Goal: Task Accomplishment & Management: Use online tool/utility

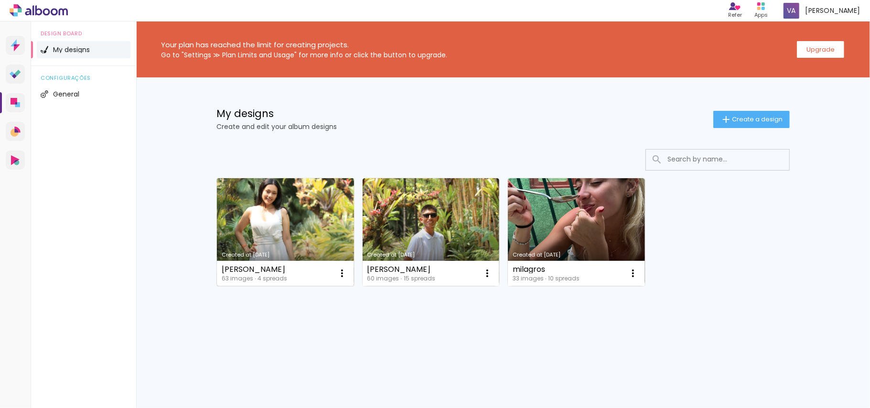
click at [263, 211] on link "Created at [DATE]" at bounding box center [285, 232] width 137 height 108
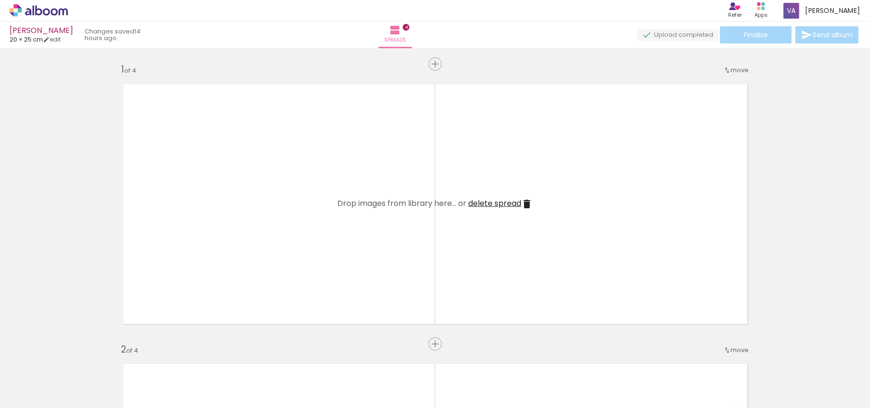
click at [527, 205] on iron-icon at bounding box center [526, 203] width 11 height 11
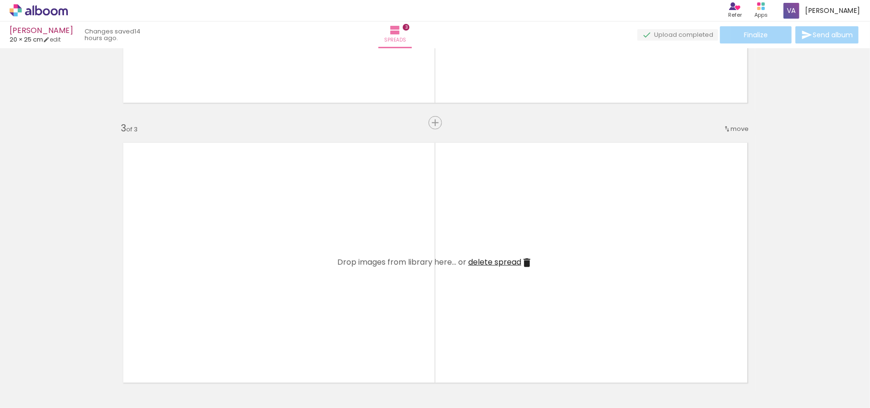
scroll to position [509, 0]
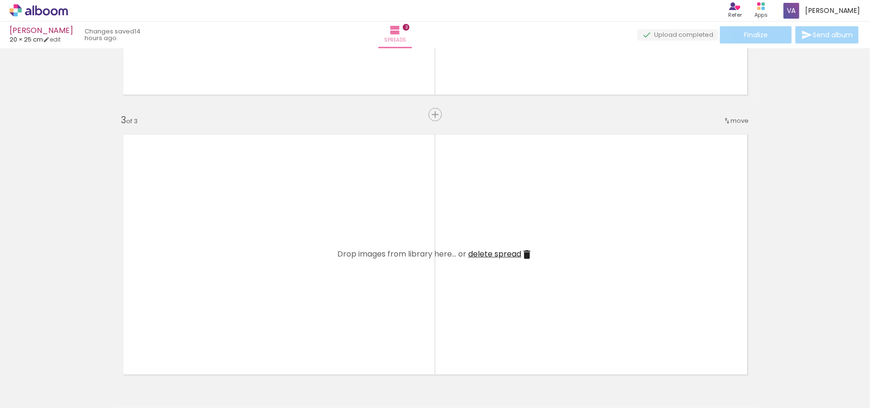
click at [71, 354] on iron-icon at bounding box center [66, 357] width 10 height 10
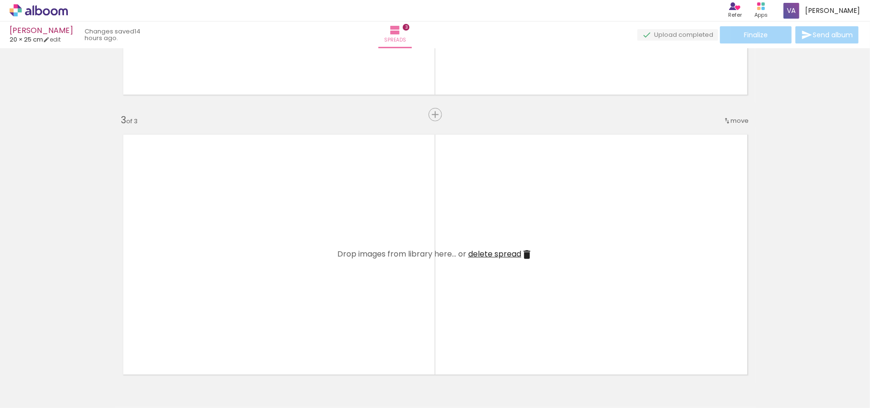
click at [71, 354] on iron-icon at bounding box center [66, 357] width 10 height 10
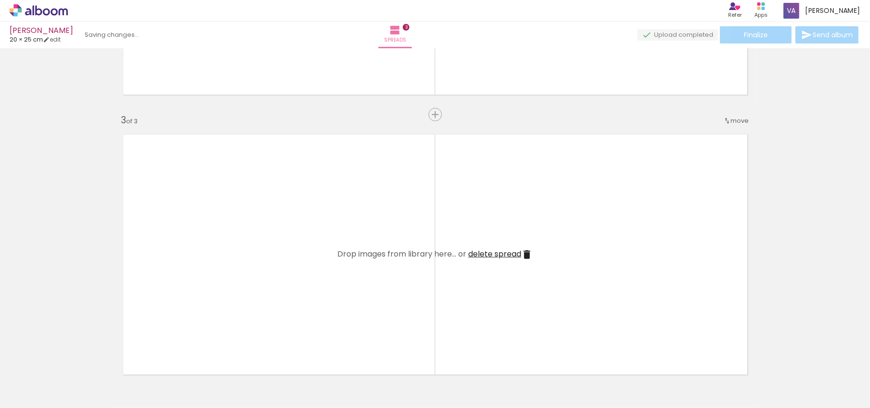
click at [71, 354] on iron-icon at bounding box center [66, 357] width 10 height 10
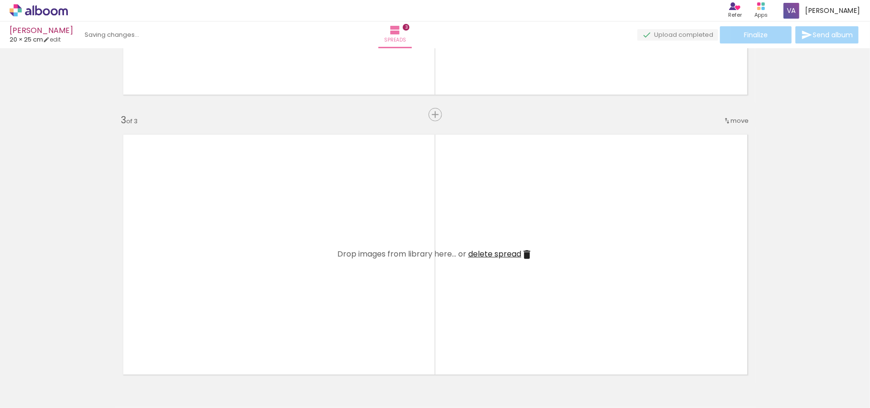
click at [71, 354] on iron-icon at bounding box center [66, 357] width 10 height 10
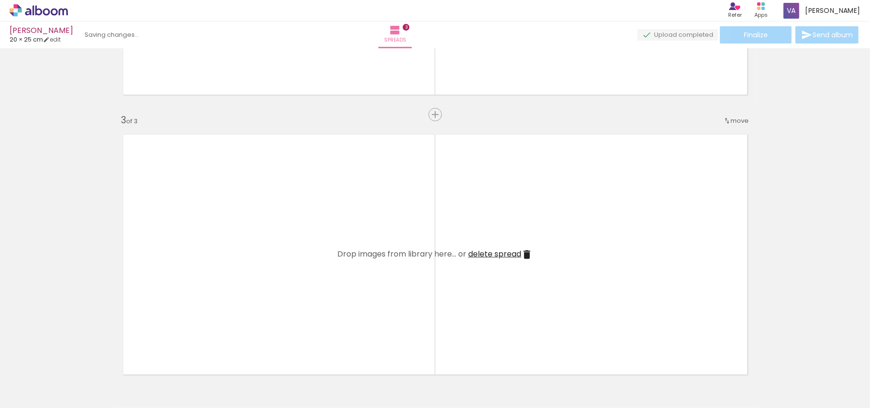
click at [71, 354] on iron-icon at bounding box center [66, 357] width 10 height 10
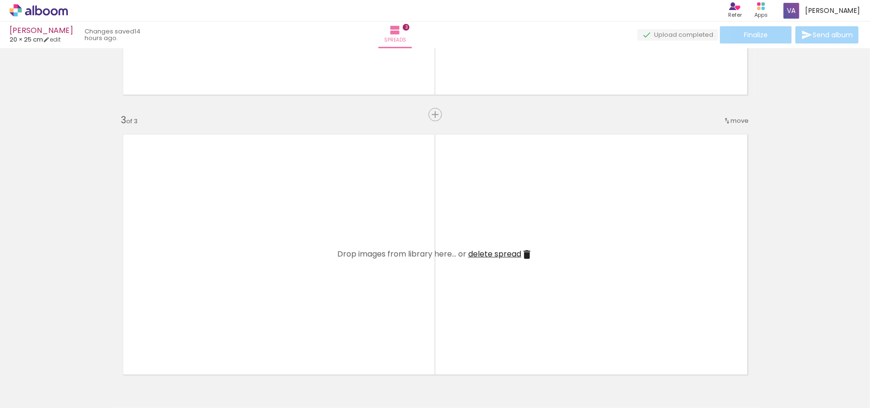
click at [71, 354] on iron-icon at bounding box center [66, 357] width 10 height 10
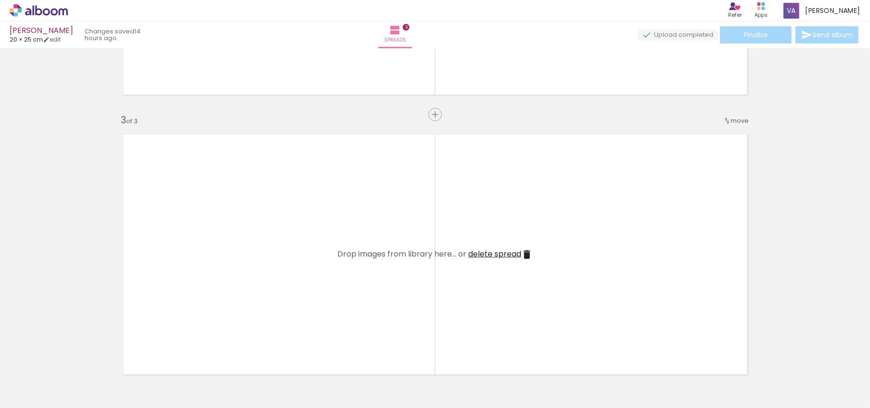
click at [71, 354] on iron-icon at bounding box center [66, 357] width 10 height 10
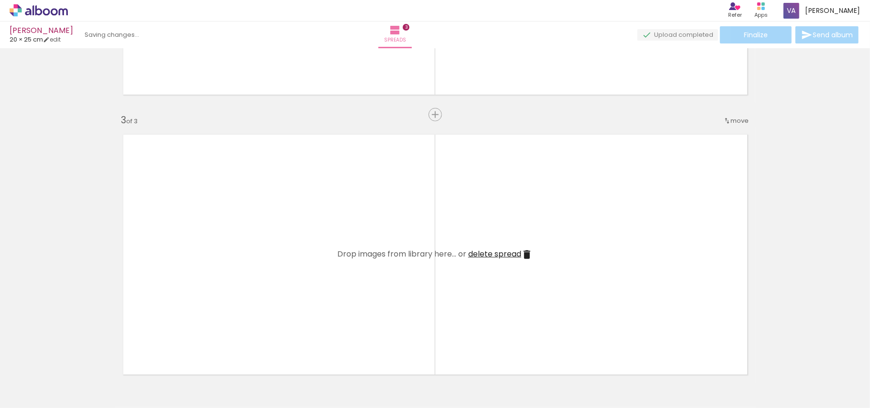
click at [71, 354] on iron-icon at bounding box center [66, 357] width 10 height 10
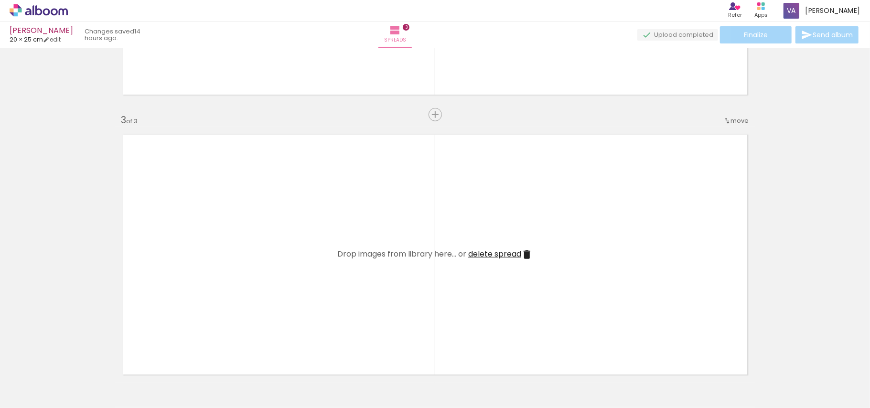
click at [71, 354] on iron-icon at bounding box center [66, 357] width 10 height 10
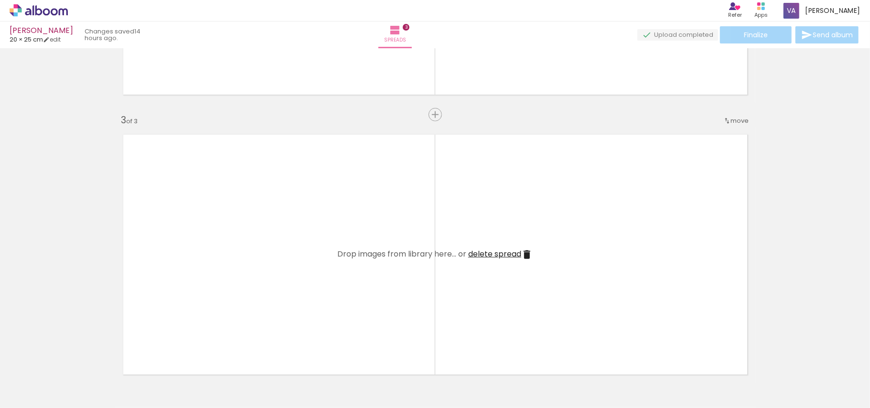
click at [71, 354] on iron-icon at bounding box center [66, 357] width 10 height 10
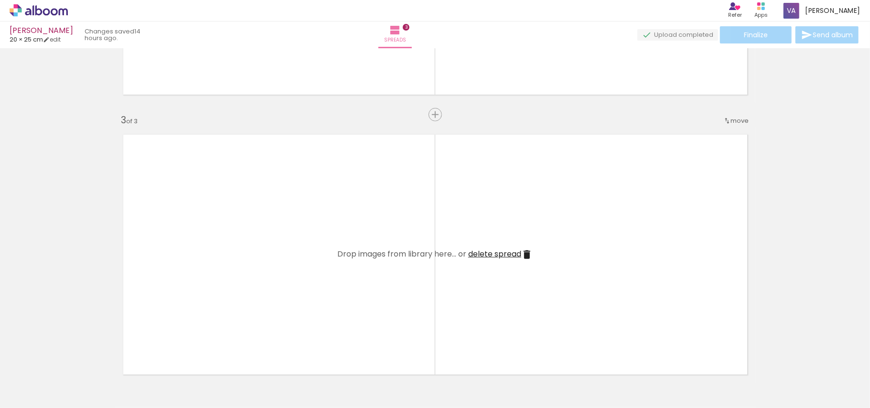
click at [71, 354] on iron-icon at bounding box center [66, 357] width 10 height 10
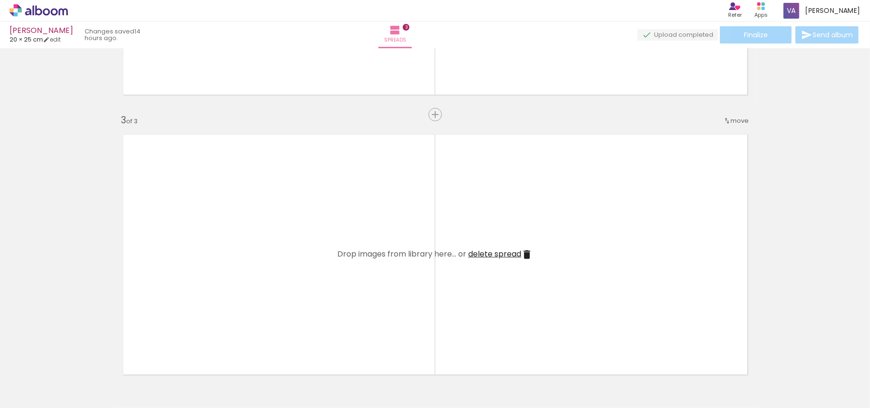
click at [71, 354] on iron-icon at bounding box center [66, 357] width 10 height 10
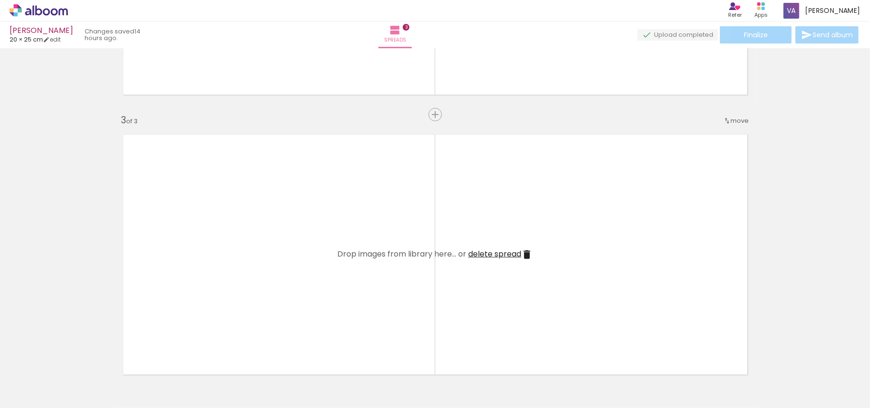
click at [71, 354] on iron-icon at bounding box center [66, 357] width 10 height 10
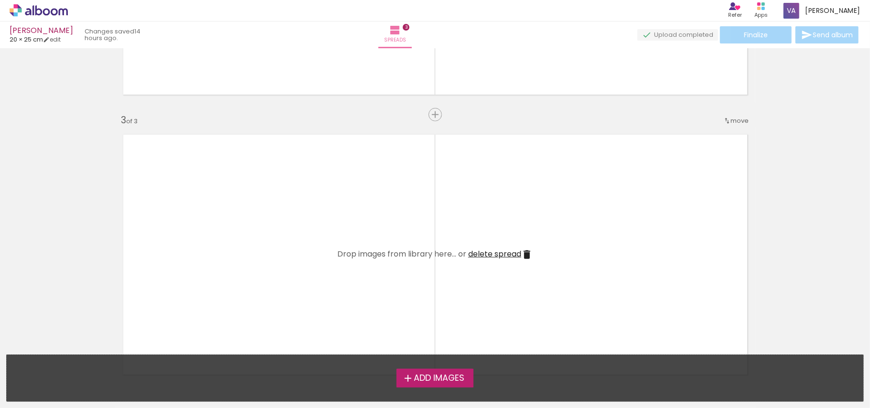
click at [521, 257] on iron-icon at bounding box center [526, 254] width 11 height 11
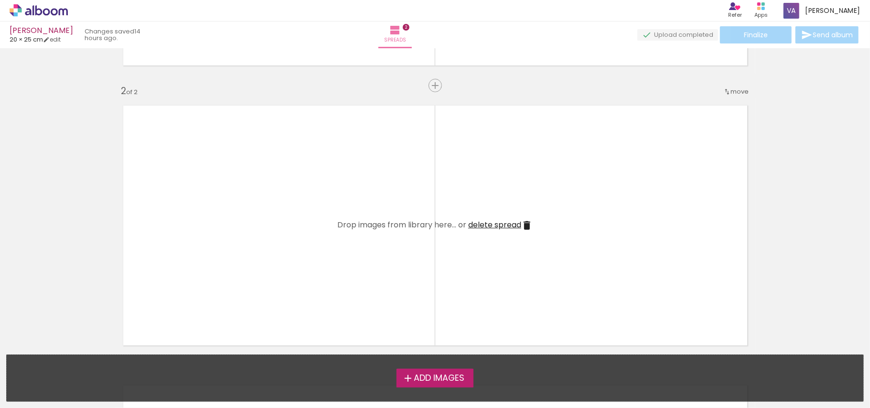
scroll to position [191, 0]
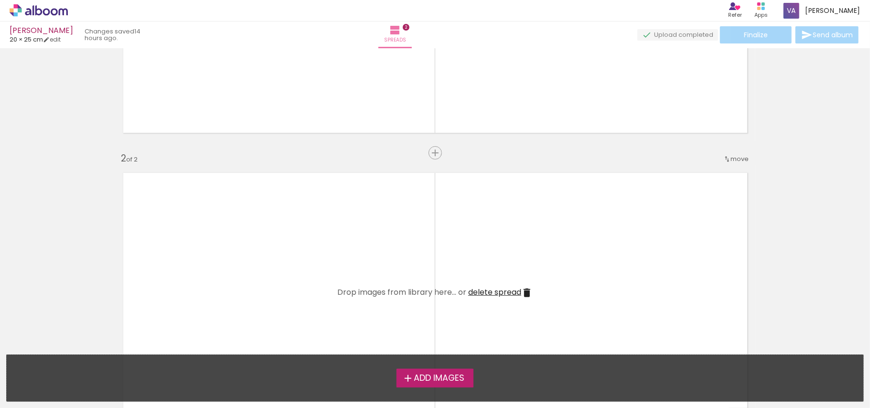
click at [522, 291] on iron-icon at bounding box center [526, 292] width 11 height 11
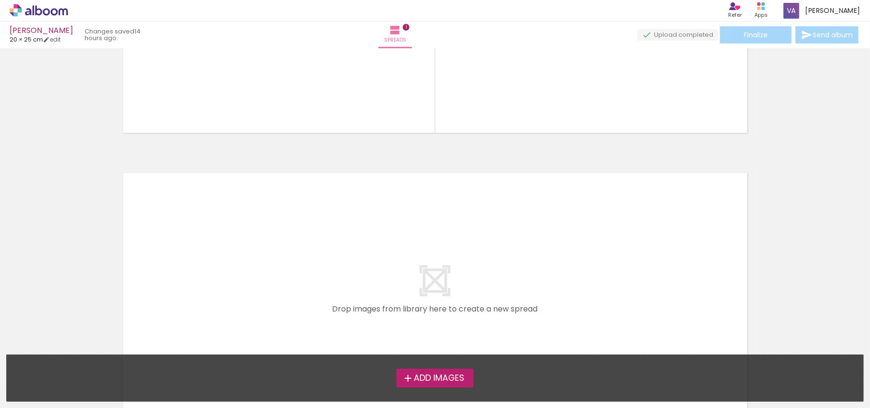
scroll to position [0, 0]
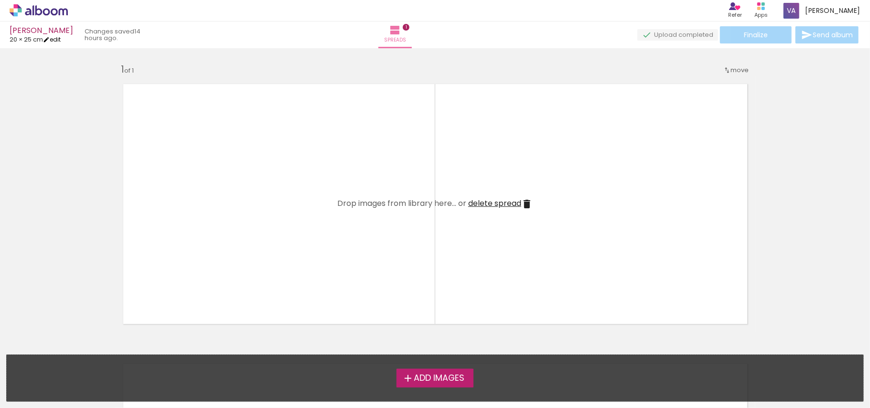
click at [61, 39] on link "edit" at bounding box center [52, 39] width 18 height 8
type input "3"
type input "20"
type input "50"
type input "6"
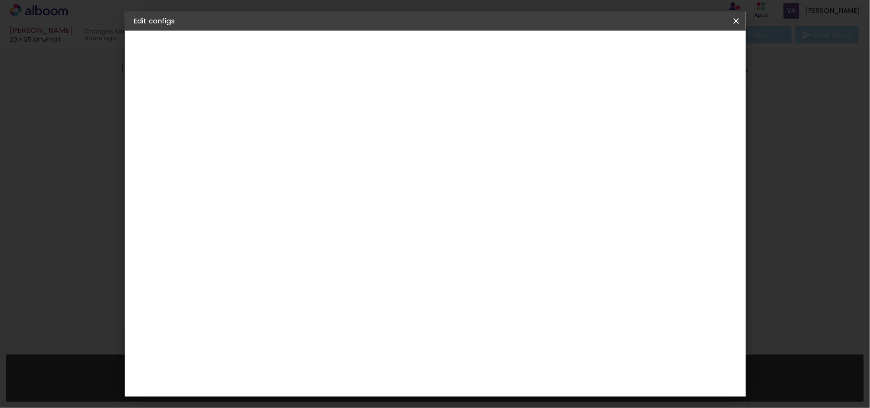
click at [0, 0] on slot "Show bleed" at bounding box center [0, 0] width 0 height 0
type paper-checkbox "on"
drag, startPoint x: 253, startPoint y: 252, endPoint x: 310, endPoint y: 247, distance: 56.6
click at [309, 197] on div "25 cm cm cm mm Most album companies recommend a 5mm bleed" at bounding box center [473, 159] width 449 height 76
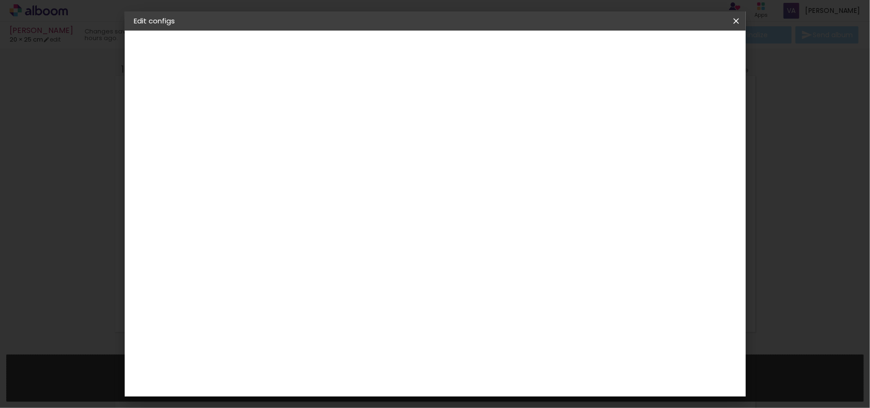
type input "30"
type paper-input "30"
drag, startPoint x: 478, startPoint y: 299, endPoint x: 533, endPoint y: 300, distance: 55.4
click at [533, 300] on div "cm" at bounding box center [493, 300] width 299 height 33
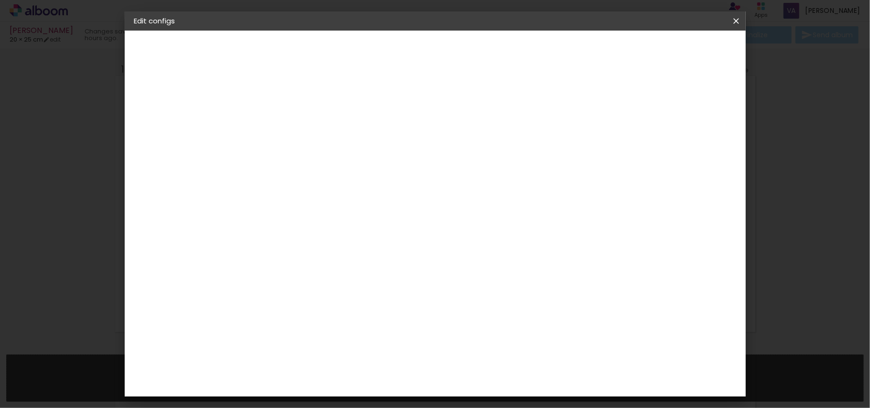
type input "45"
type paper-input "45"
click at [570, 54] on span "Save configs" at bounding box center [548, 50] width 43 height 7
click at [570, 50] on span "Save configs" at bounding box center [548, 50] width 43 height 7
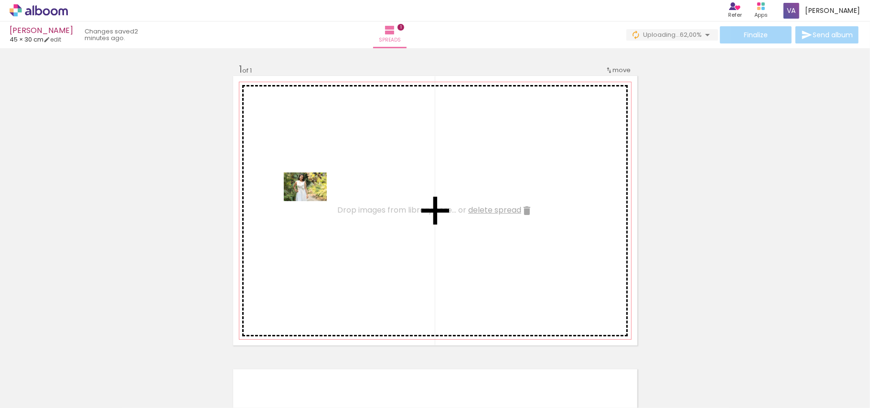
drag, startPoint x: 101, startPoint y: 385, endPoint x: 316, endPoint y: 193, distance: 288.3
click at [316, 193] on quentale-workspace at bounding box center [435, 204] width 870 height 408
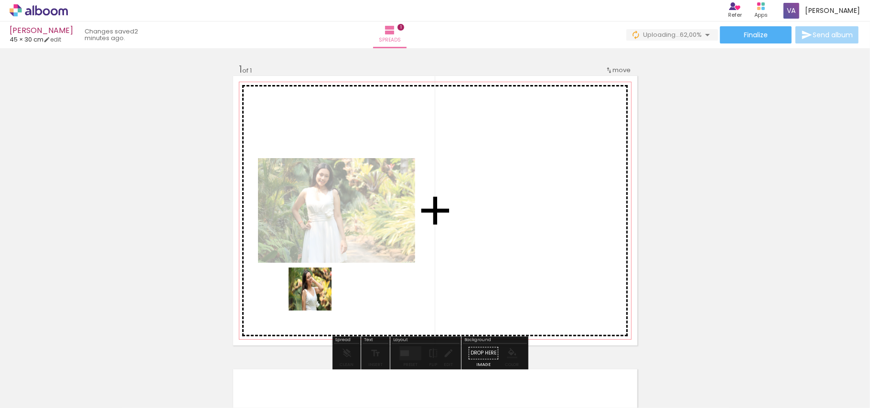
drag, startPoint x: 149, startPoint y: 379, endPoint x: 300, endPoint y: 314, distance: 164.4
click at [336, 281] on quentale-workspace at bounding box center [435, 204] width 870 height 408
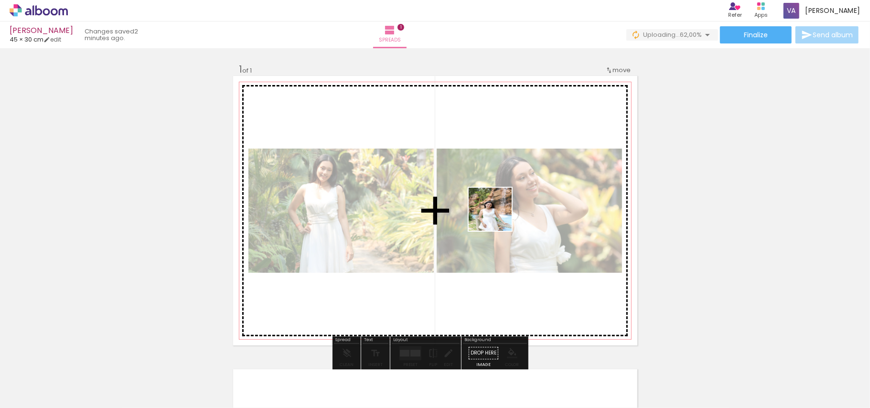
drag, startPoint x: 204, startPoint y: 382, endPoint x: 559, endPoint y: 188, distance: 404.5
click at [547, 186] on quentale-workspace at bounding box center [435, 204] width 870 height 408
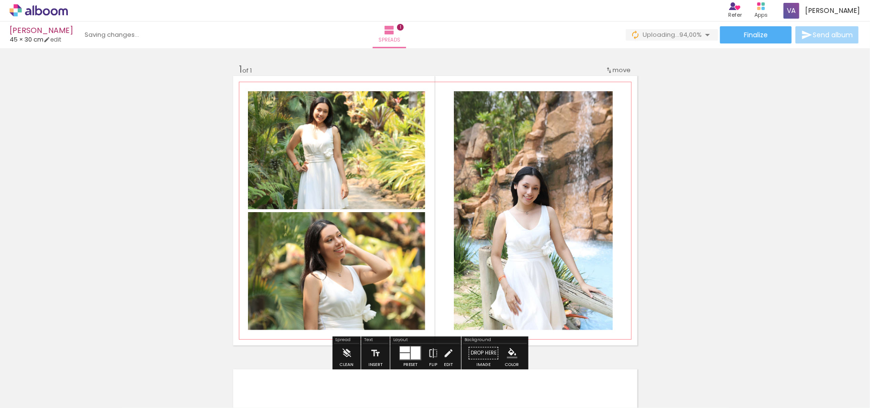
click at [341, 276] on quentale-photo at bounding box center [336, 271] width 177 height 118
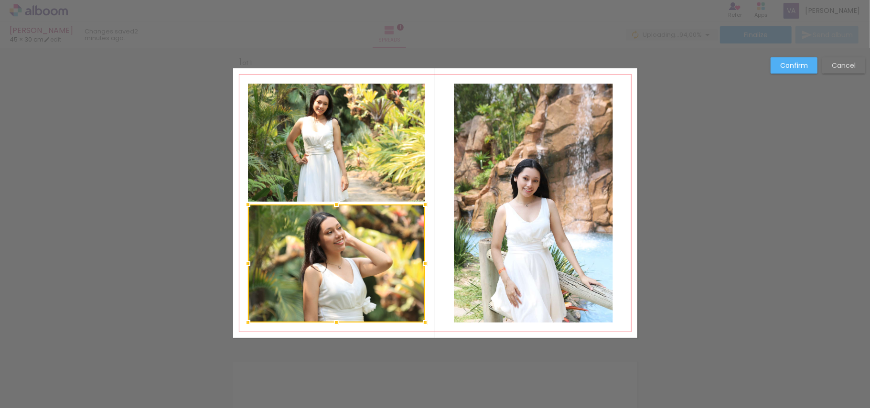
scroll to position [12, 0]
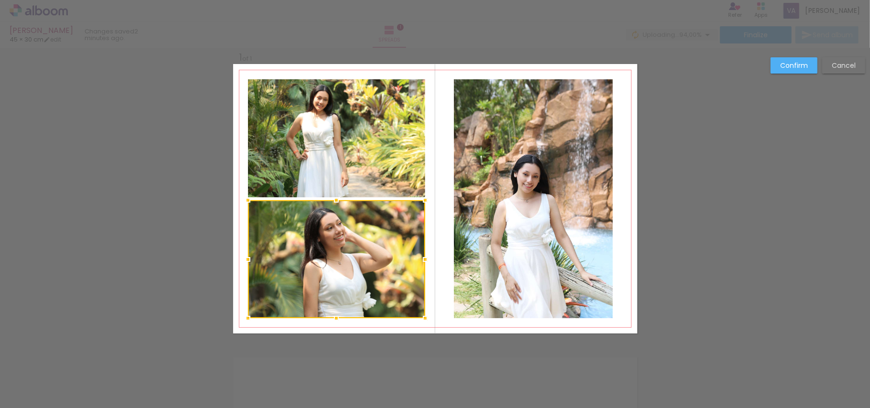
click at [358, 140] on quentale-photo at bounding box center [336, 138] width 177 height 118
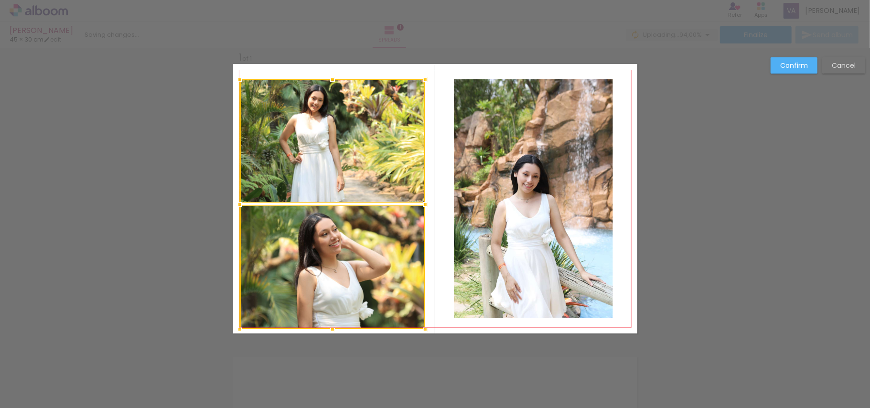
drag, startPoint x: 247, startPoint y: 313, endPoint x: 239, endPoint y: 324, distance: 13.3
click at [239, 324] on div at bounding box center [239, 329] width 19 height 19
click at [322, 290] on div at bounding box center [332, 267] width 185 height 124
click at [355, 176] on quentale-photo at bounding box center [331, 141] width 185 height 124
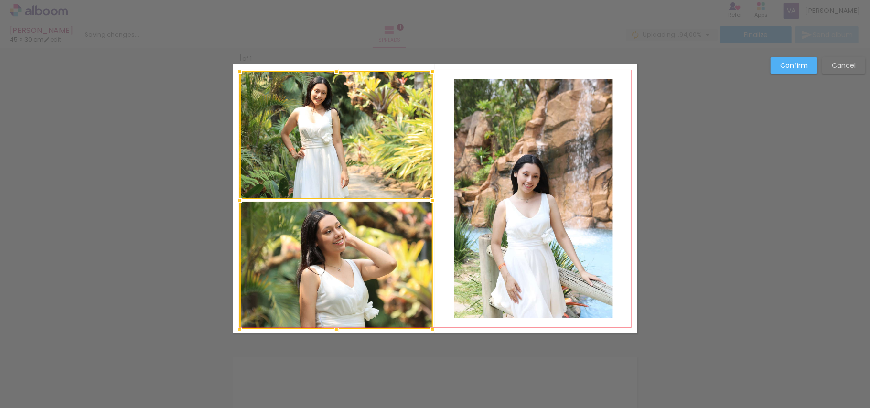
drag, startPoint x: 418, startPoint y: 81, endPoint x: 425, endPoint y: 73, distance: 11.2
click at [425, 73] on div at bounding box center [432, 71] width 19 height 19
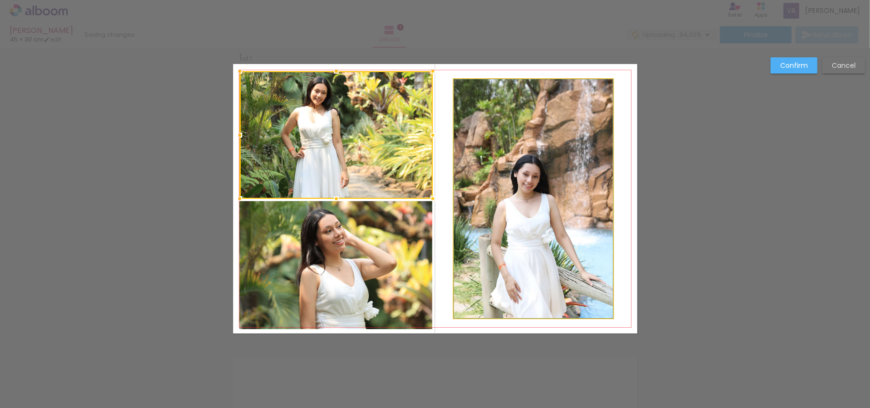
click at [476, 170] on quentale-photo at bounding box center [533, 198] width 159 height 239
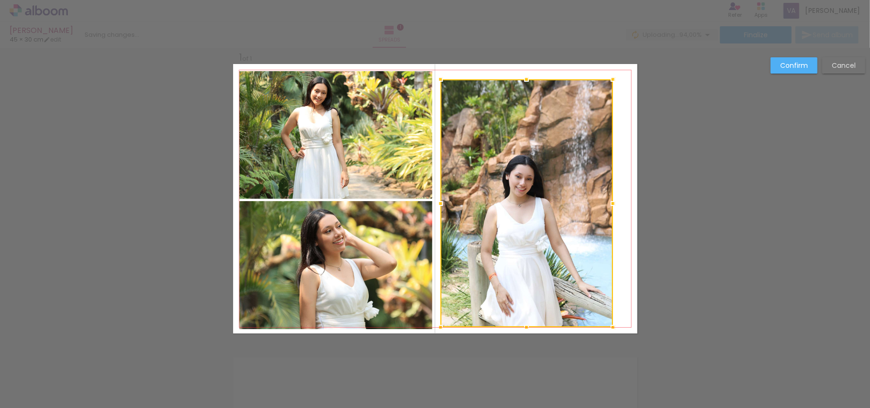
drag, startPoint x: 453, startPoint y: 316, endPoint x: 440, endPoint y: 325, distance: 16.2
click at [440, 325] on div at bounding box center [440, 327] width 19 height 19
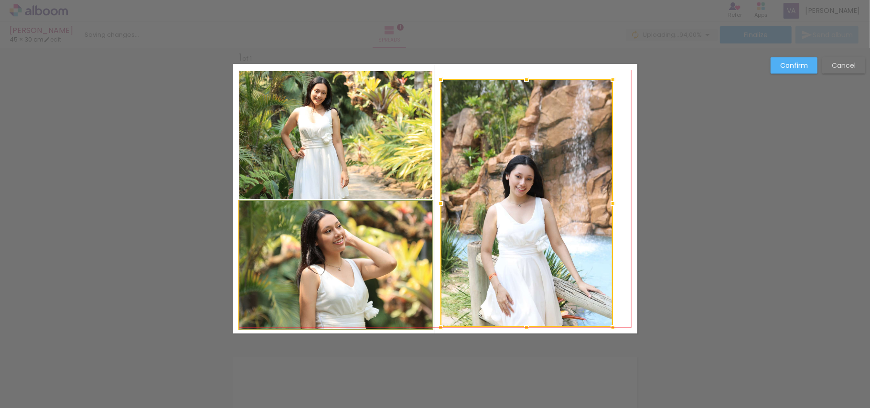
click at [350, 309] on quentale-photo at bounding box center [335, 265] width 193 height 128
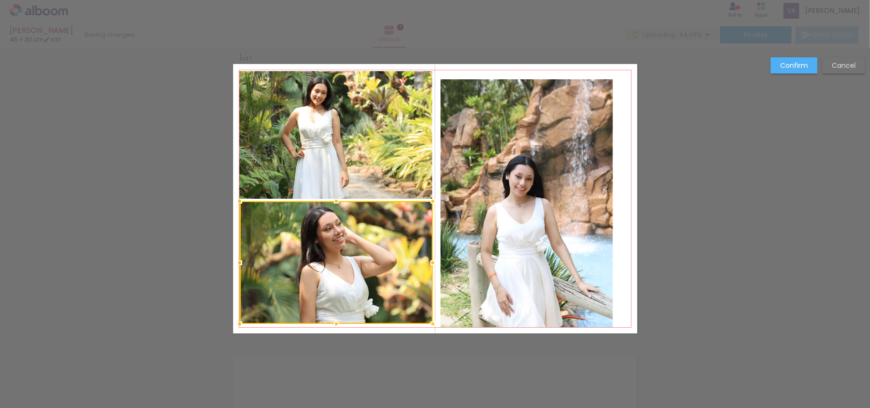
drag, startPoint x: 329, startPoint y: 333, endPoint x: 334, endPoint y: 327, distance: 7.4
click at [334, 327] on div at bounding box center [336, 323] width 19 height 19
click at [517, 178] on quentale-photo at bounding box center [527, 203] width 172 height 248
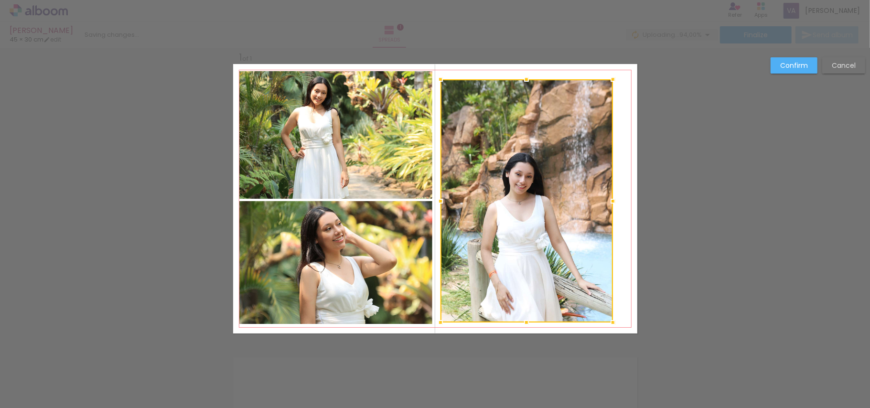
click at [517, 323] on div at bounding box center [526, 322] width 19 height 19
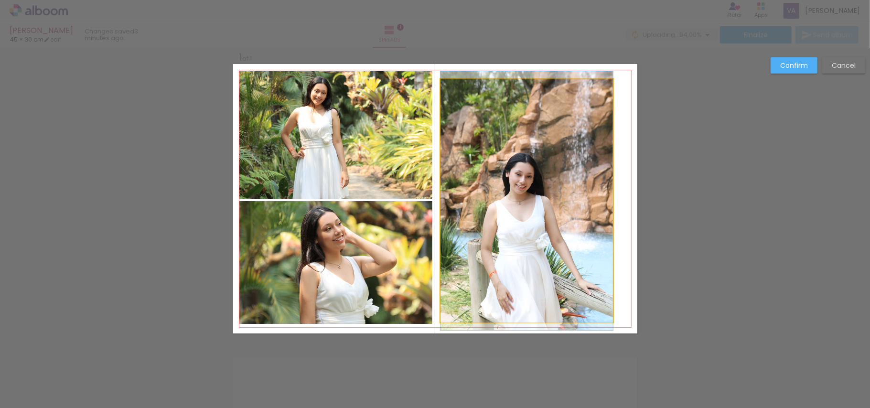
click at [595, 107] on quentale-photo at bounding box center [527, 200] width 172 height 243
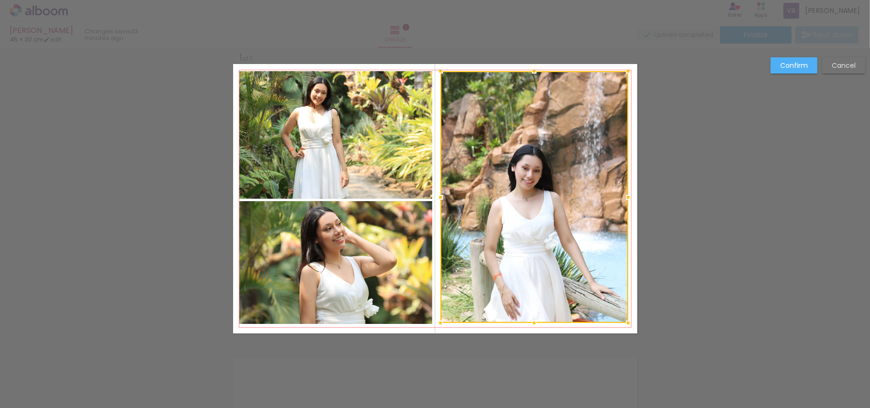
drag, startPoint x: 610, startPoint y: 79, endPoint x: 625, endPoint y: 71, distance: 17.3
click at [625, 71] on div at bounding box center [628, 71] width 19 height 19
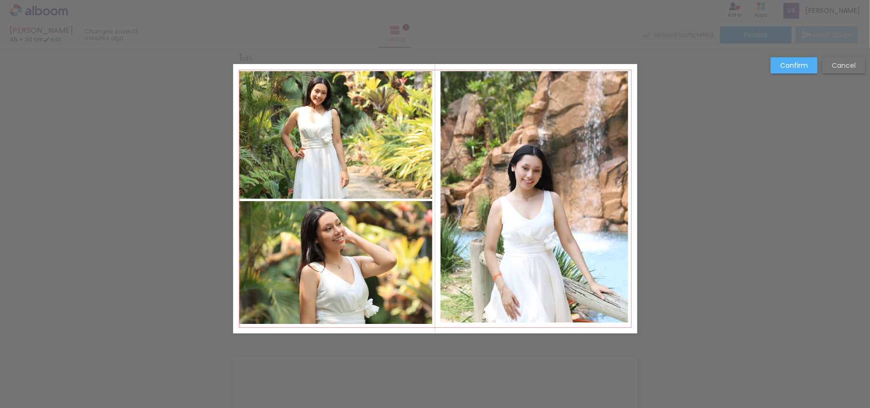
click at [0, 0] on slot "Confirm" at bounding box center [0, 0] width 0 height 0
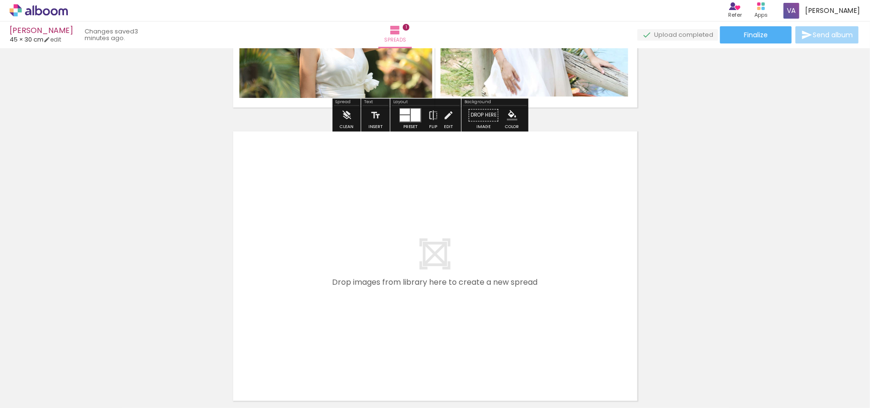
scroll to position [267, 0]
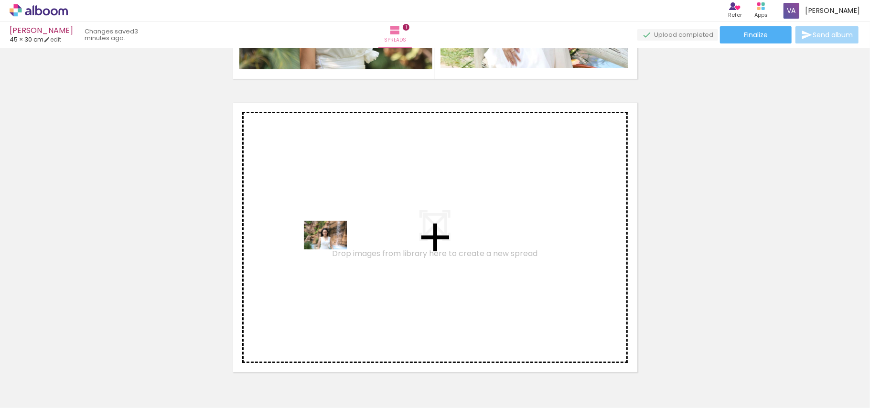
drag, startPoint x: 255, startPoint y: 390, endPoint x: 333, endPoint y: 249, distance: 160.6
click at [333, 249] on quentale-workspace at bounding box center [435, 204] width 870 height 408
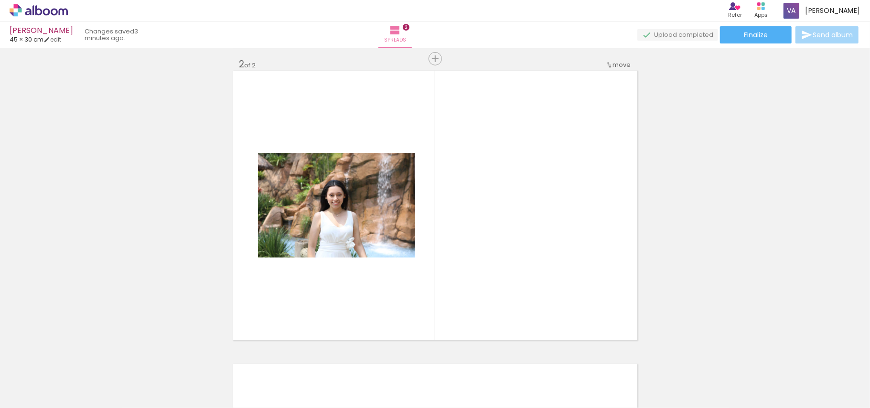
scroll to position [306, 0]
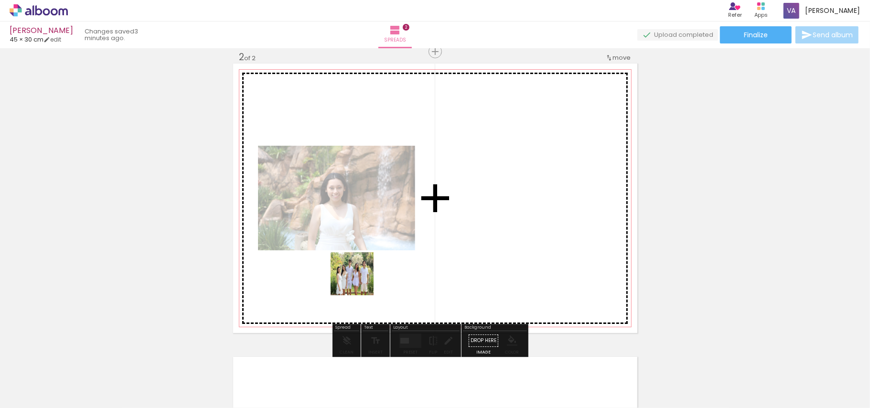
drag, startPoint x: 312, startPoint y: 379, endPoint x: 367, endPoint y: 340, distance: 67.2
click at [361, 278] on quentale-workspace at bounding box center [435, 204] width 870 height 408
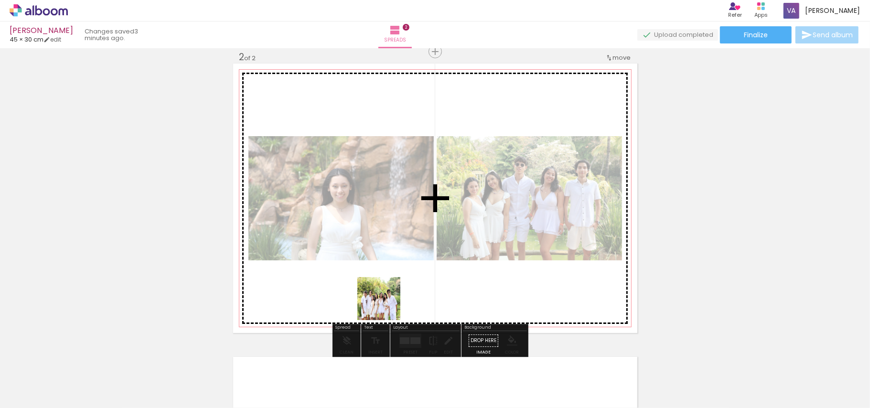
drag, startPoint x: 370, startPoint y: 373, endPoint x: 408, endPoint y: 302, distance: 79.7
click at [394, 261] on quentale-workspace at bounding box center [435, 204] width 870 height 408
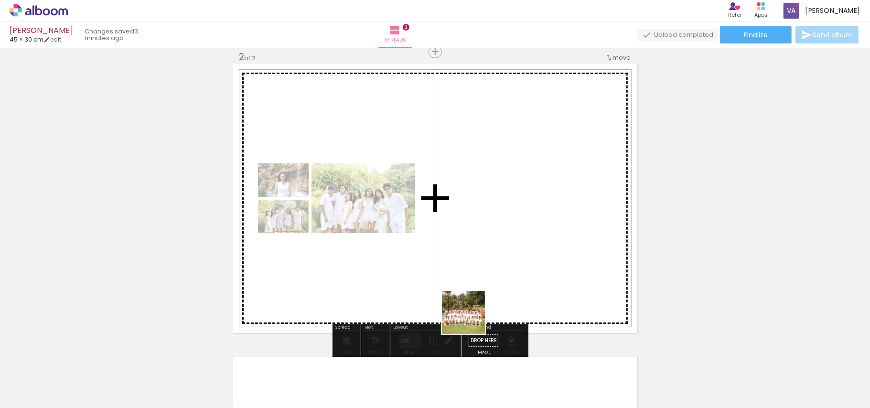
drag, startPoint x: 442, startPoint y: 371, endPoint x: 491, endPoint y: 268, distance: 114.1
click at [491, 268] on quentale-workspace at bounding box center [435, 204] width 870 height 408
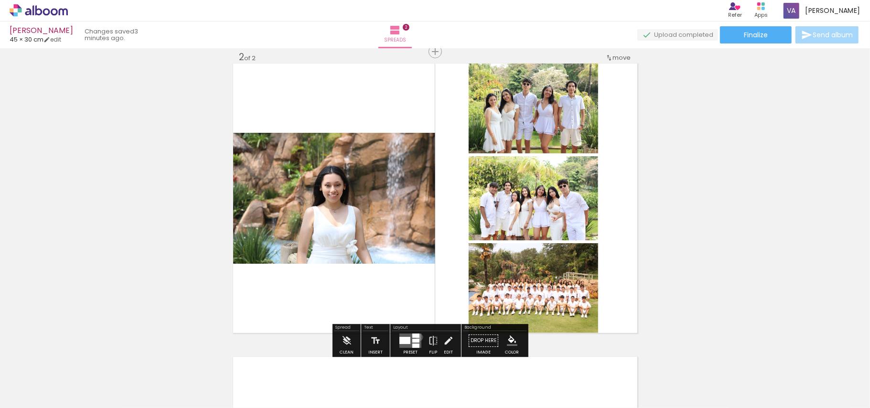
click at [419, 337] on quentale-layouter at bounding box center [410, 340] width 22 height 14
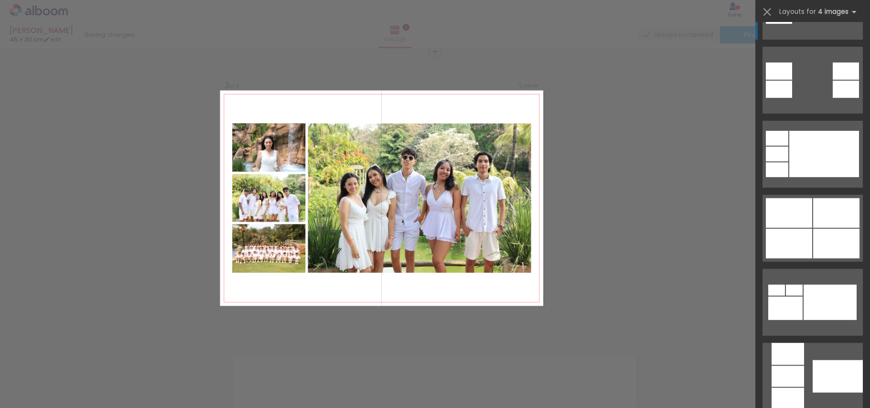
scroll to position [509, 0]
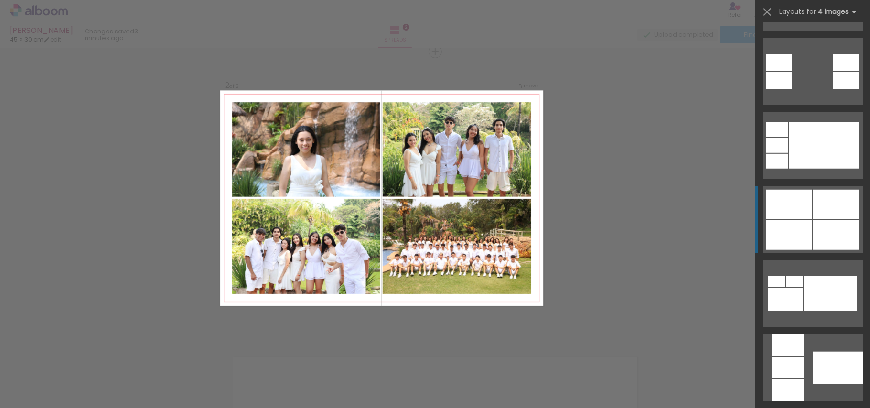
click at [801, 222] on div at bounding box center [789, 235] width 46 height 30
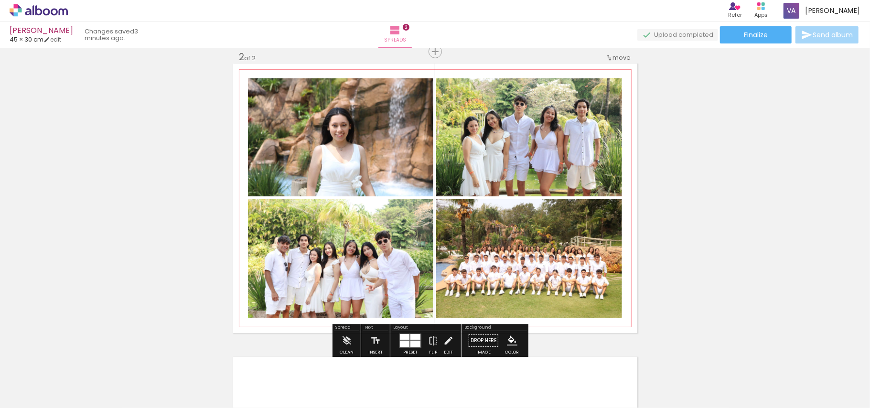
click at [402, 153] on quentale-photo at bounding box center [340, 137] width 185 height 118
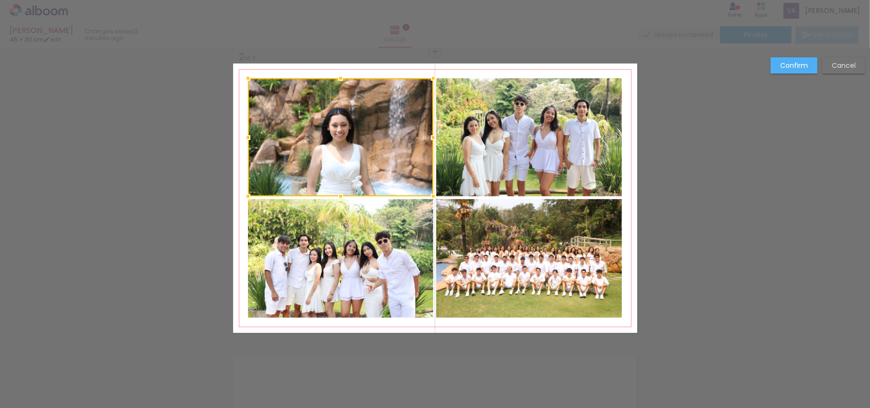
click at [387, 269] on quentale-photo at bounding box center [340, 258] width 185 height 118
click at [520, 283] on quentale-photo at bounding box center [529, 258] width 186 height 118
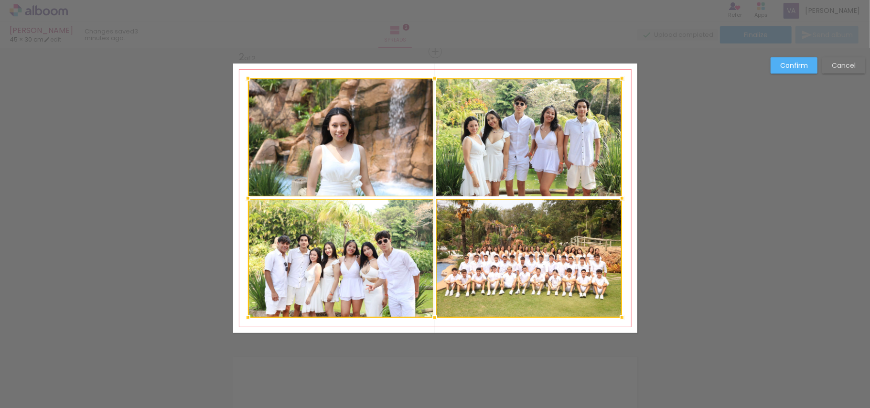
click at [544, 147] on div at bounding box center [435, 197] width 374 height 239
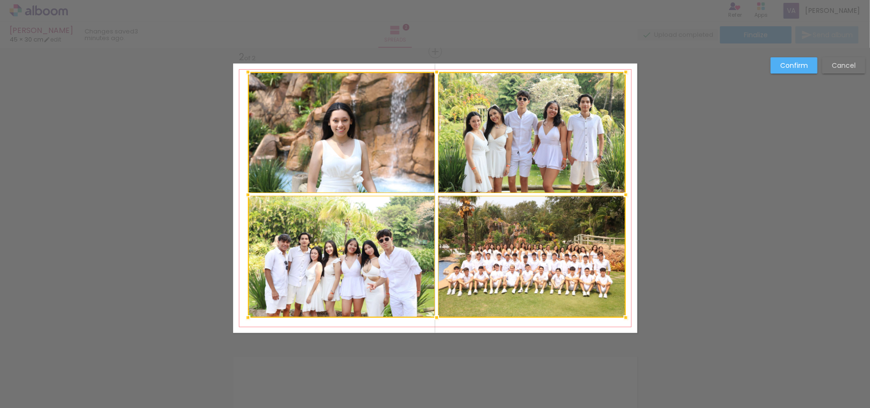
drag, startPoint x: 621, startPoint y: 75, endPoint x: 625, endPoint y: 69, distance: 7.3
click at [625, 69] on div at bounding box center [625, 72] width 19 height 19
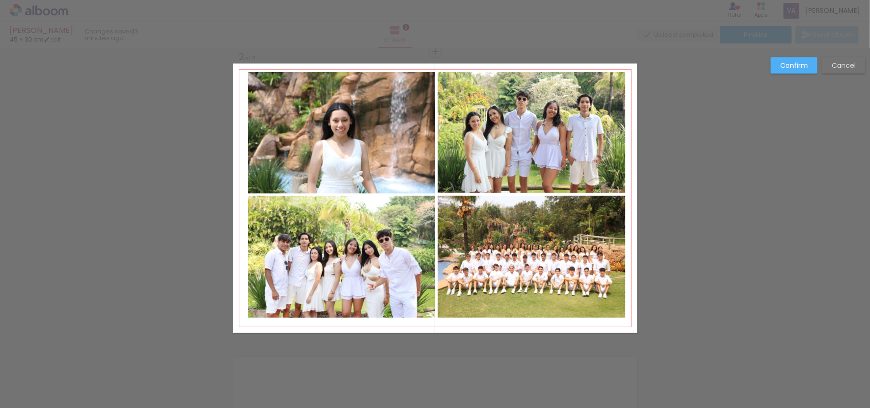
click at [513, 231] on quentale-photo at bounding box center [532, 257] width 188 height 122
click at [522, 154] on quentale-photo at bounding box center [532, 132] width 188 height 121
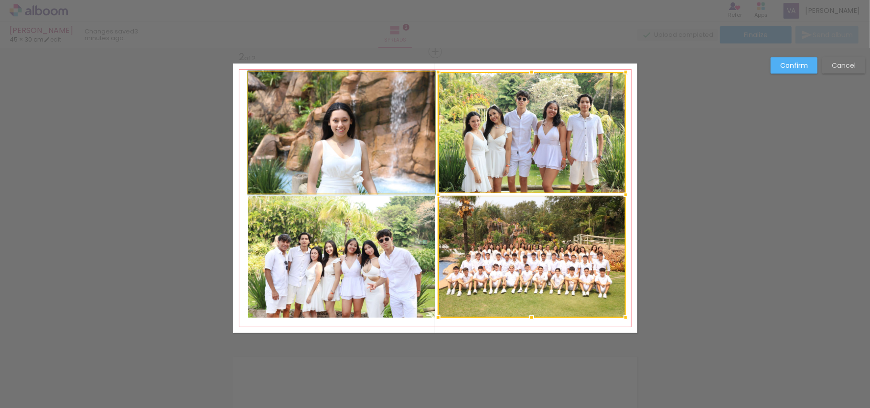
click at [402, 163] on quentale-photo at bounding box center [341, 132] width 187 height 121
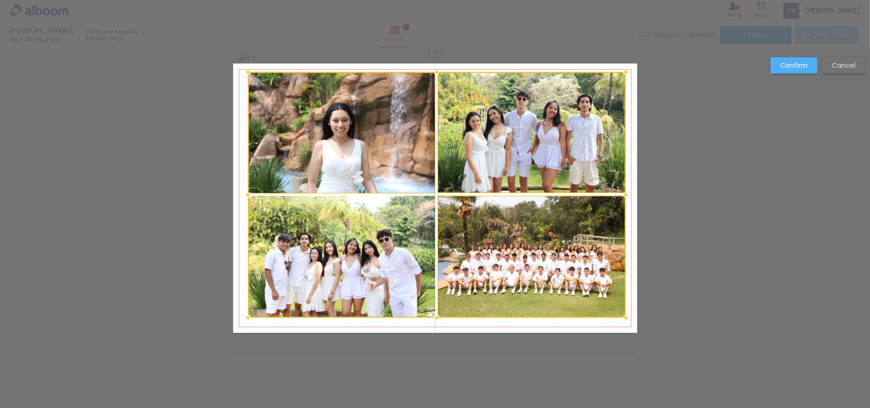
click at [360, 264] on div at bounding box center [437, 195] width 378 height 246
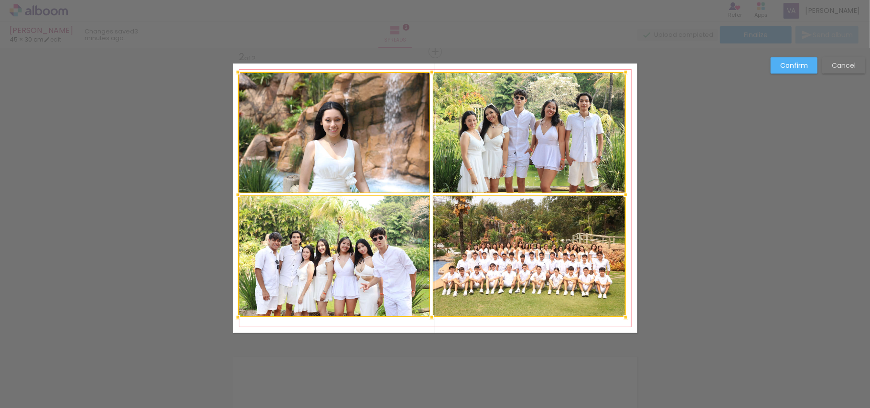
drag, startPoint x: 238, startPoint y: 321, endPoint x: 233, endPoint y: 320, distance: 4.9
click at [233, 320] on div at bounding box center [237, 317] width 19 height 19
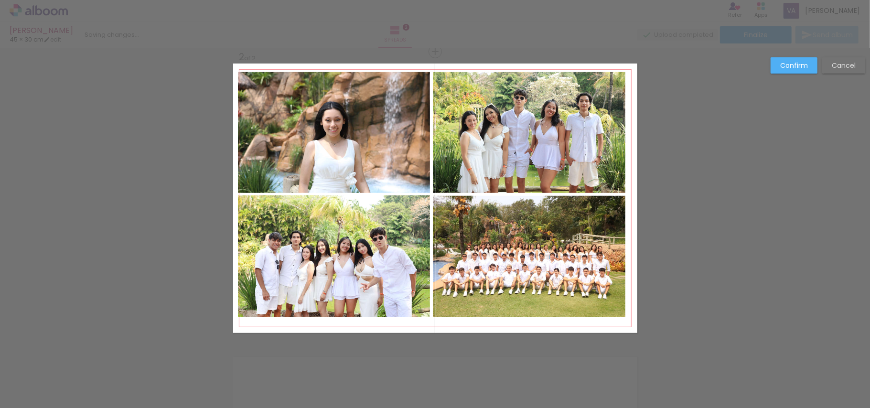
click at [332, 272] on quentale-photo at bounding box center [334, 255] width 193 height 121
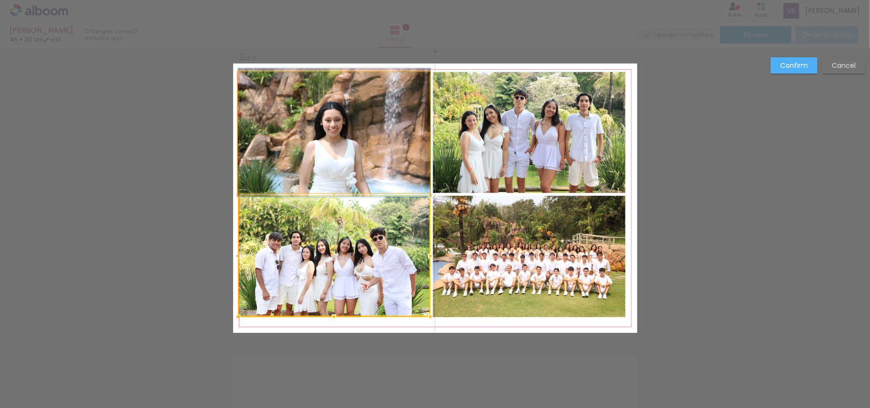
click at [360, 153] on quentale-photo at bounding box center [334, 132] width 193 height 121
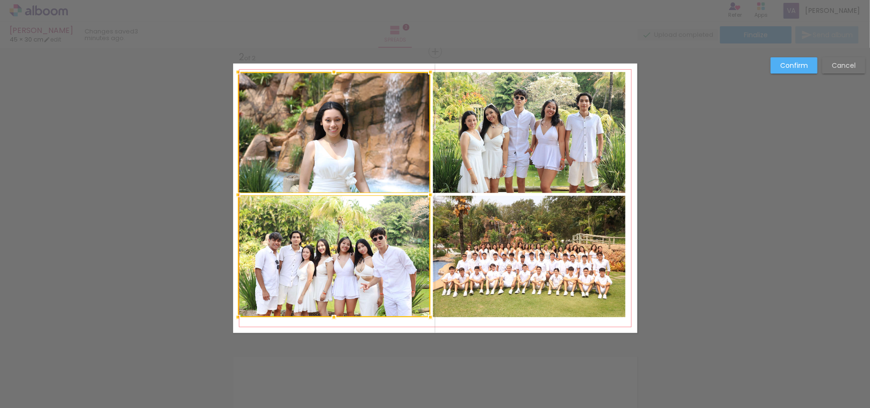
click at [476, 151] on quentale-photo at bounding box center [529, 132] width 193 height 121
click at [472, 235] on div at bounding box center [432, 194] width 388 height 245
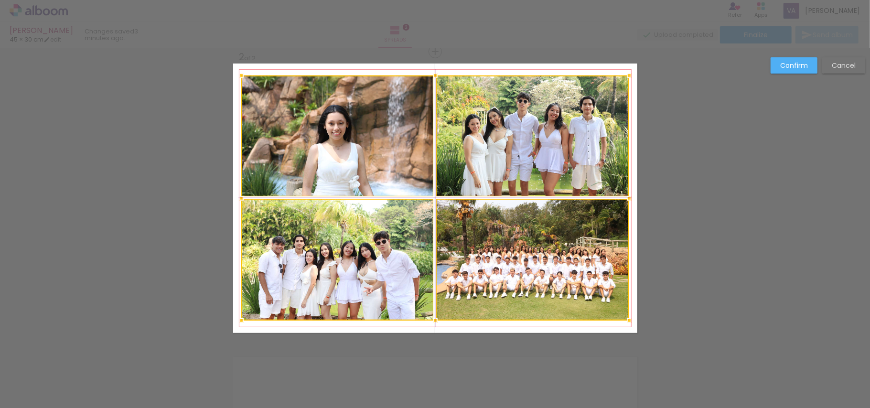
drag, startPoint x: 495, startPoint y: 148, endPoint x: 499, endPoint y: 153, distance: 6.1
click at [499, 153] on div at bounding box center [435, 197] width 388 height 245
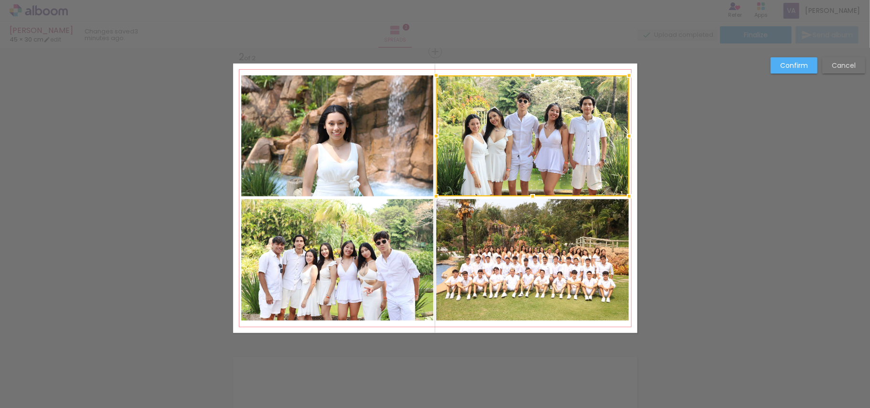
click at [0, 0] on slot "Confirm" at bounding box center [0, 0] width 0 height 0
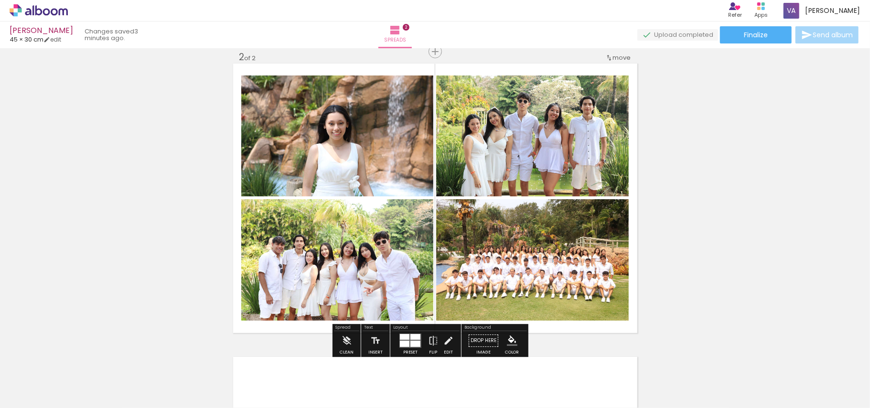
click at [706, 222] on div "Add spread 1 of 2 Add spread 2 of 2" at bounding box center [435, 186] width 870 height 881
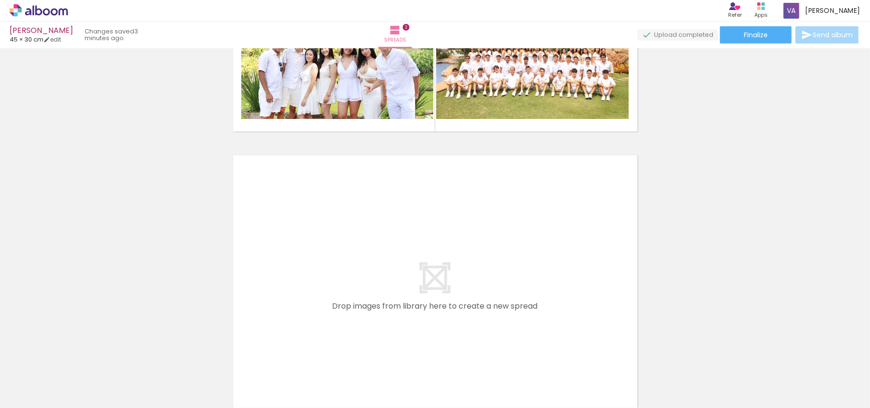
scroll to position [560, 0]
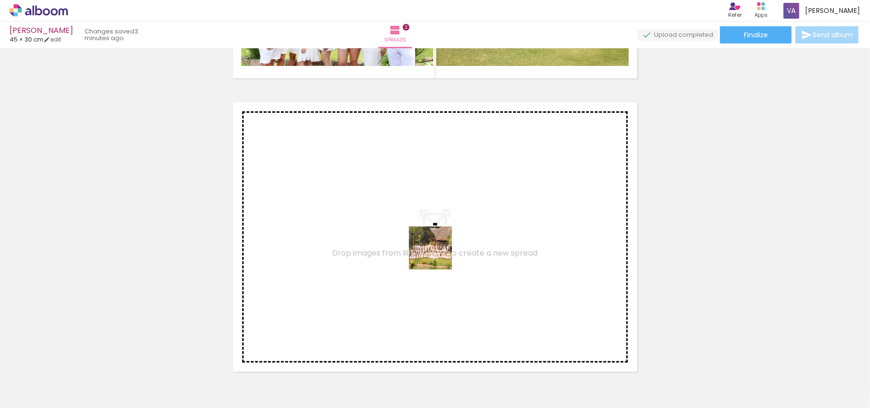
drag, startPoint x: 481, startPoint y: 369, endPoint x: 436, endPoint y: 253, distance: 124.0
click at [436, 253] on quentale-workspace at bounding box center [435, 204] width 870 height 408
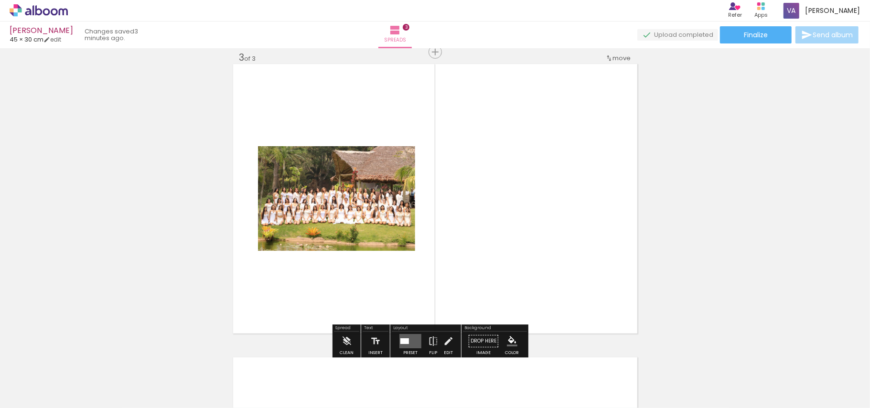
scroll to position [599, 0]
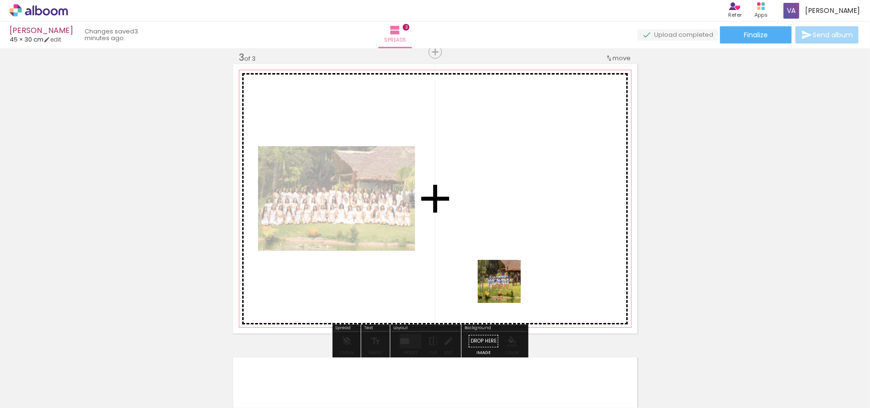
drag, startPoint x: 522, startPoint y: 380, endPoint x: 532, endPoint y: 294, distance: 86.6
click at [505, 273] on quentale-workspace at bounding box center [435, 204] width 870 height 408
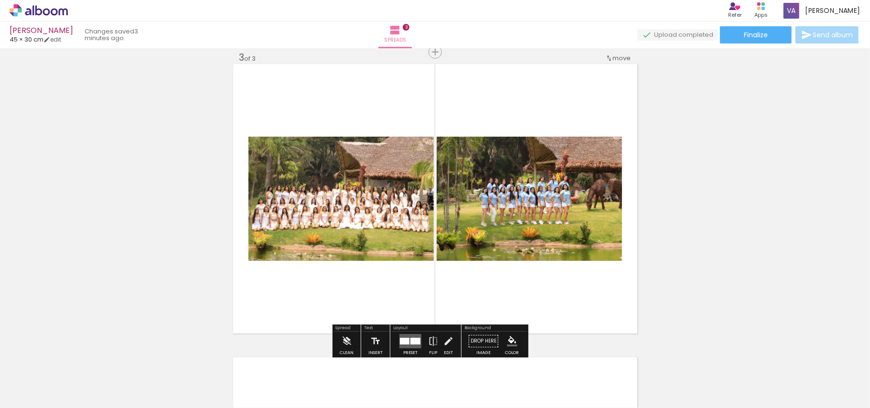
drag, startPoint x: 583, startPoint y: 390, endPoint x: 625, endPoint y: 341, distance: 64.1
click at [576, 273] on quentale-workspace at bounding box center [435, 204] width 870 height 408
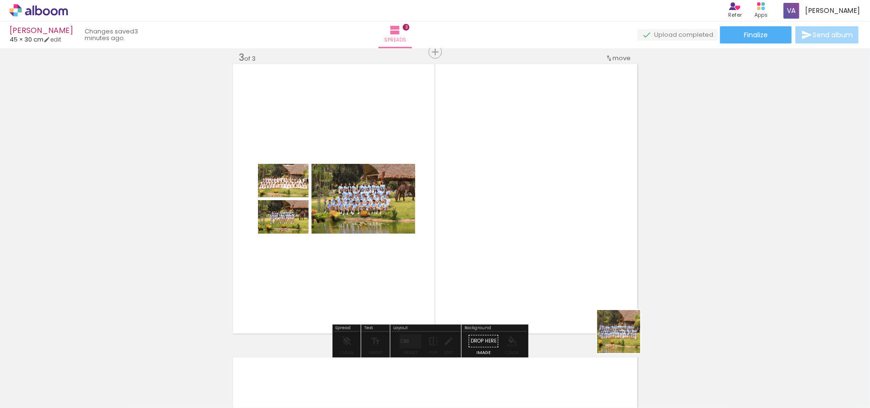
drag, startPoint x: 642, startPoint y: 383, endPoint x: 545, endPoint y: 243, distance: 170.3
click at [545, 242] on quentale-workspace at bounding box center [435, 204] width 870 height 408
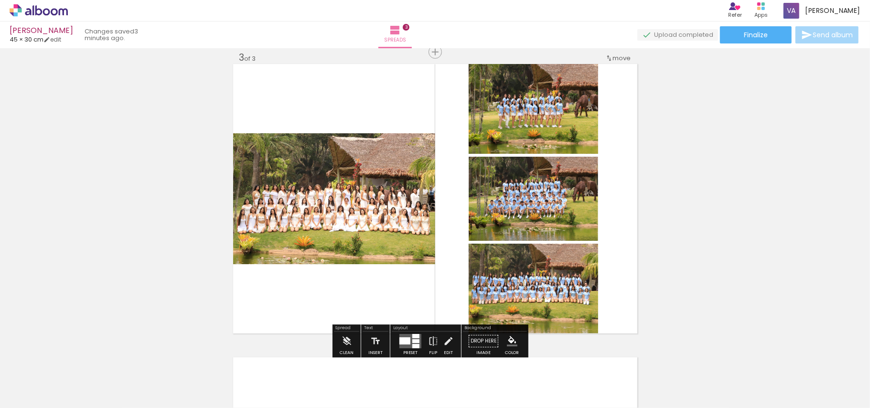
click at [406, 337] on div at bounding box center [404, 340] width 11 height 7
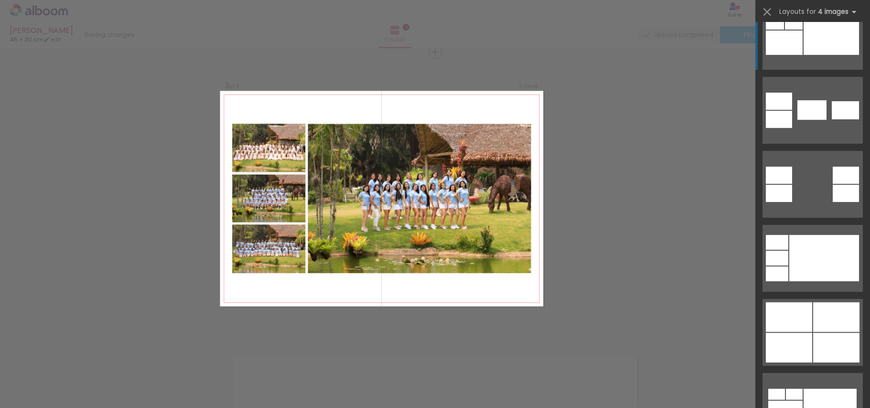
scroll to position [446, 0]
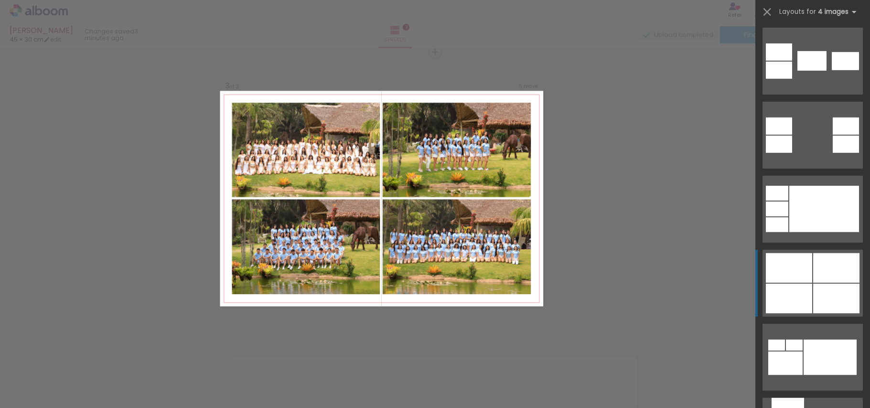
click at [801, 268] on div at bounding box center [789, 268] width 46 height 30
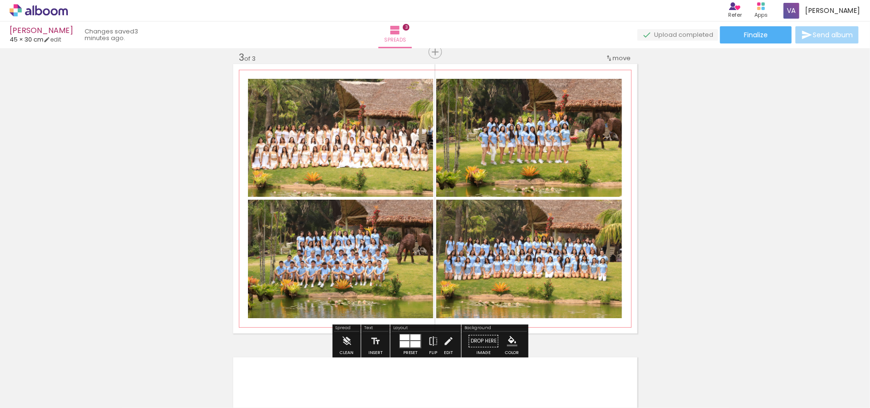
click at [401, 255] on quentale-photo at bounding box center [340, 259] width 185 height 118
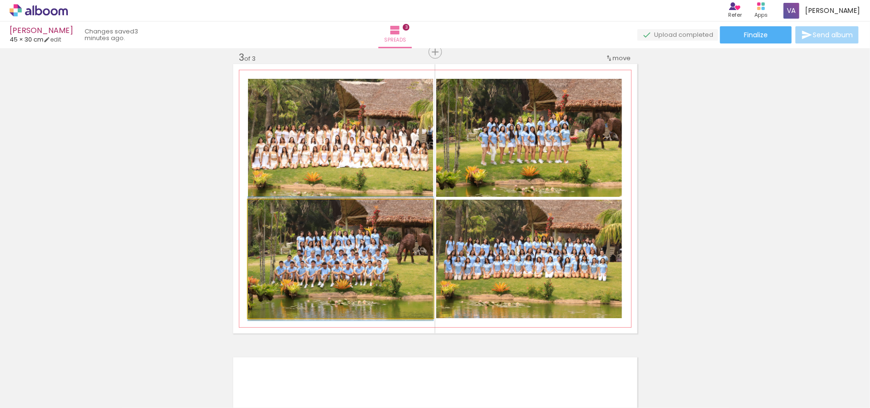
click at [401, 255] on quentale-photo at bounding box center [340, 259] width 185 height 118
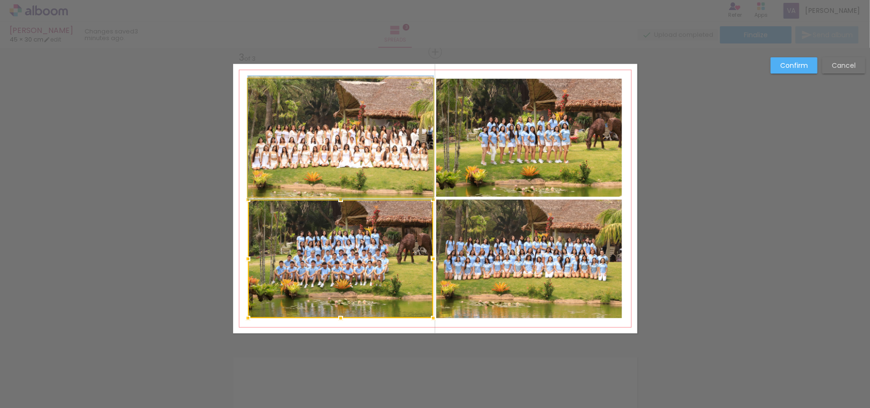
click at [401, 156] on quentale-photo at bounding box center [340, 138] width 185 height 118
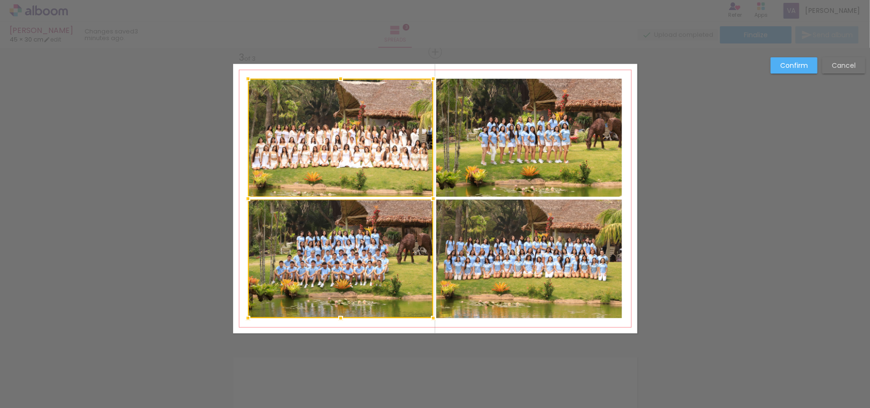
click at [474, 155] on quentale-photo at bounding box center [529, 138] width 186 height 118
click at [496, 239] on div at bounding box center [435, 198] width 374 height 239
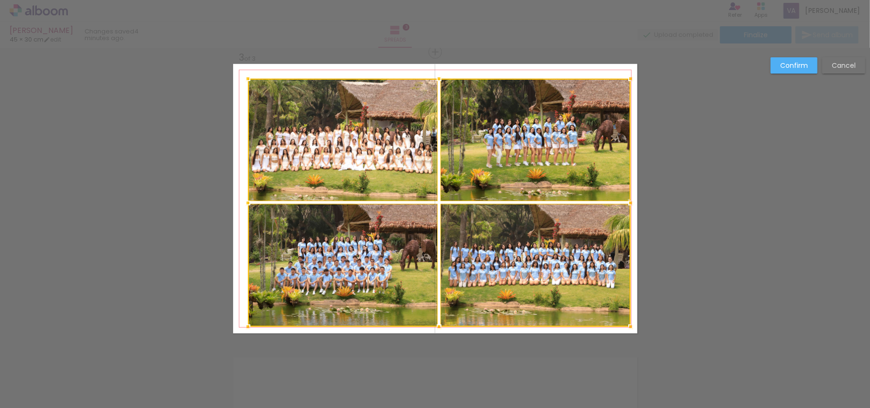
drag, startPoint x: 614, startPoint y: 314, endPoint x: 623, endPoint y: 322, distance: 11.5
click at [623, 322] on div at bounding box center [630, 326] width 19 height 19
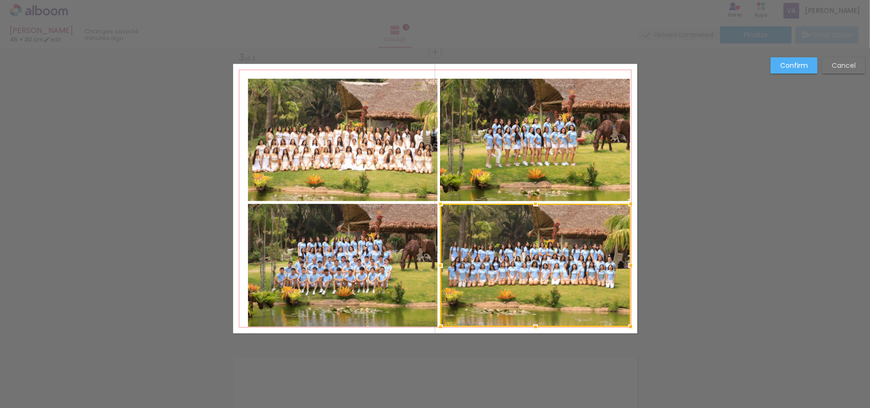
click at [569, 289] on div at bounding box center [536, 265] width 190 height 123
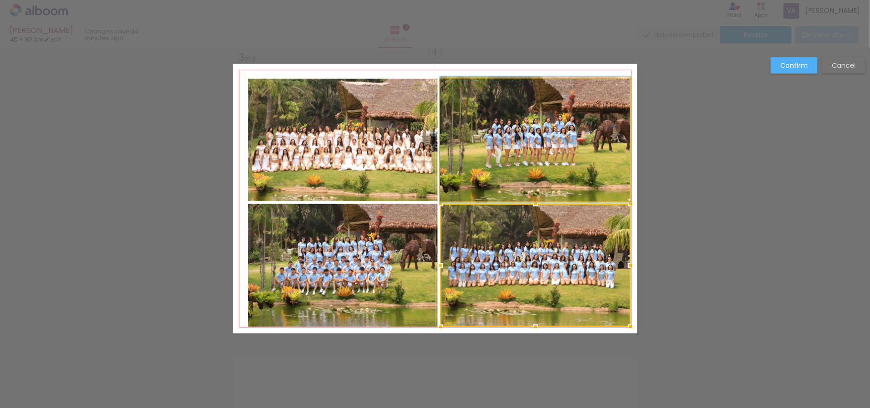
click at [545, 183] on quentale-photo at bounding box center [535, 140] width 190 height 122
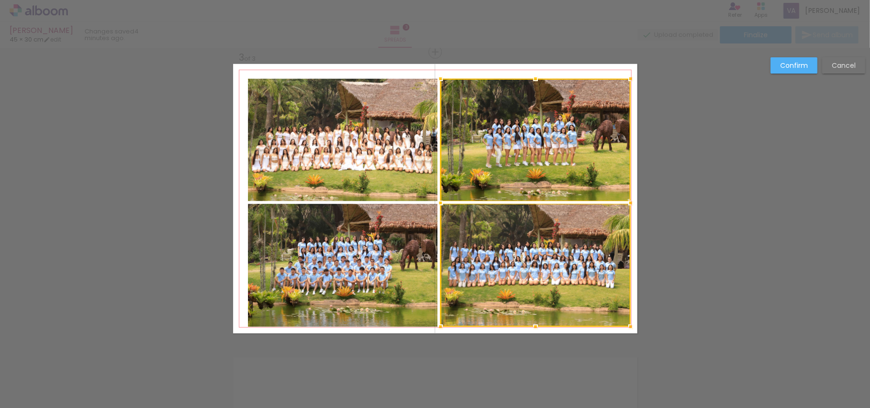
click at [333, 248] on quentale-photo at bounding box center [343, 265] width 190 height 123
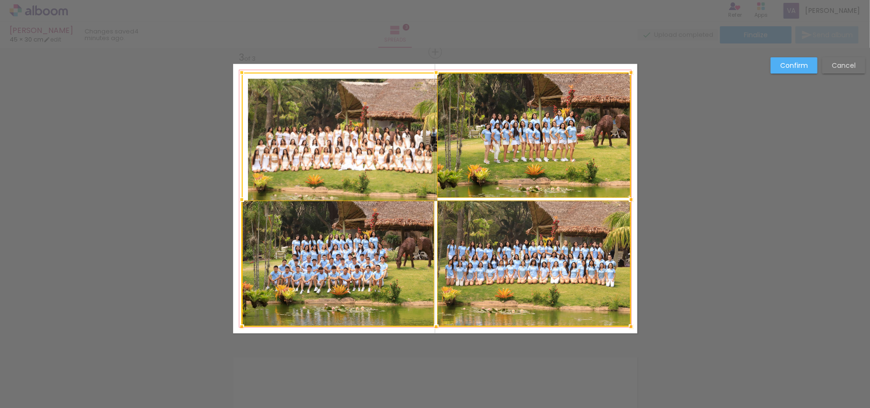
drag, startPoint x: 242, startPoint y: 76, endPoint x: 236, endPoint y: 70, distance: 9.1
click at [236, 70] on div at bounding box center [241, 72] width 19 height 19
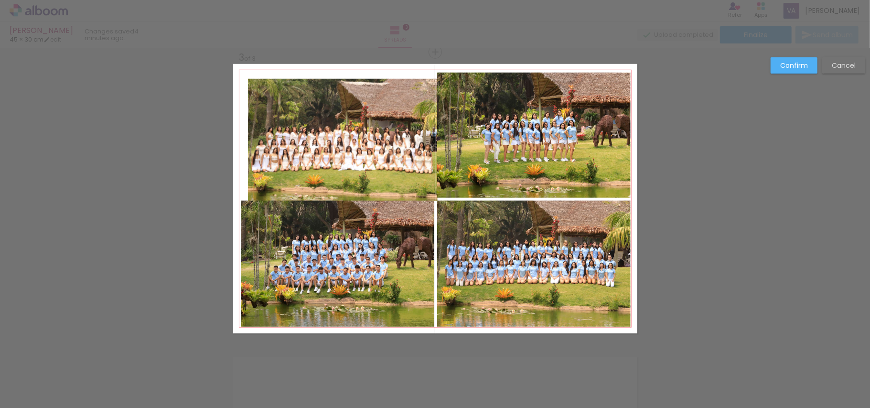
click at [839, 70] on paper-button "Cancel" at bounding box center [843, 65] width 43 height 16
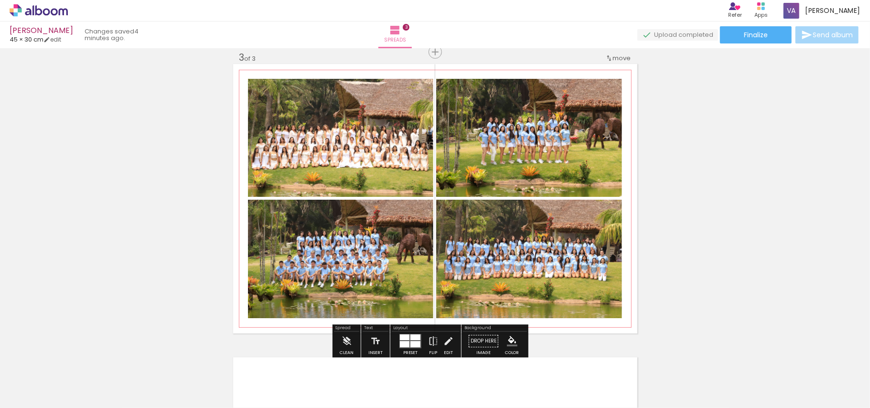
click at [527, 151] on quentale-photo at bounding box center [529, 138] width 186 height 118
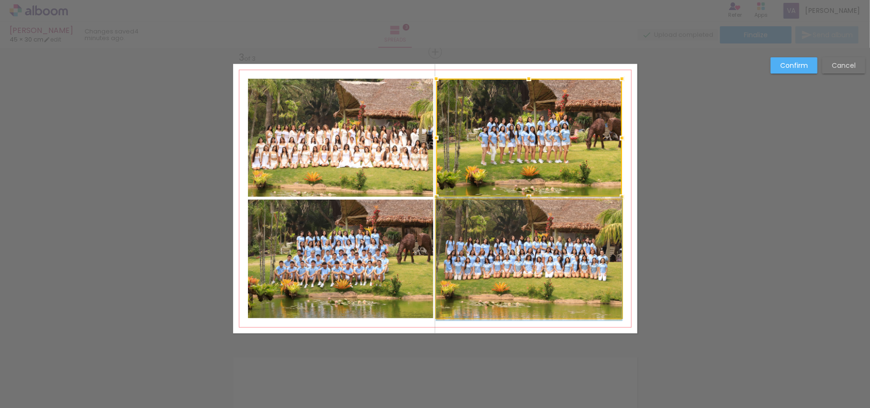
click at [516, 265] on quentale-photo at bounding box center [529, 259] width 186 height 118
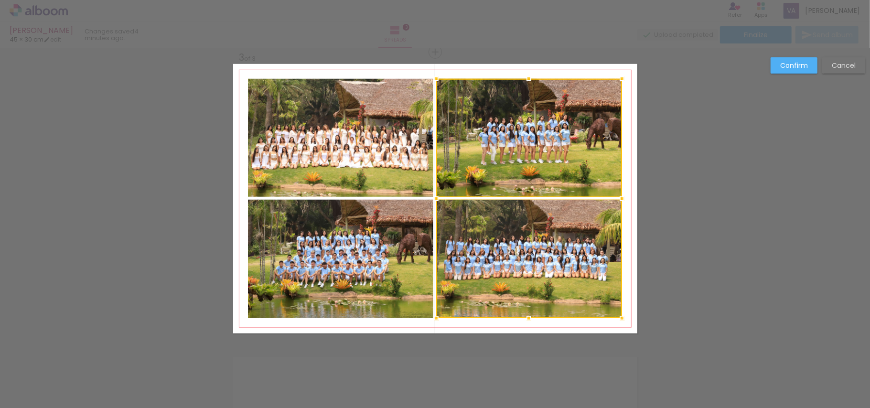
click at [376, 268] on quentale-photo at bounding box center [340, 259] width 185 height 118
click at [373, 159] on div at bounding box center [435, 198] width 374 height 239
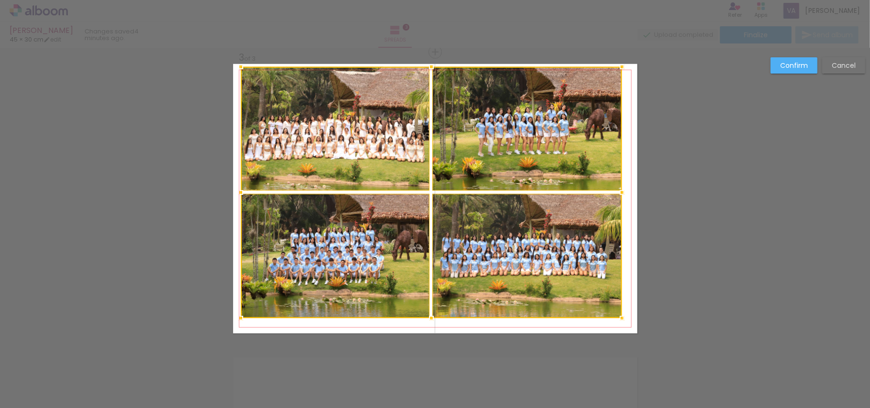
drag, startPoint x: 243, startPoint y: 75, endPoint x: 236, endPoint y: 69, distance: 9.5
click at [236, 69] on div at bounding box center [240, 66] width 19 height 19
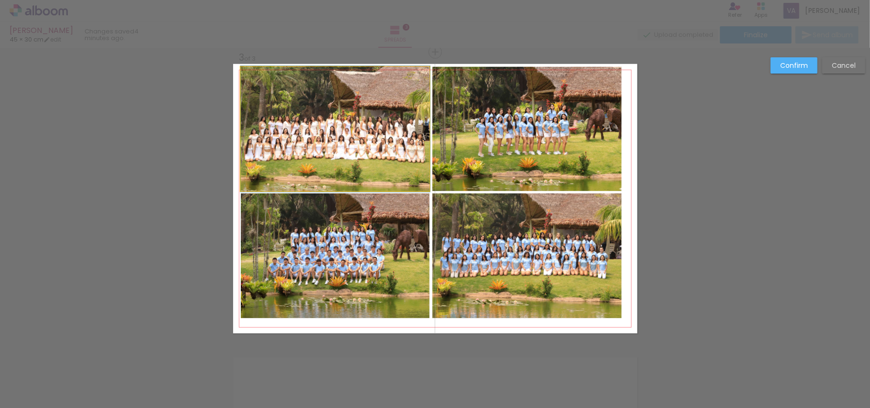
click at [281, 98] on quentale-photo at bounding box center [335, 129] width 189 height 124
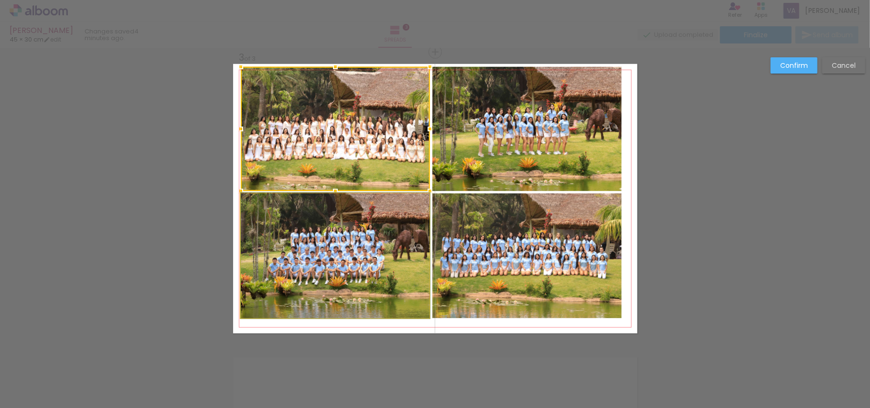
click at [314, 210] on quentale-photo at bounding box center [335, 256] width 189 height 125
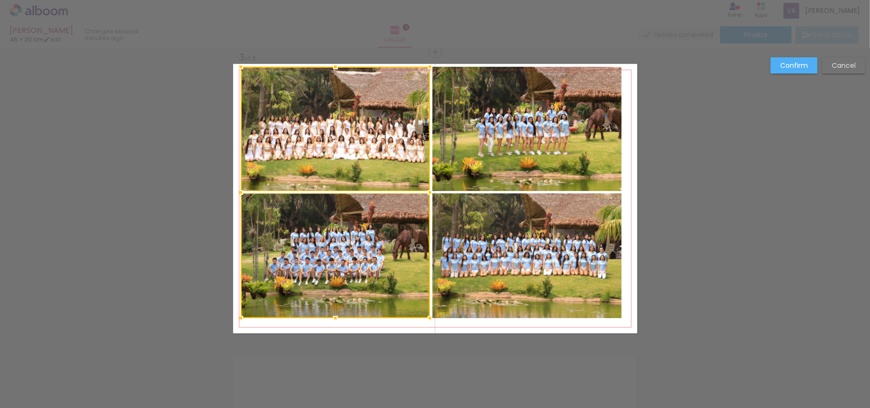
click at [445, 247] on quentale-photo at bounding box center [527, 256] width 190 height 125
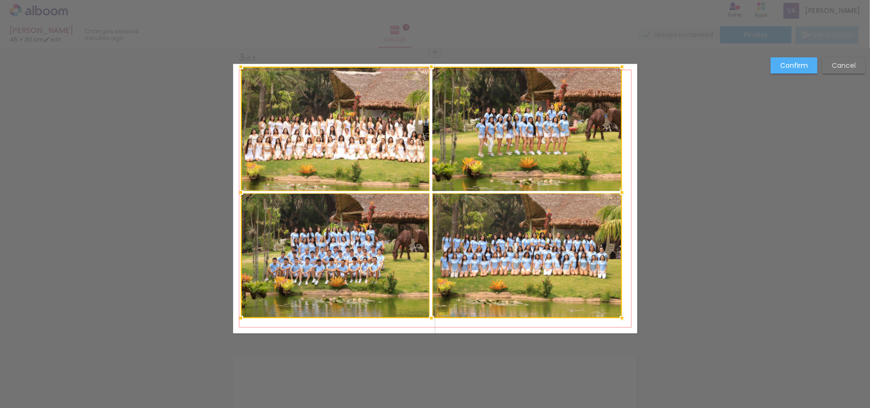
click at [503, 149] on div at bounding box center [431, 192] width 381 height 251
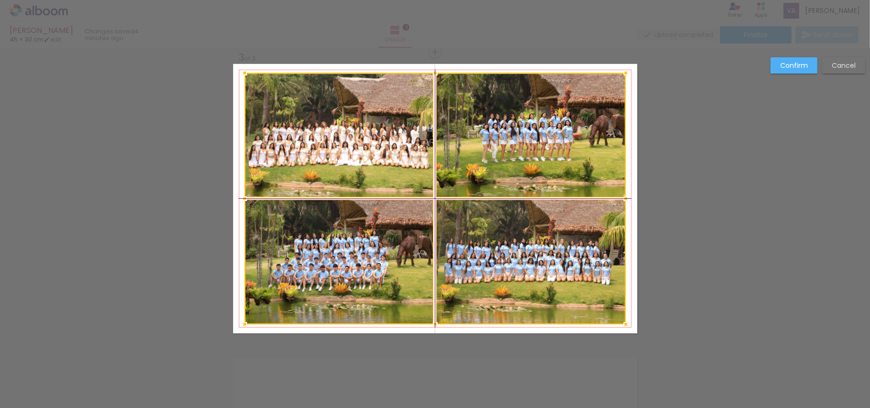
click at [518, 146] on div at bounding box center [435, 198] width 381 height 251
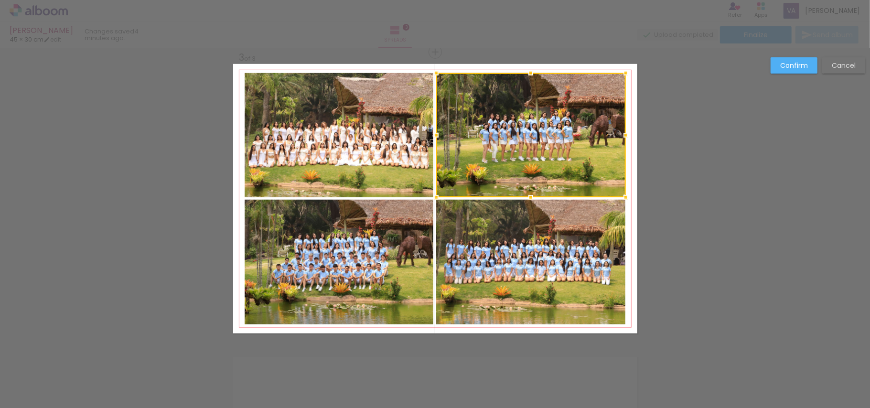
click at [574, 251] on quentale-photo at bounding box center [531, 262] width 190 height 125
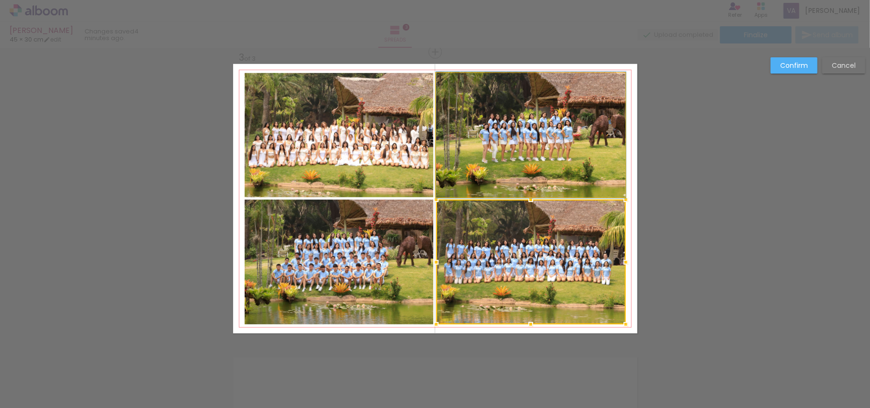
click at [528, 153] on quentale-photo at bounding box center [531, 135] width 190 height 124
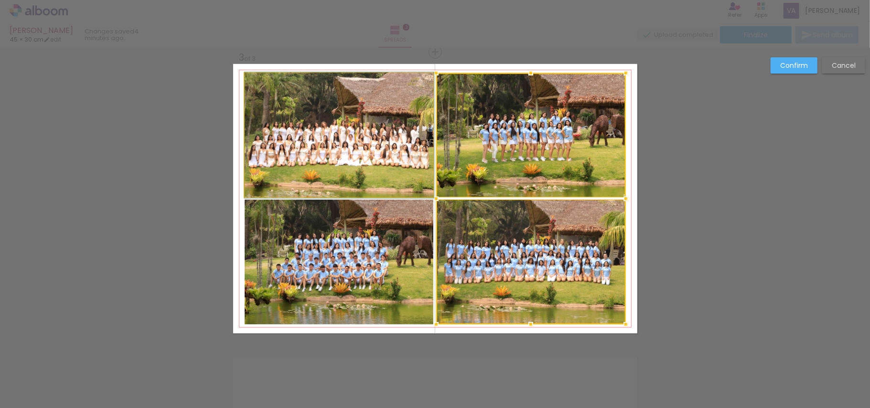
click at [385, 152] on quentale-photo at bounding box center [339, 135] width 189 height 124
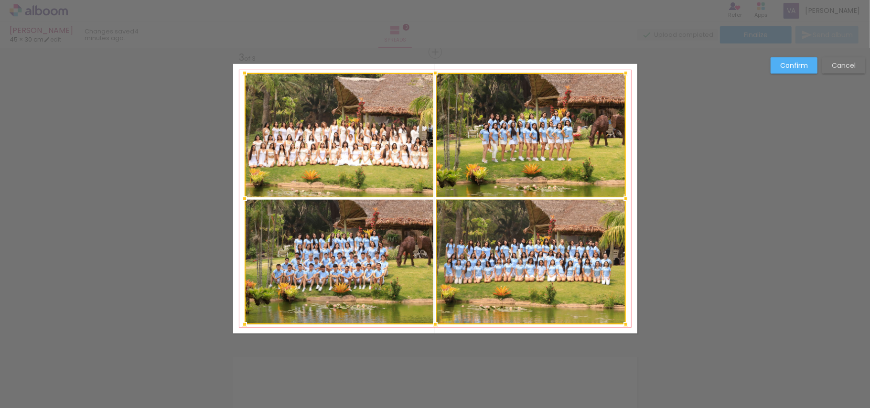
click at [358, 257] on div at bounding box center [435, 198] width 381 height 251
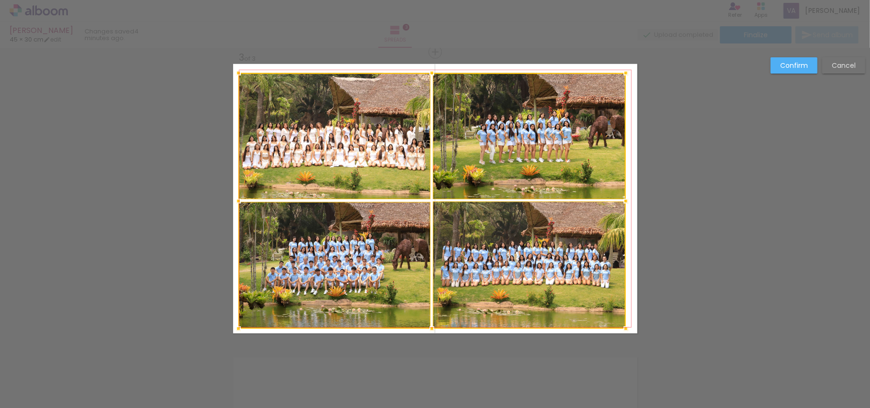
click at [238, 328] on div at bounding box center [238, 328] width 19 height 19
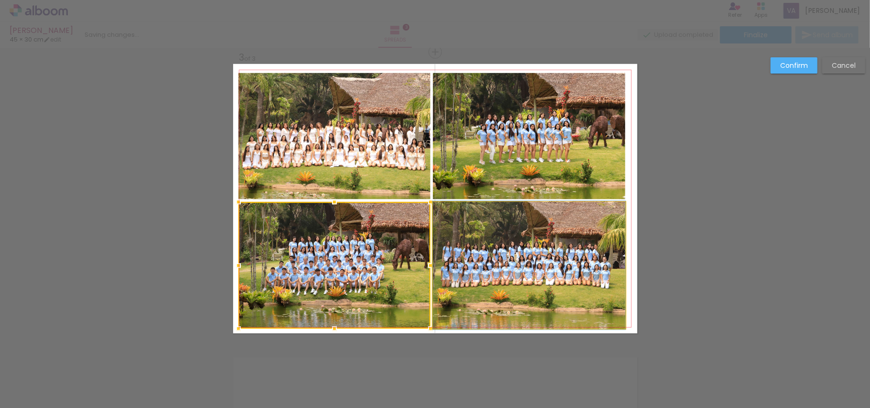
click at [486, 268] on quentale-photo at bounding box center [529, 265] width 193 height 127
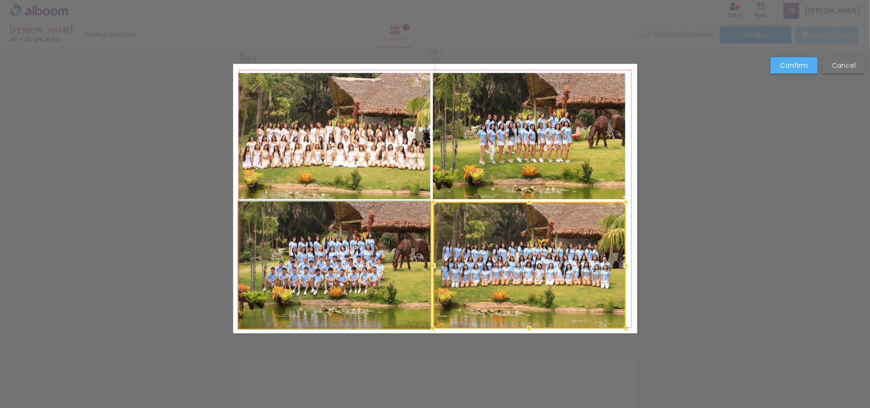
click at [392, 255] on quentale-photo at bounding box center [334, 265] width 192 height 127
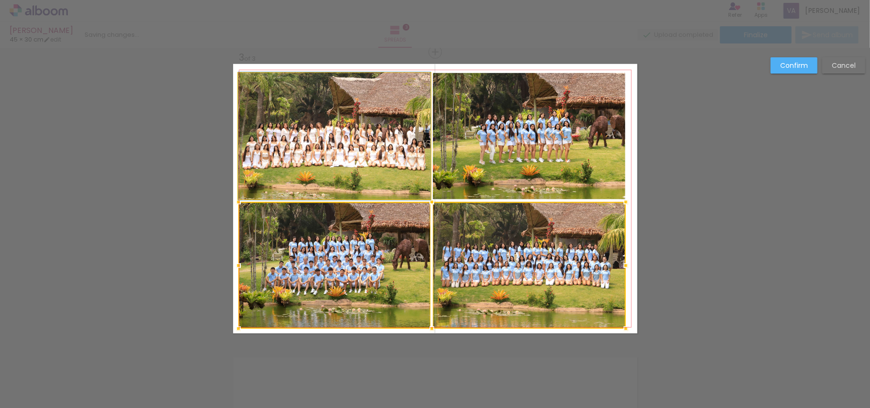
click at [392, 148] on quentale-photo at bounding box center [334, 136] width 192 height 126
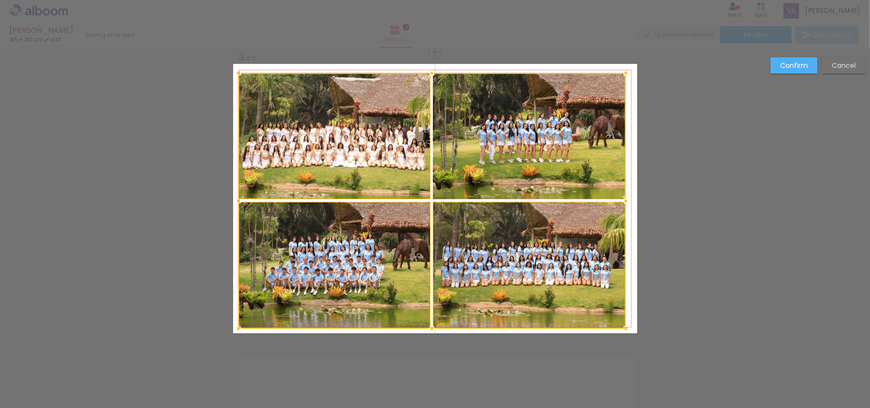
click at [505, 148] on div at bounding box center [431, 201] width 387 height 256
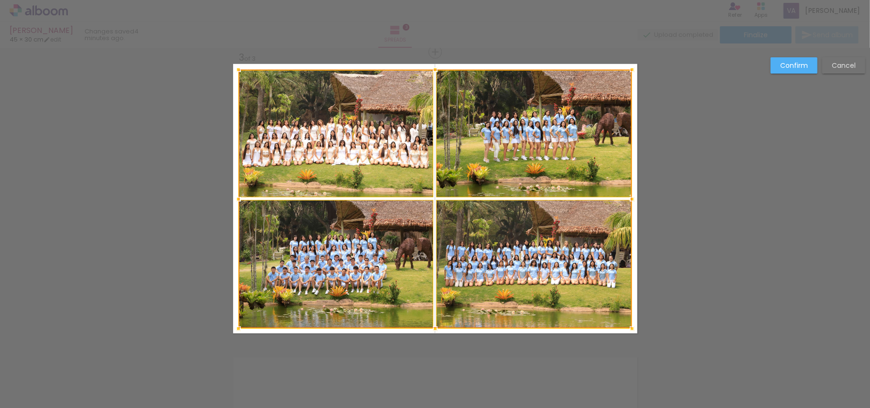
click at [629, 74] on div at bounding box center [632, 69] width 19 height 19
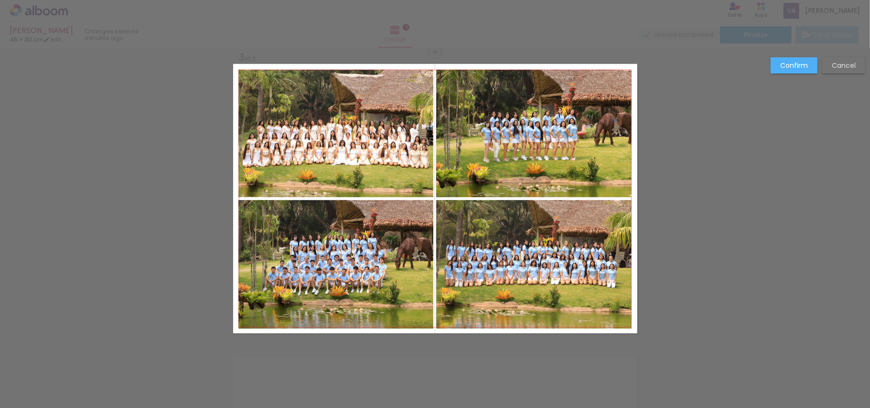
click at [0, 0] on slot "Confirm" at bounding box center [0, 0] width 0 height 0
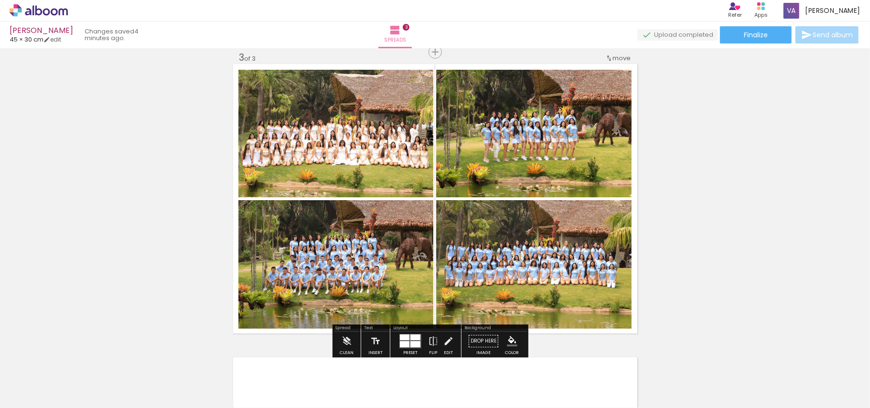
click at [708, 172] on div "Add spread 1 of 3 Add spread 2 of 3 Add spread 3 of 3" at bounding box center [435, 40] width 870 height 1174
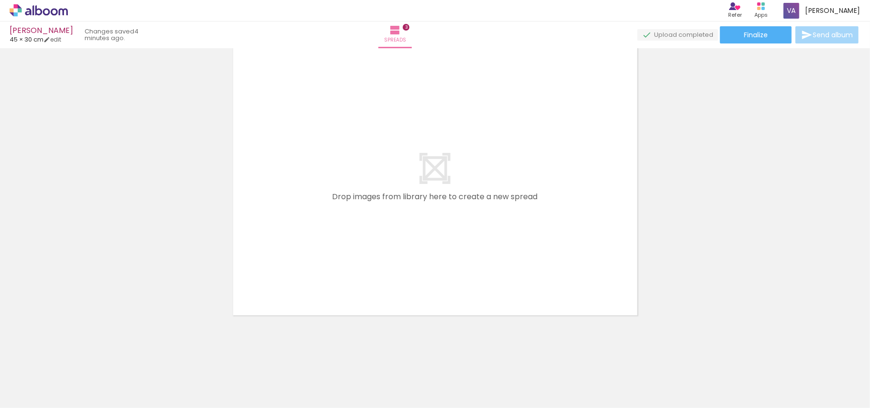
scroll to position [0, 376]
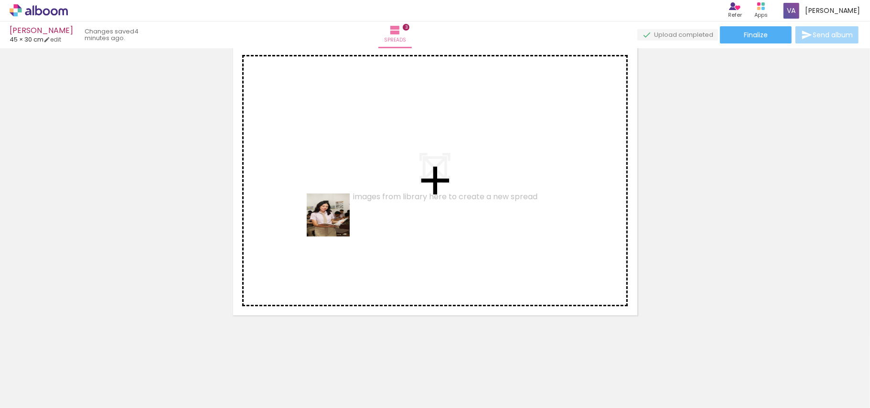
drag, startPoint x: 309, startPoint y: 375, endPoint x: 352, endPoint y: 241, distance: 140.2
click at [337, 213] on quentale-workspace at bounding box center [435, 204] width 870 height 408
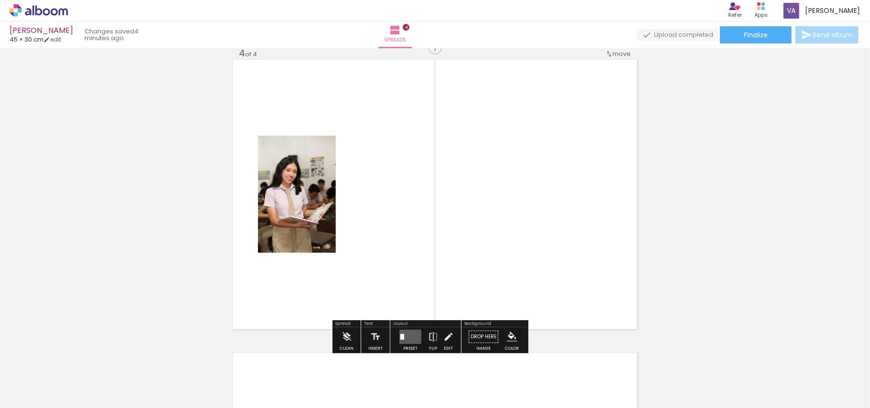
scroll to position [893, 0]
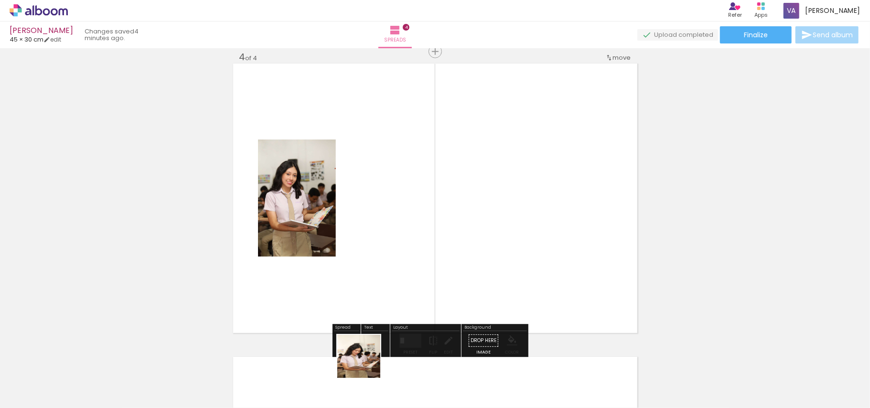
drag, startPoint x: 367, startPoint y: 377, endPoint x: 407, endPoint y: 336, distance: 57.4
click at [375, 259] on quentale-workspace at bounding box center [435, 204] width 870 height 408
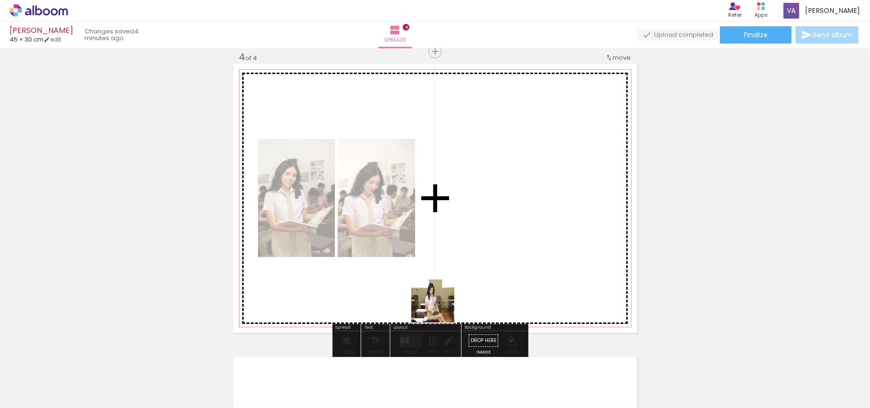
drag, startPoint x: 461, startPoint y: 372, endPoint x: 421, endPoint y: 329, distance: 58.2
click at [406, 255] on quentale-workspace at bounding box center [435, 204] width 870 height 408
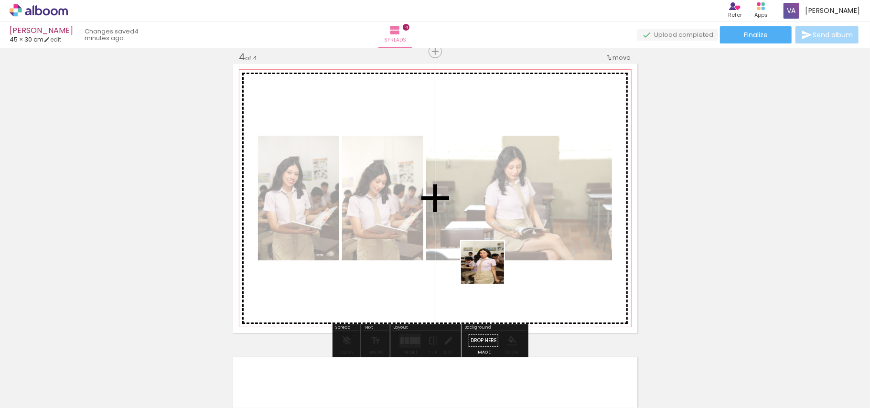
drag, startPoint x: 417, startPoint y: 372, endPoint x: 566, endPoint y: 237, distance: 200.6
click at [527, 243] on quentale-workspace at bounding box center [435, 204] width 870 height 408
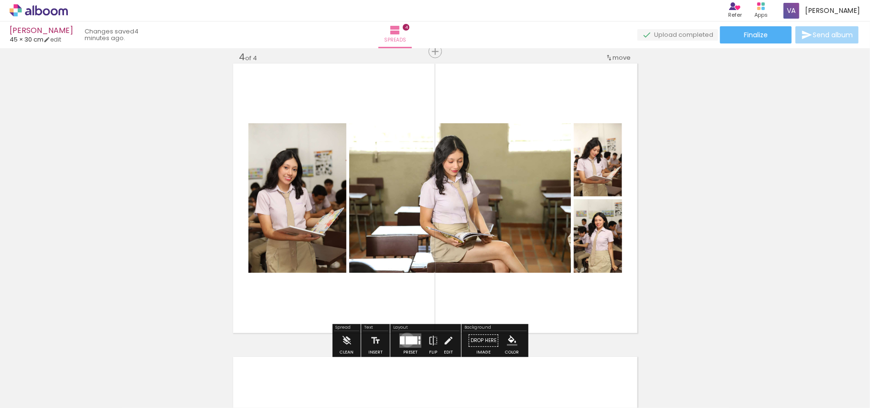
click at [406, 340] on div at bounding box center [412, 340] width 12 height 8
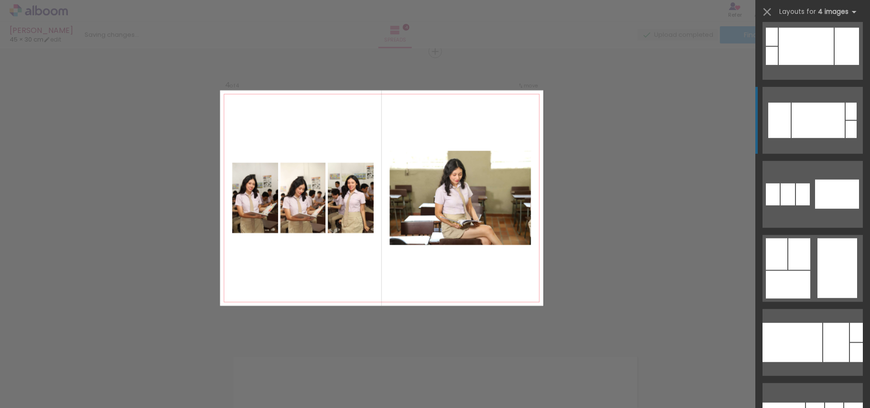
scroll to position [3121, 0]
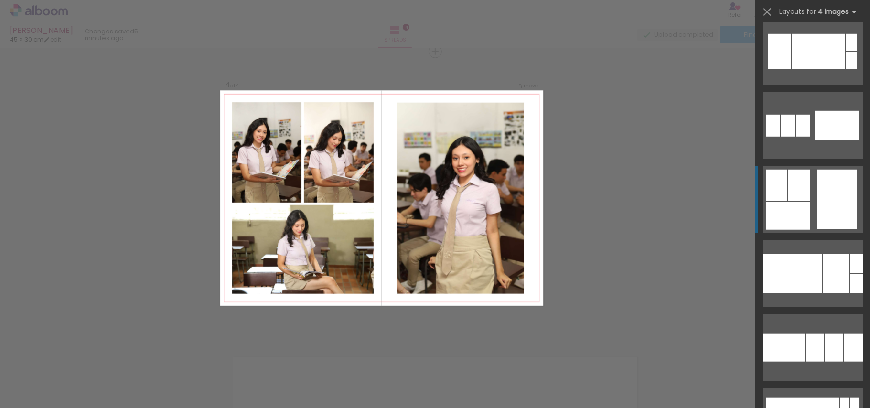
click at [817, 198] on div at bounding box center [837, 200] width 40 height 60
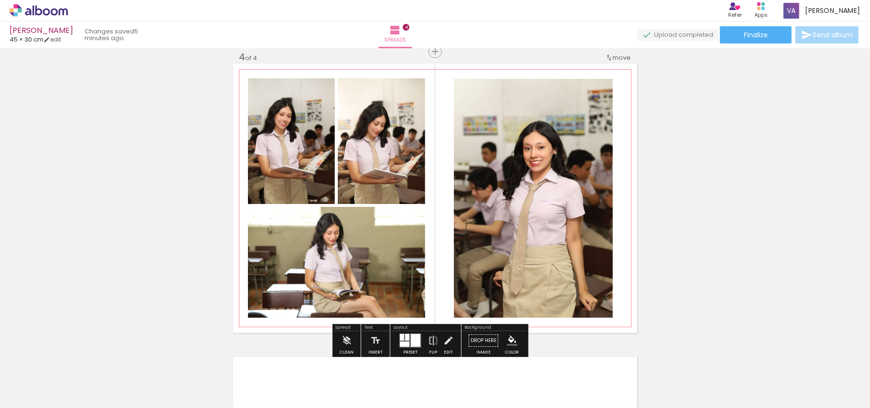
click at [404, 163] on quentale-photo at bounding box center [381, 141] width 87 height 126
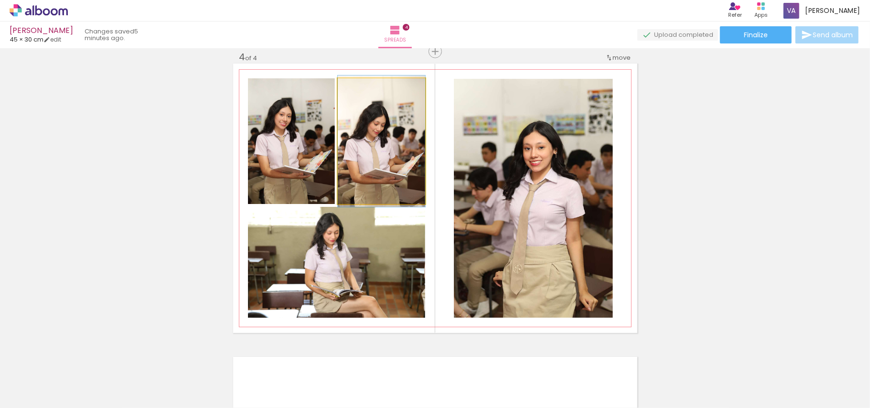
click at [404, 163] on quentale-photo at bounding box center [381, 141] width 87 height 126
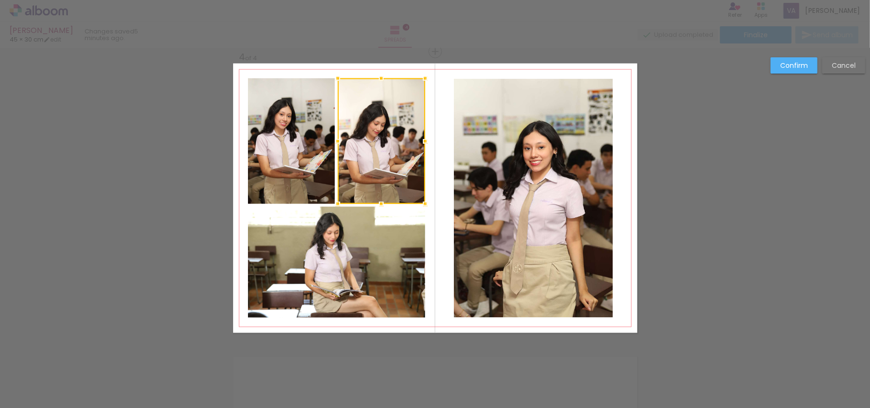
click at [296, 165] on quentale-photo at bounding box center [291, 141] width 87 height 126
click at [338, 237] on quentale-photo at bounding box center [336, 262] width 177 height 111
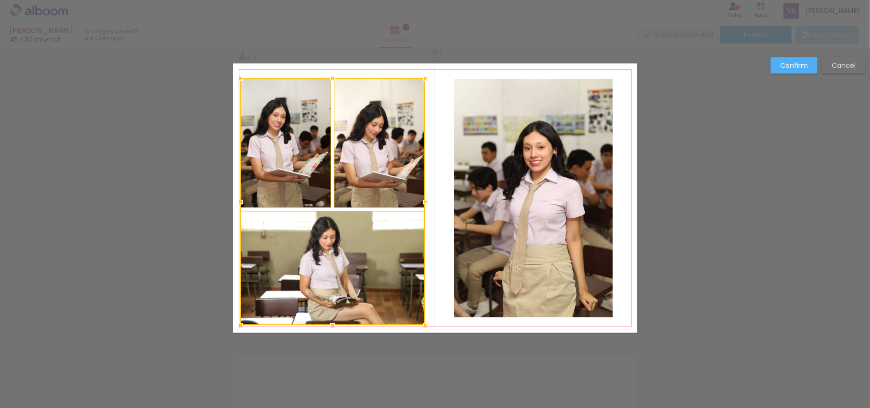
drag, startPoint x: 239, startPoint y: 318, endPoint x: 235, endPoint y: 326, distance: 8.8
click at [235, 326] on div at bounding box center [240, 325] width 19 height 19
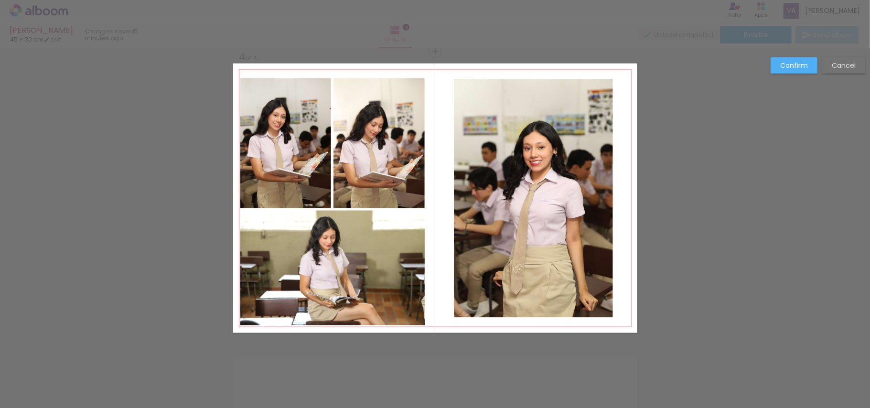
click at [276, 287] on quentale-photo at bounding box center [332, 268] width 185 height 115
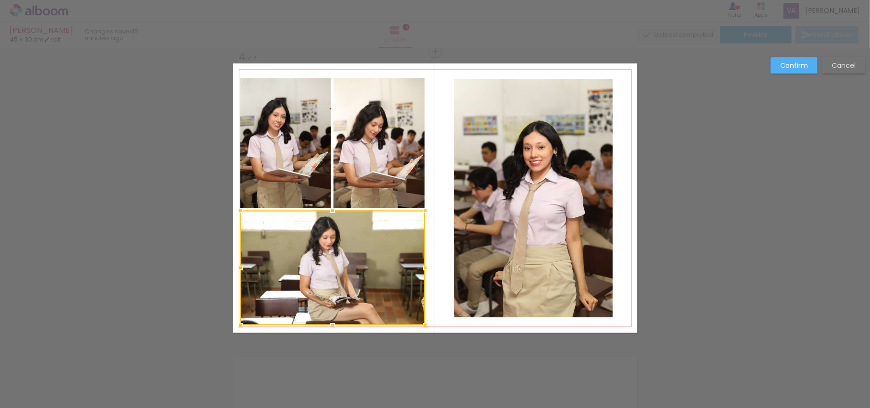
click at [276, 194] on quentale-photo at bounding box center [285, 143] width 91 height 130
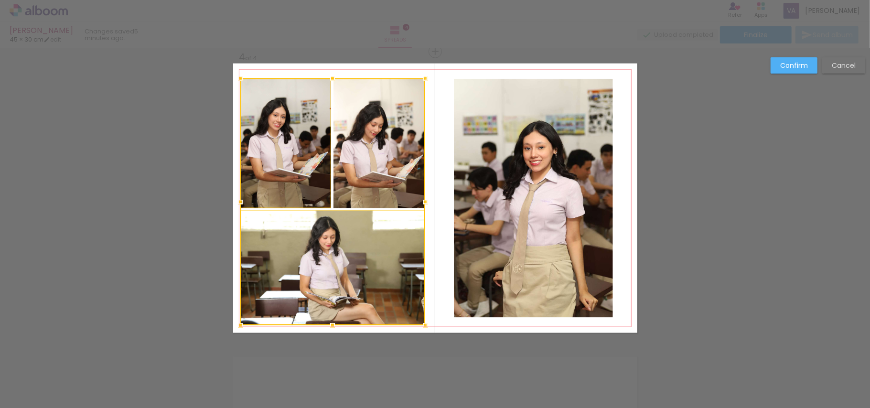
click at [396, 172] on div at bounding box center [332, 201] width 185 height 247
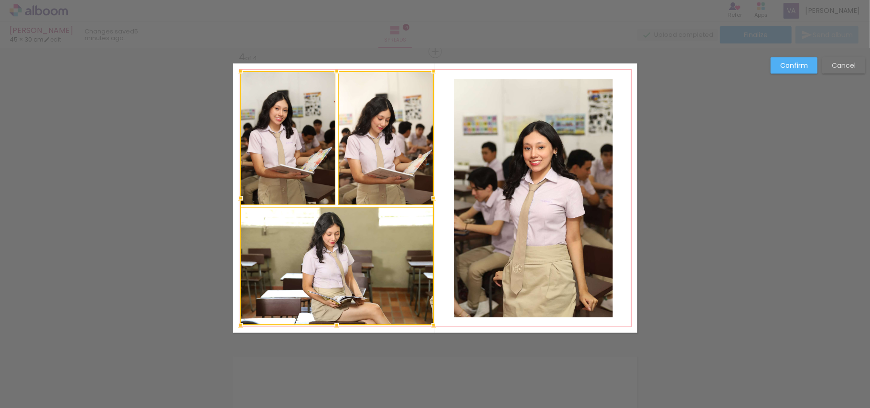
drag, startPoint x: 423, startPoint y: 79, endPoint x: 432, endPoint y: 73, distance: 11.3
click at [432, 73] on div at bounding box center [433, 71] width 19 height 19
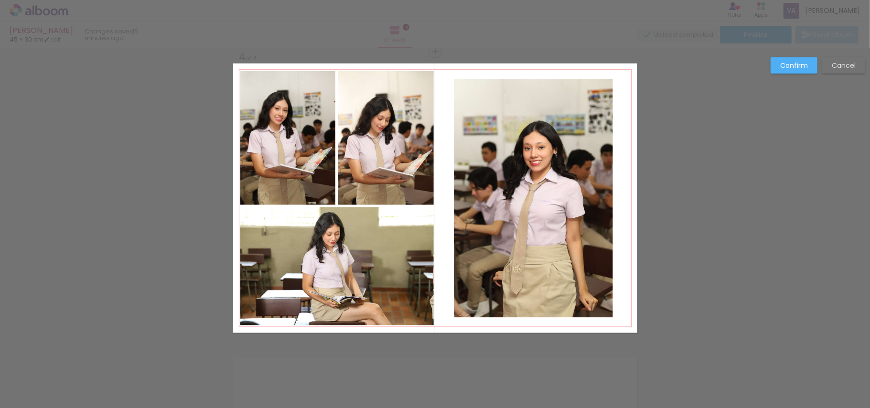
click at [526, 249] on quentale-photo at bounding box center [533, 198] width 159 height 239
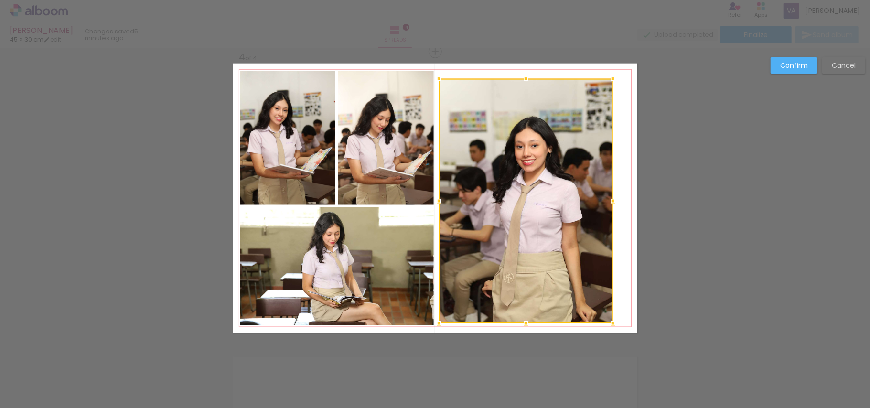
drag, startPoint x: 446, startPoint y: 321, endPoint x: 503, endPoint y: 269, distance: 77.1
click at [432, 327] on div at bounding box center [439, 323] width 19 height 19
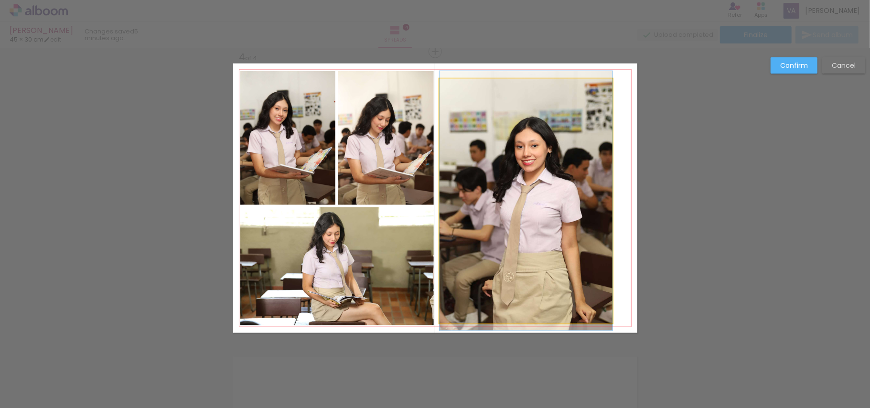
click at [555, 162] on quentale-photo at bounding box center [526, 201] width 173 height 245
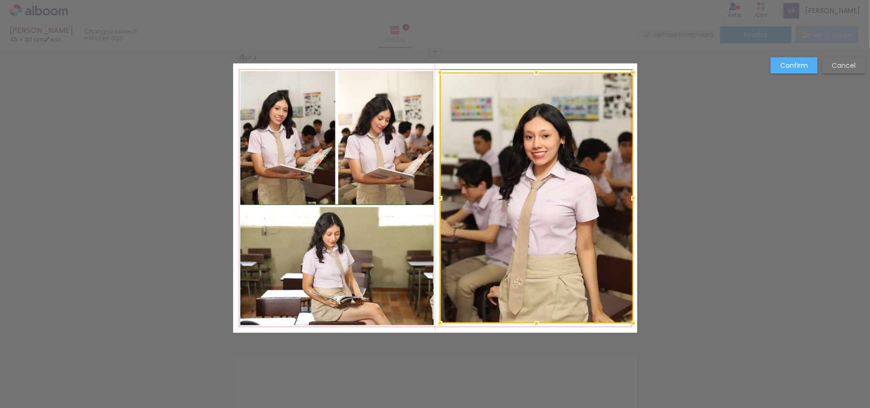
drag, startPoint x: 607, startPoint y: 78, endPoint x: 623, endPoint y: 72, distance: 17.6
click at [624, 72] on div at bounding box center [633, 72] width 19 height 19
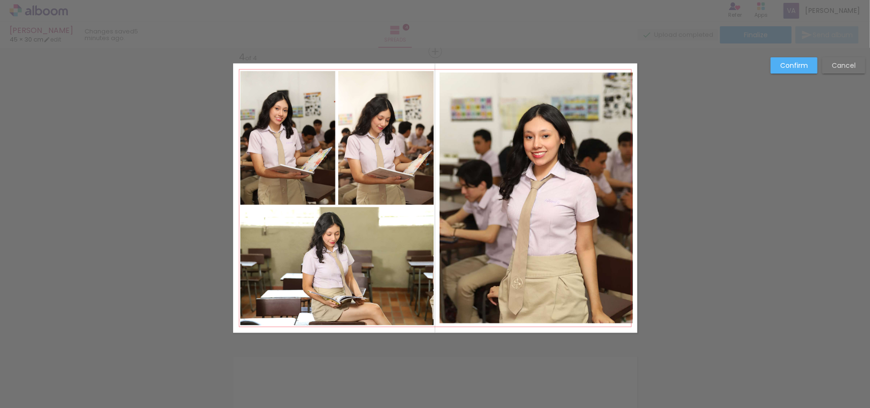
click at [552, 89] on quentale-photo at bounding box center [537, 198] width 194 height 251
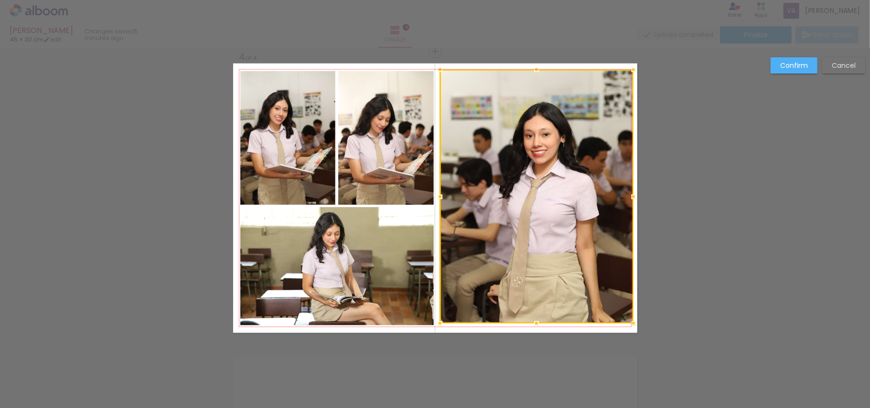
click at [530, 69] on div at bounding box center [536, 69] width 19 height 19
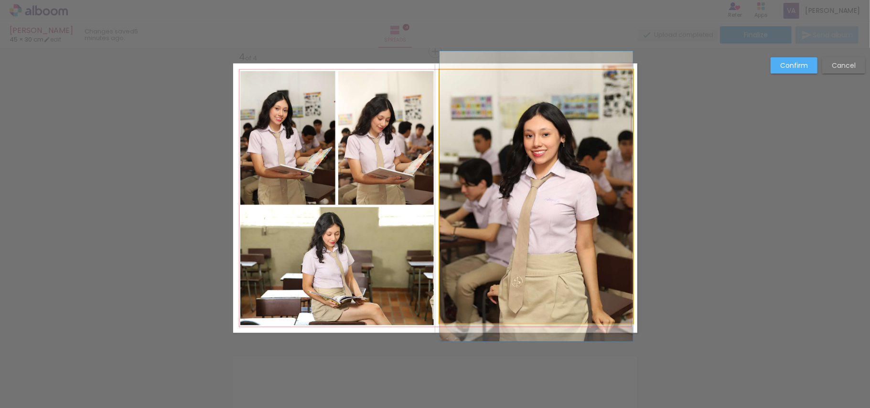
click at [546, 158] on quentale-photo at bounding box center [537, 197] width 194 height 254
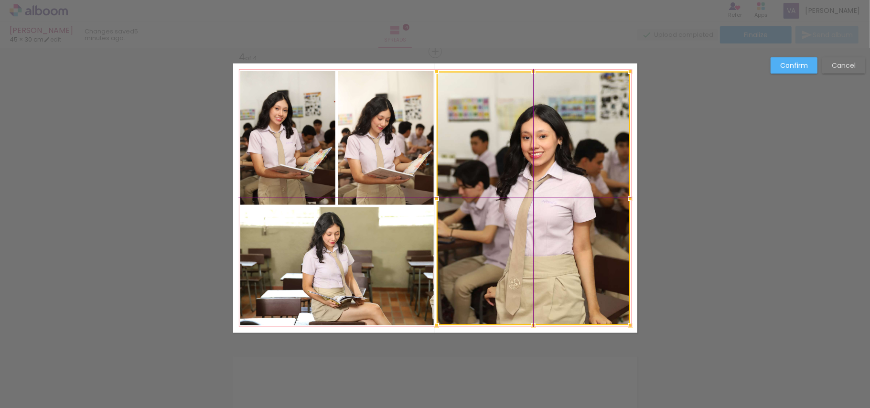
click at [547, 172] on div at bounding box center [534, 199] width 194 height 254
click at [0, 0] on slot "Confirm" at bounding box center [0, 0] width 0 height 0
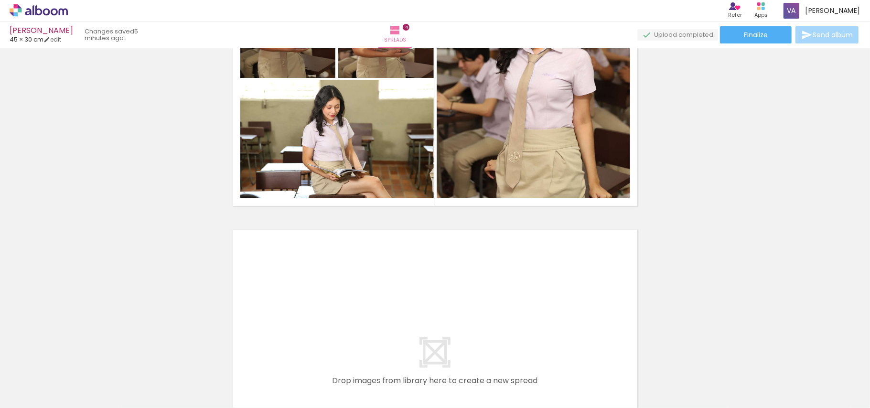
scroll to position [1084, 0]
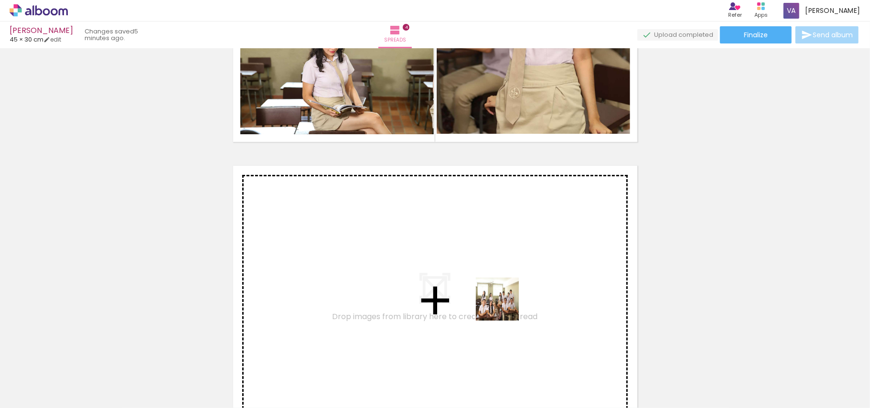
drag, startPoint x: 541, startPoint y: 385, endPoint x: 496, endPoint y: 291, distance: 104.1
click at [496, 291] on quentale-workspace at bounding box center [435, 204] width 870 height 408
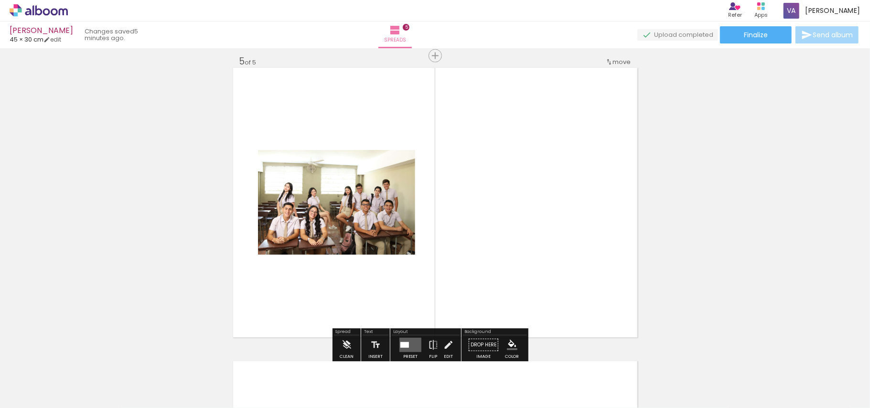
scroll to position [1185, 0]
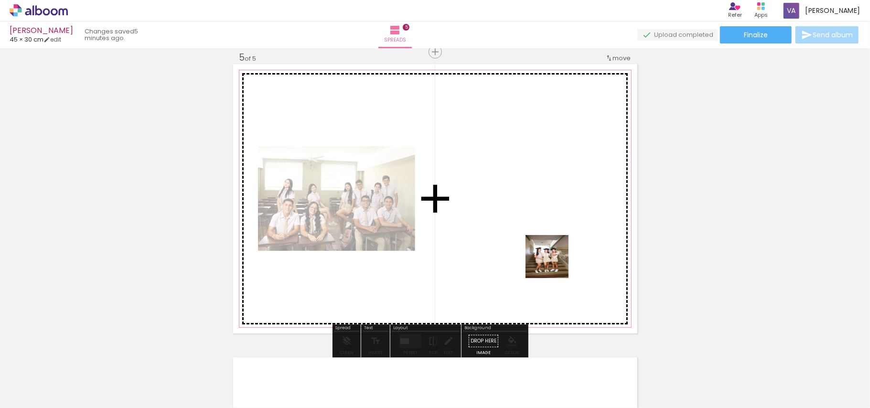
drag, startPoint x: 591, startPoint y: 383, endPoint x: 614, endPoint y: 335, distance: 52.8
click at [554, 247] on quentale-workspace at bounding box center [435, 204] width 870 height 408
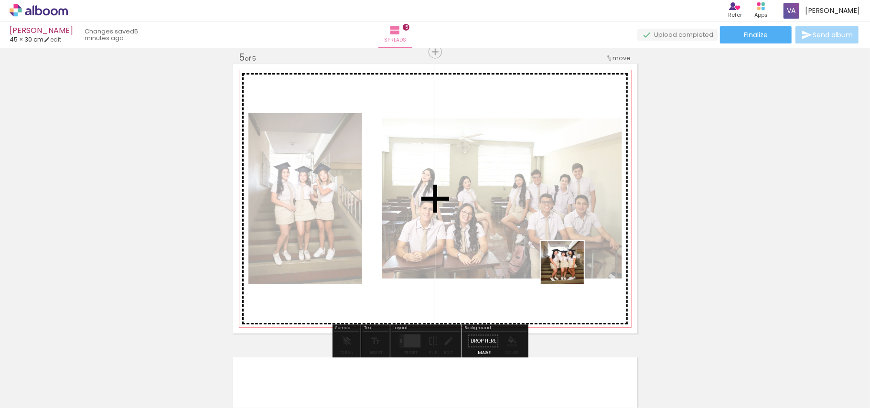
drag, startPoint x: 641, startPoint y: 388, endPoint x: 673, endPoint y: 339, distance: 58.3
click at [550, 237] on quentale-workspace at bounding box center [435, 204] width 870 height 408
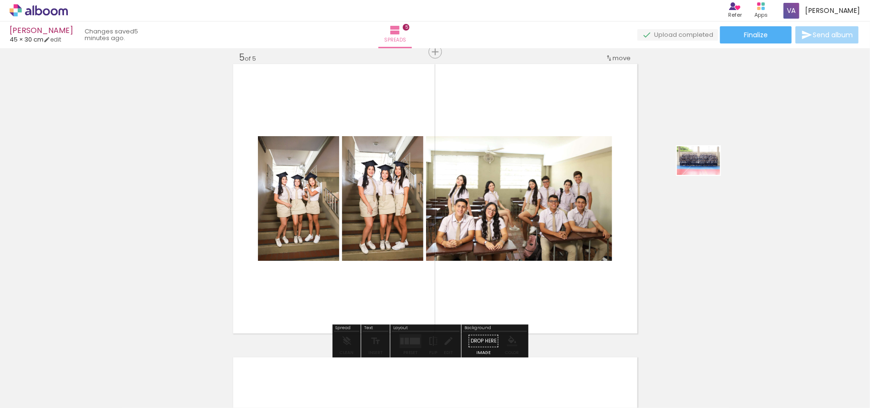
drag, startPoint x: 692, startPoint y: 382, endPoint x: 449, endPoint y: 223, distance: 290.5
click at [438, 221] on quentale-workspace at bounding box center [435, 204] width 870 height 408
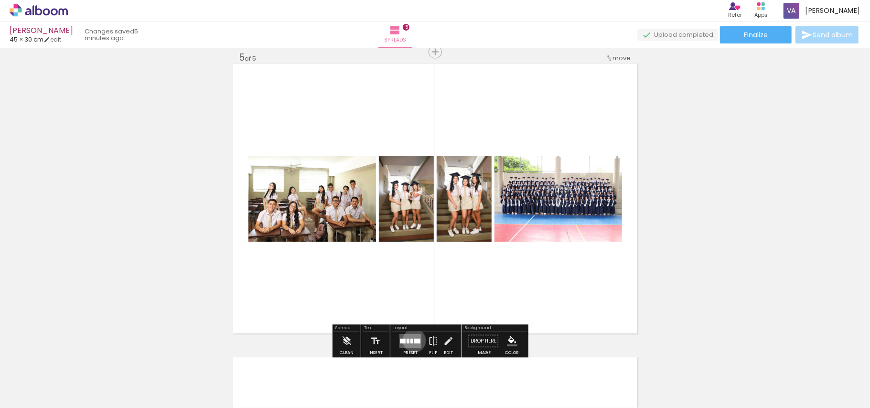
click at [414, 341] on div at bounding box center [417, 341] width 6 height 5
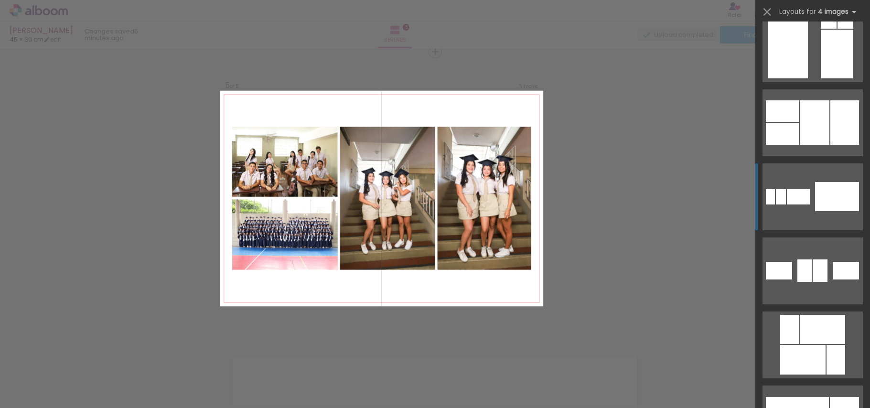
scroll to position [2484, 0]
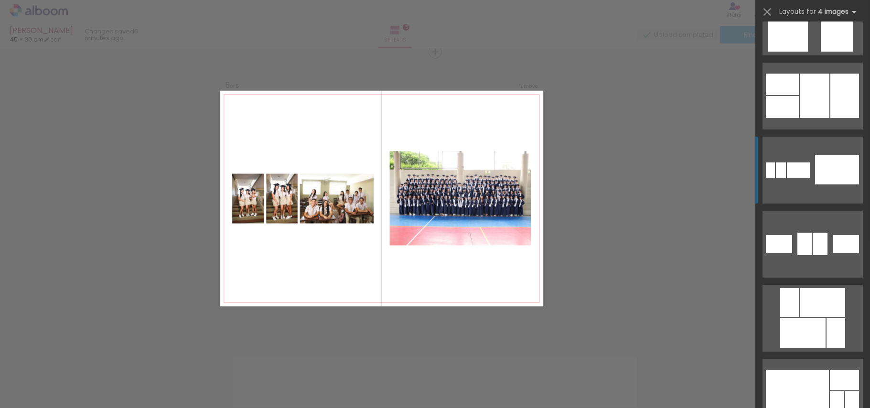
click at [815, 156] on div at bounding box center [837, 169] width 44 height 29
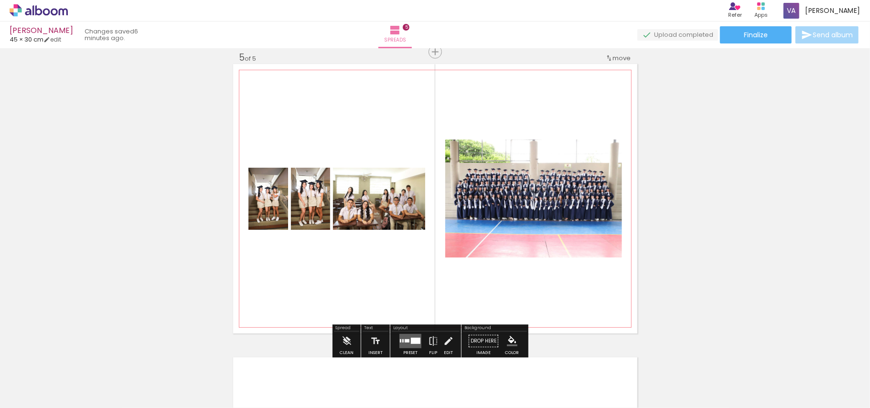
click at [493, 215] on quentale-photo at bounding box center [533, 199] width 177 height 118
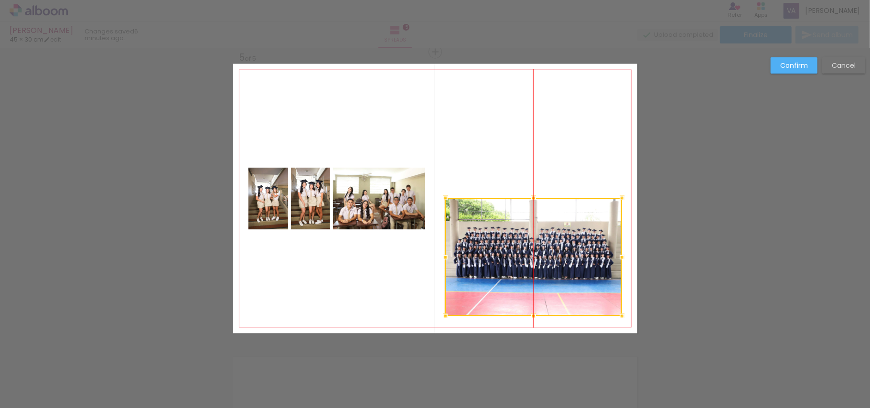
drag, startPoint x: 505, startPoint y: 206, endPoint x: 504, endPoint y: 262, distance: 55.9
click at [501, 265] on div at bounding box center [533, 257] width 177 height 118
click at [414, 127] on quentale-layouter at bounding box center [435, 198] width 404 height 269
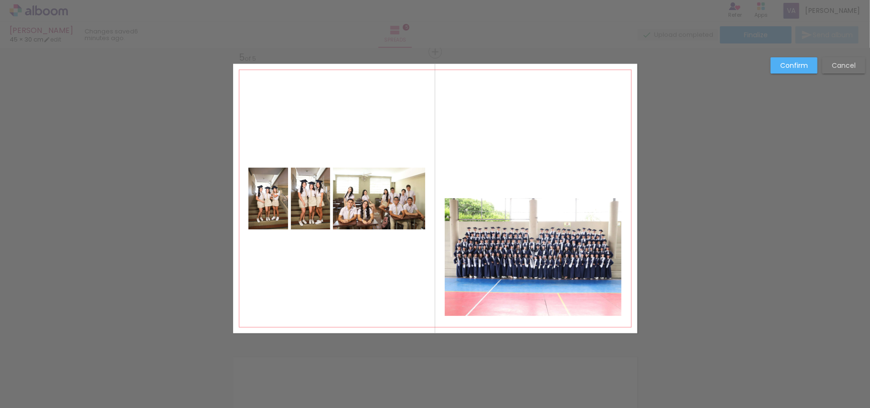
drag, startPoint x: 257, startPoint y: 149, endPoint x: 408, endPoint y: 213, distance: 164.2
click at [408, 217] on quentale-layouter at bounding box center [435, 198] width 404 height 269
click at [306, 209] on quentale-photo at bounding box center [310, 199] width 39 height 62
click at [249, 196] on quentale-photo at bounding box center [268, 199] width 40 height 62
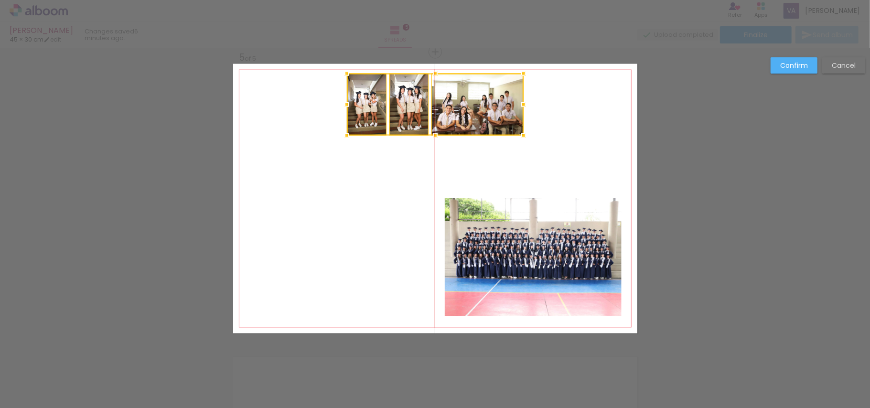
drag, startPoint x: 369, startPoint y: 193, endPoint x: 474, endPoint y: 98, distance: 141.4
click at [474, 98] on div at bounding box center [435, 105] width 177 height 62
click at [507, 260] on quentale-photo at bounding box center [533, 257] width 177 height 118
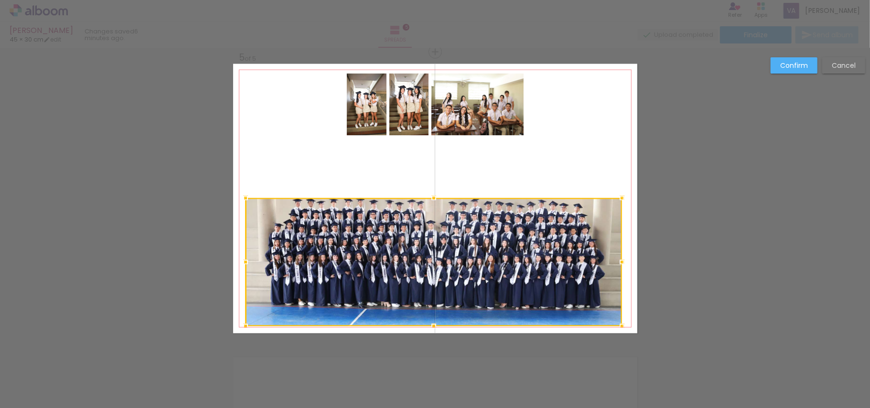
drag, startPoint x: 440, startPoint y: 315, endPoint x: 236, endPoint y: 325, distance: 204.3
click at [236, 325] on div at bounding box center [245, 326] width 19 height 19
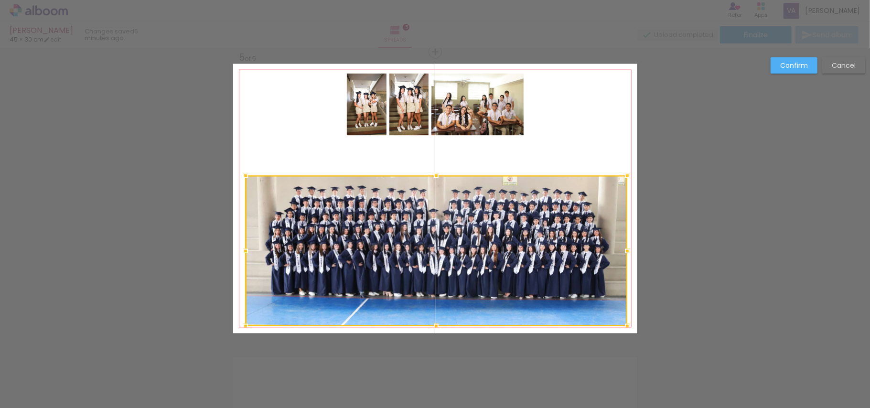
scroll to position [0, 376]
click at [622, 173] on div at bounding box center [627, 175] width 19 height 19
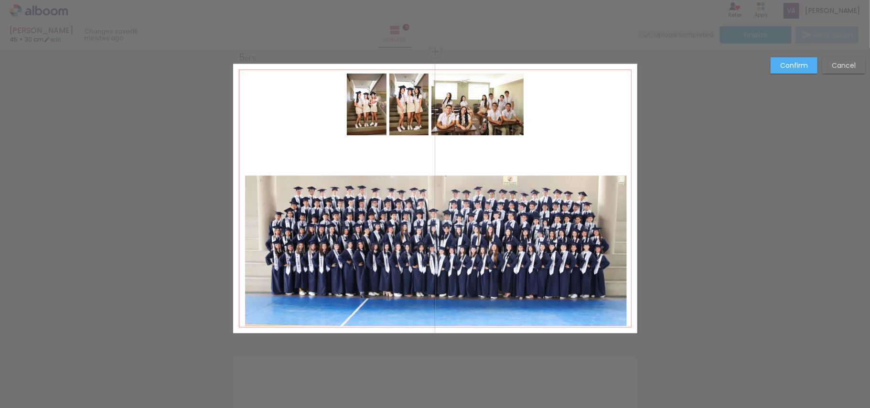
click at [622, 171] on quentale-layouter at bounding box center [435, 198] width 404 height 269
drag, startPoint x: 474, startPoint y: 121, endPoint x: 489, endPoint y: 115, distance: 16.5
click at [474, 121] on quentale-photo at bounding box center [477, 105] width 92 height 62
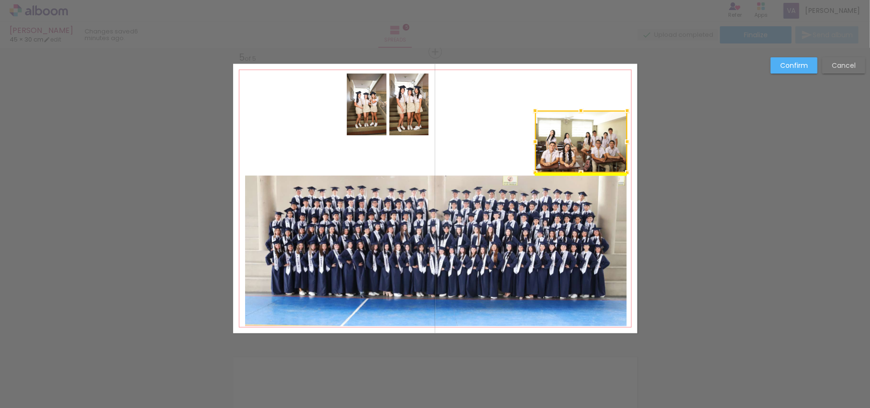
drag, startPoint x: 494, startPoint y: 114, endPoint x: 595, endPoint y: 140, distance: 105.0
click at [597, 148] on div at bounding box center [581, 142] width 92 height 62
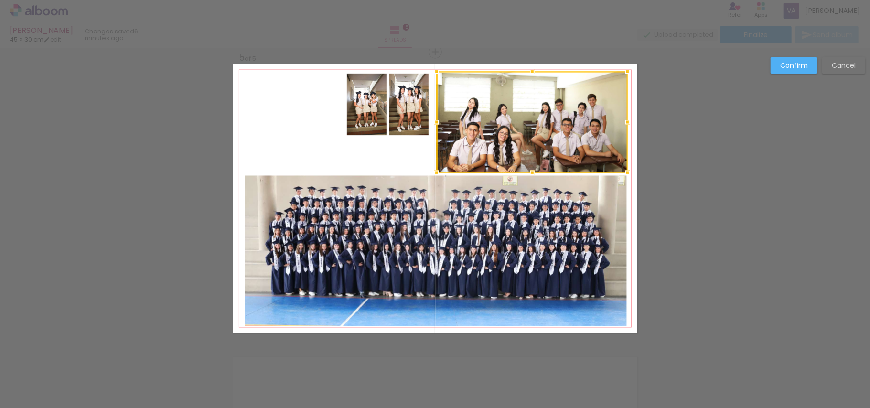
drag, startPoint x: 530, startPoint y: 113, endPoint x: 431, endPoint y: 77, distance: 105.2
click at [431, 77] on div at bounding box center [436, 71] width 19 height 19
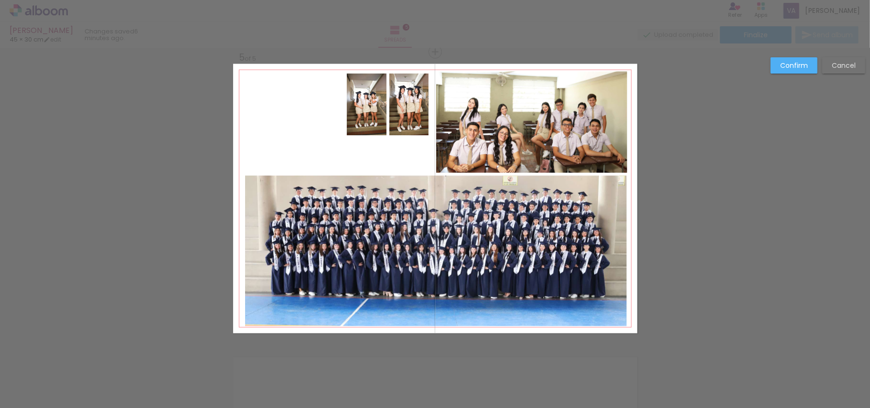
click at [0, 0] on slot "Confirm" at bounding box center [0, 0] width 0 height 0
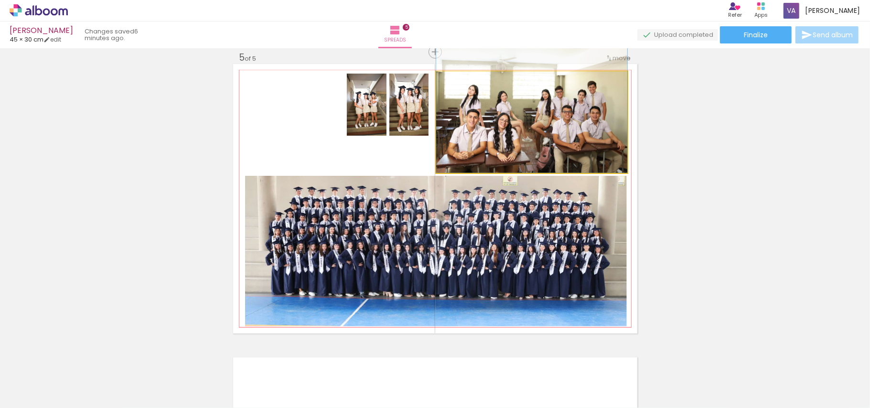
drag, startPoint x: 566, startPoint y: 129, endPoint x: 567, endPoint y: 114, distance: 15.3
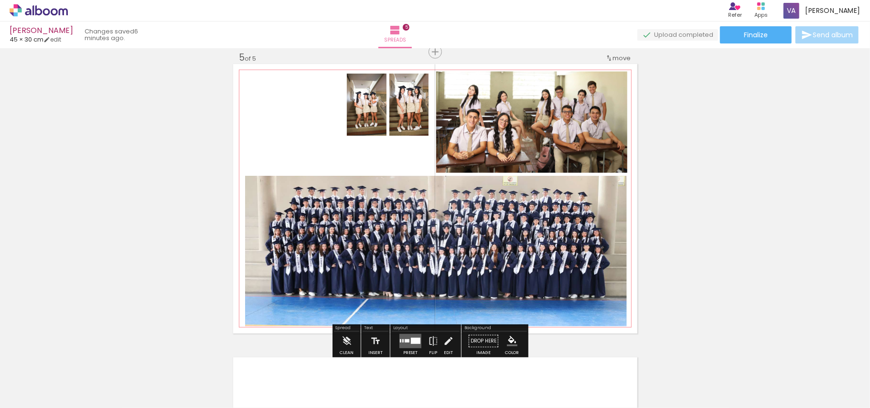
click at [354, 125] on quentale-photo at bounding box center [367, 105] width 40 height 62
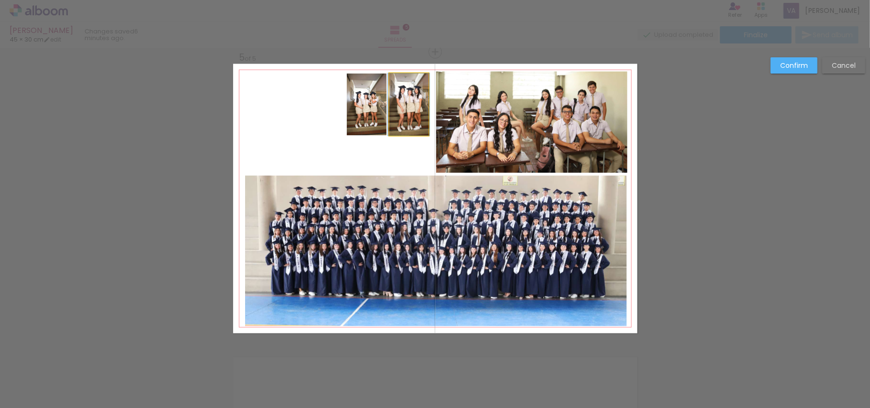
click at [396, 125] on quentale-photo at bounding box center [408, 105] width 39 height 62
click at [356, 125] on quentale-photo at bounding box center [367, 105] width 40 height 62
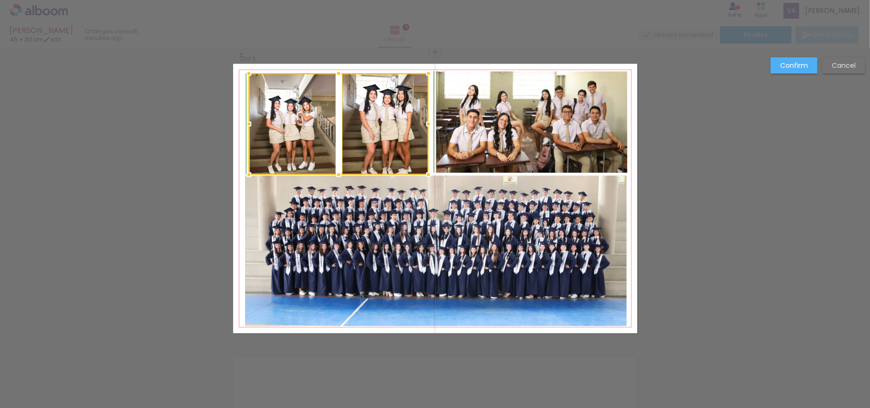
drag, startPoint x: 337, startPoint y: 139, endPoint x: 239, endPoint y: 178, distance: 105.7
click at [239, 178] on div at bounding box center [248, 174] width 19 height 19
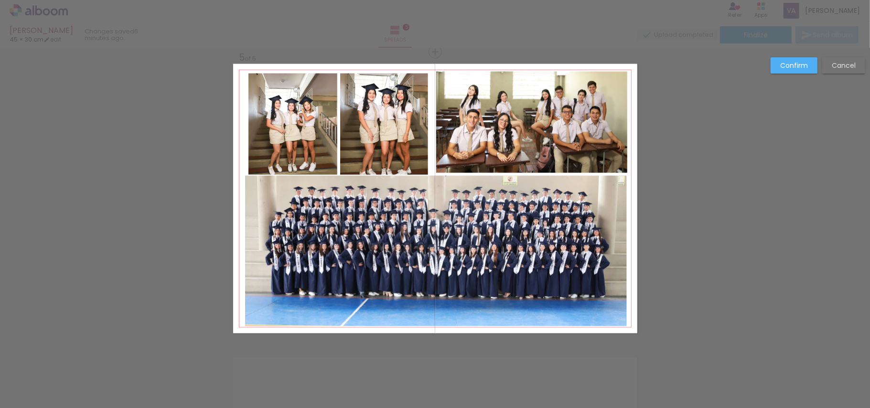
click at [379, 149] on quentale-photo at bounding box center [384, 124] width 88 height 101
click at [299, 150] on quentale-photo at bounding box center [292, 124] width 89 height 101
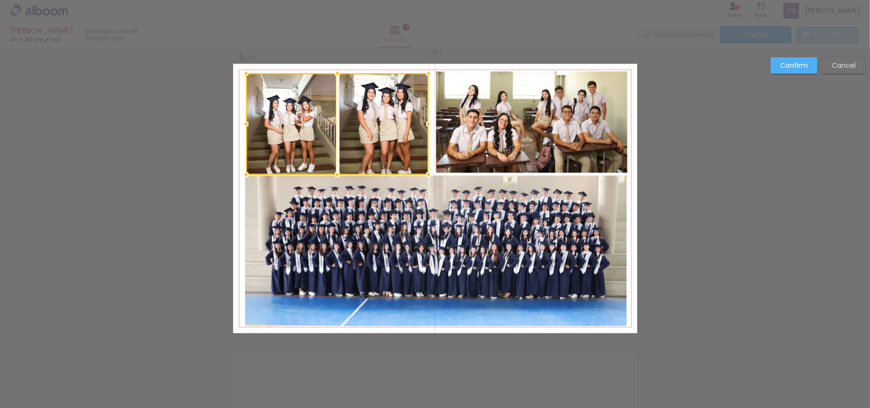
click at [241, 125] on div at bounding box center [246, 124] width 19 height 19
click at [398, 137] on quentale-photo at bounding box center [383, 124] width 89 height 101
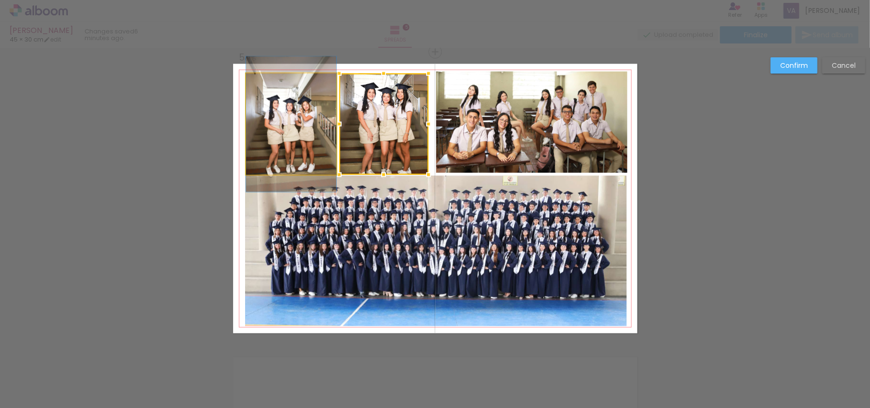
click at [298, 140] on quentale-photo at bounding box center [291, 124] width 90 height 101
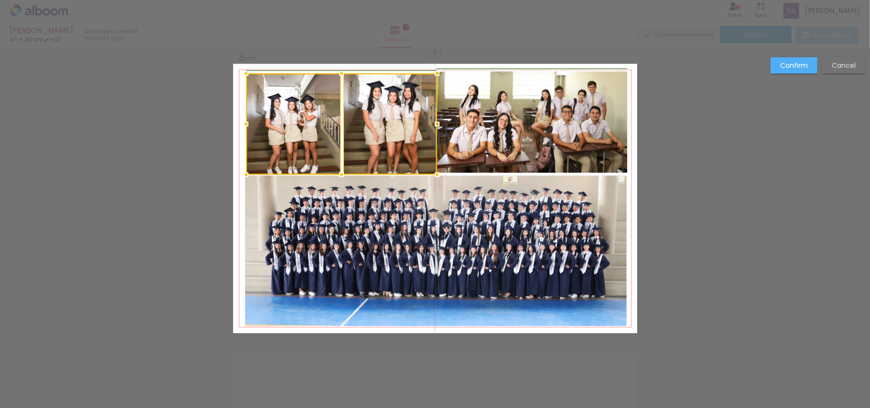
drag, startPoint x: 425, startPoint y: 127, endPoint x: 431, endPoint y: 129, distance: 5.9
click at [430, 129] on div at bounding box center [437, 124] width 19 height 19
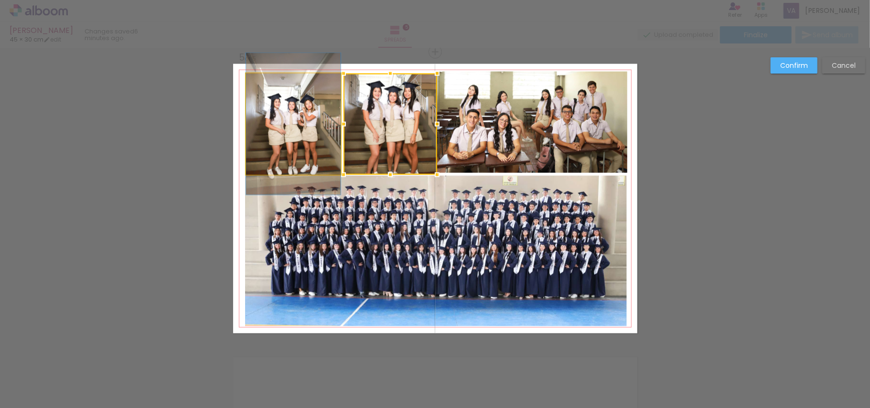
click at [303, 139] on quentale-photo at bounding box center [293, 124] width 95 height 101
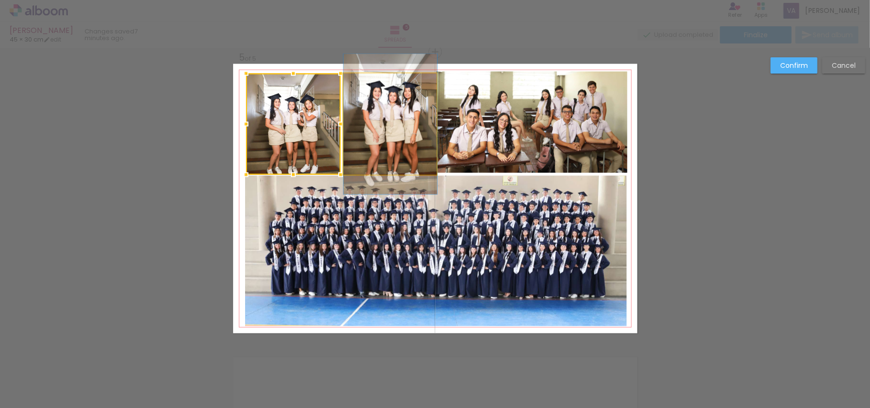
click at [390, 134] on quentale-photo at bounding box center [391, 124] width 94 height 101
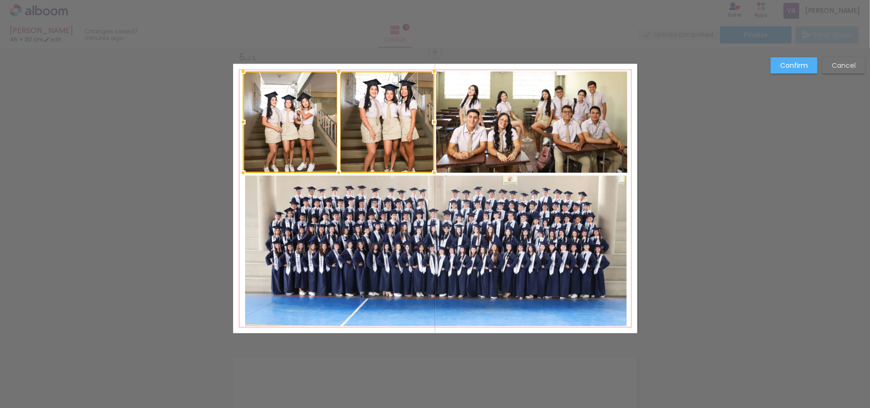
click at [394, 131] on div at bounding box center [338, 122] width 191 height 101
click at [243, 127] on quentale-photo at bounding box center [290, 122] width 95 height 101
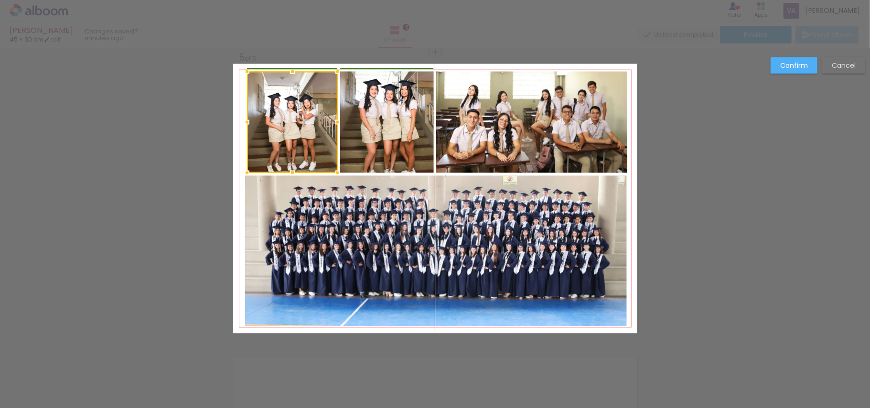
click at [239, 123] on div at bounding box center [246, 122] width 19 height 19
click at [350, 117] on quentale-photo at bounding box center [387, 122] width 94 height 101
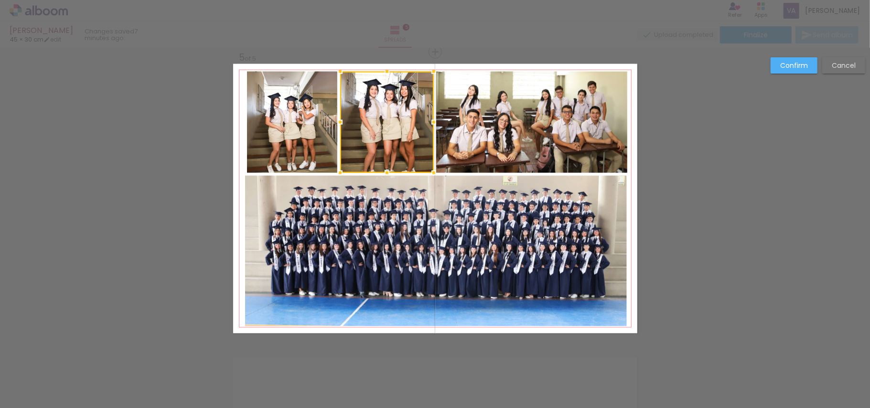
click at [292, 129] on quentale-photo at bounding box center [292, 122] width 91 height 101
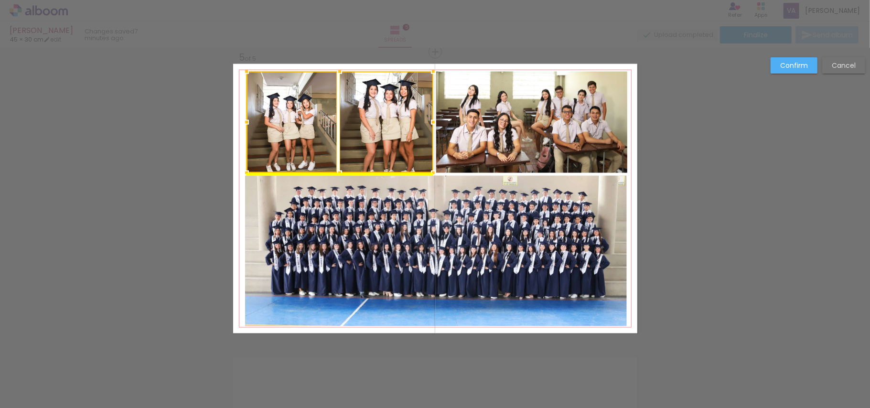
click at [299, 121] on div at bounding box center [340, 122] width 187 height 101
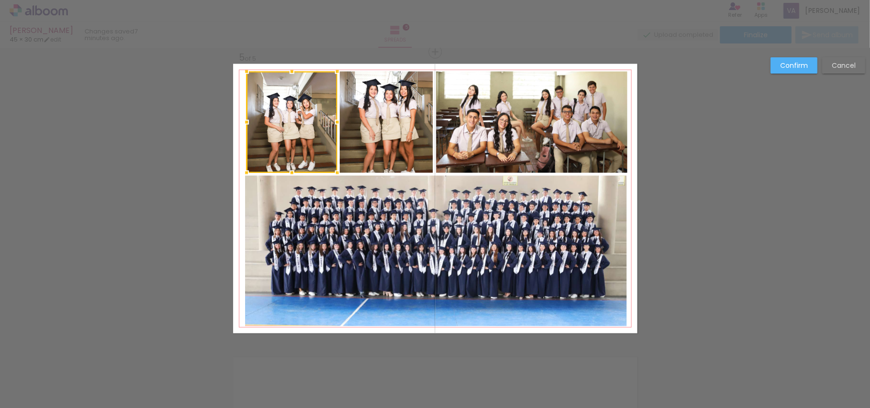
click at [300, 131] on div at bounding box center [292, 122] width 91 height 101
click at [0, 0] on slot "Confirm" at bounding box center [0, 0] width 0 height 0
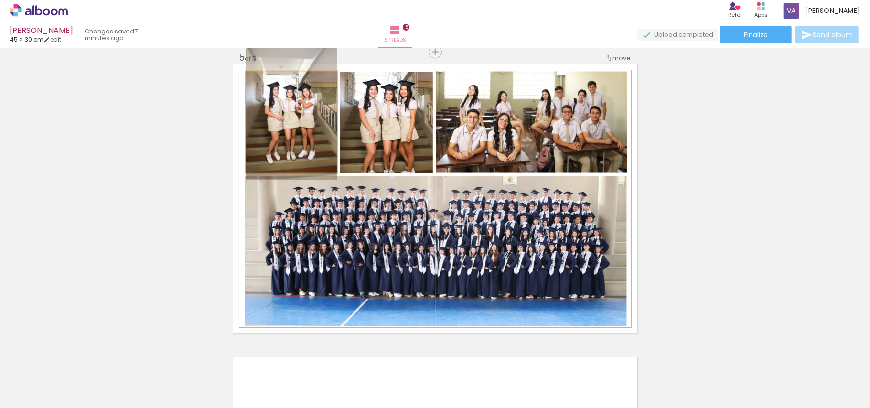
drag, startPoint x: 298, startPoint y: 134, endPoint x: 298, endPoint y: 123, distance: 11.0
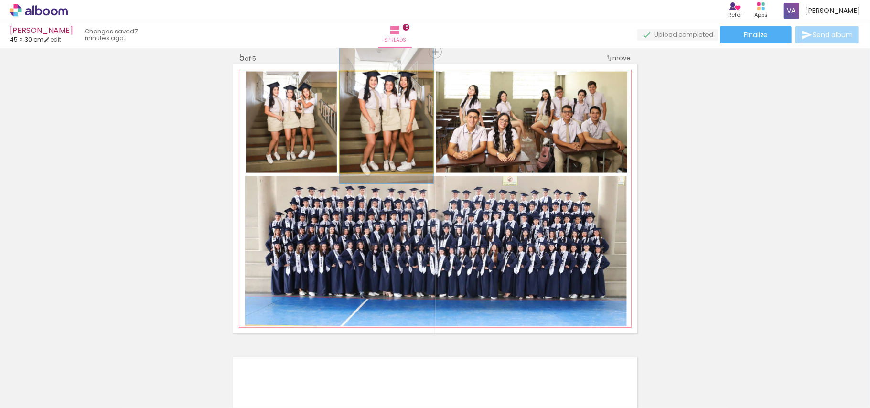
drag, startPoint x: 398, startPoint y: 134, endPoint x: 401, endPoint y: 125, distance: 9.5
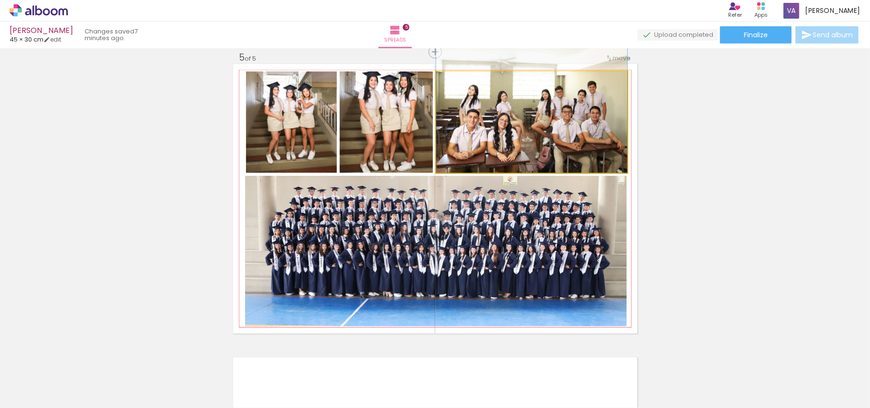
drag, startPoint x: 578, startPoint y: 146, endPoint x: 585, endPoint y: 129, distance: 19.1
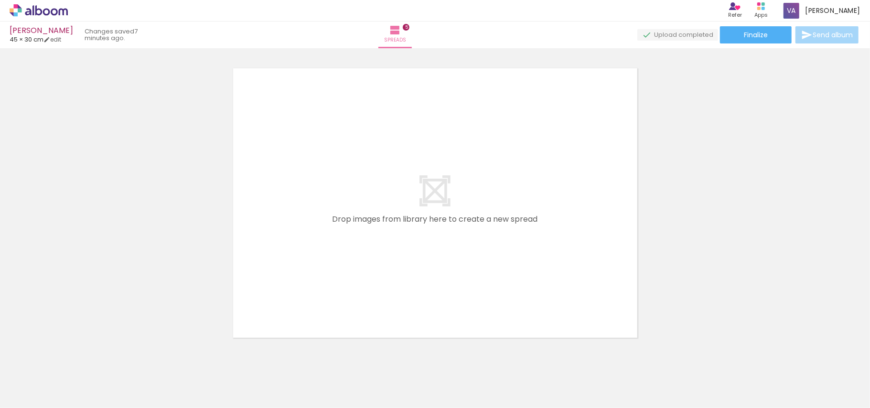
scroll to position [1497, 0]
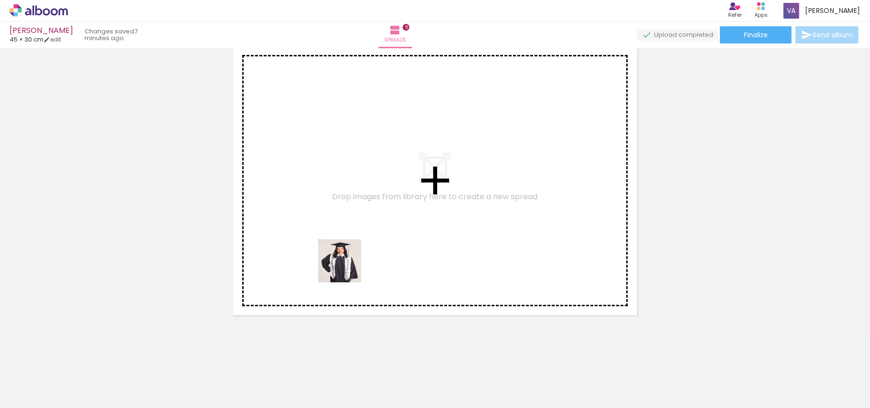
drag, startPoint x: 347, startPoint y: 381, endPoint x: 347, endPoint y: 218, distance: 162.9
click at [347, 218] on quentale-workspace at bounding box center [435, 204] width 870 height 408
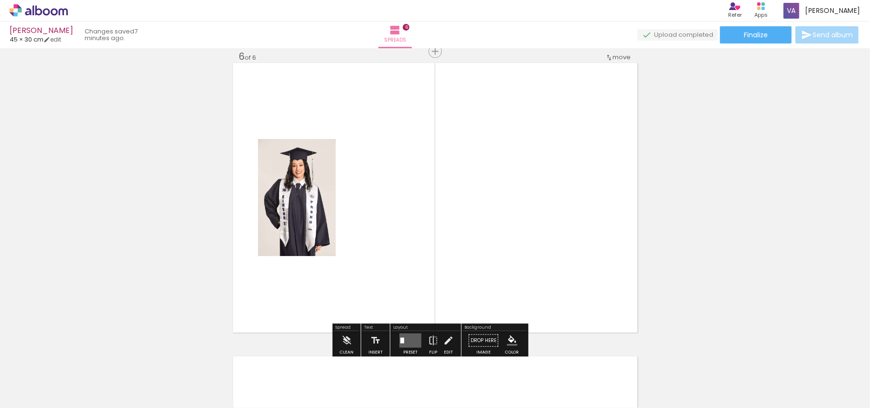
scroll to position [1479, 0]
drag, startPoint x: 421, startPoint y: 335, endPoint x: 474, endPoint y: 239, distance: 110.1
click at [470, 242] on quentale-workspace at bounding box center [435, 204] width 870 height 408
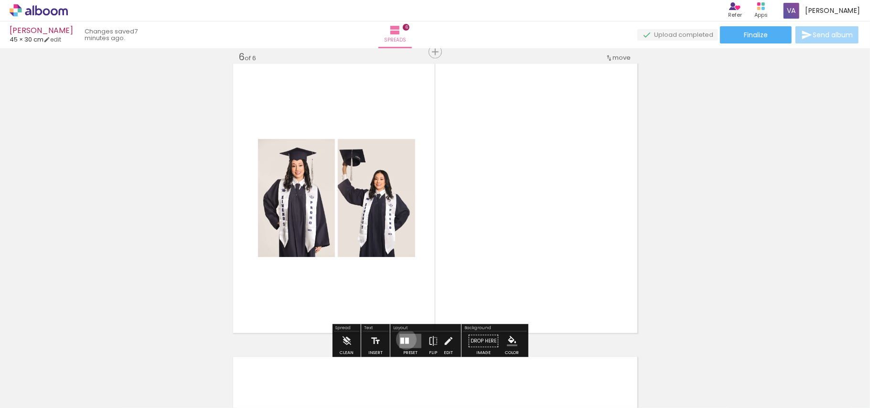
click at [405, 339] on div at bounding box center [407, 340] width 4 height 6
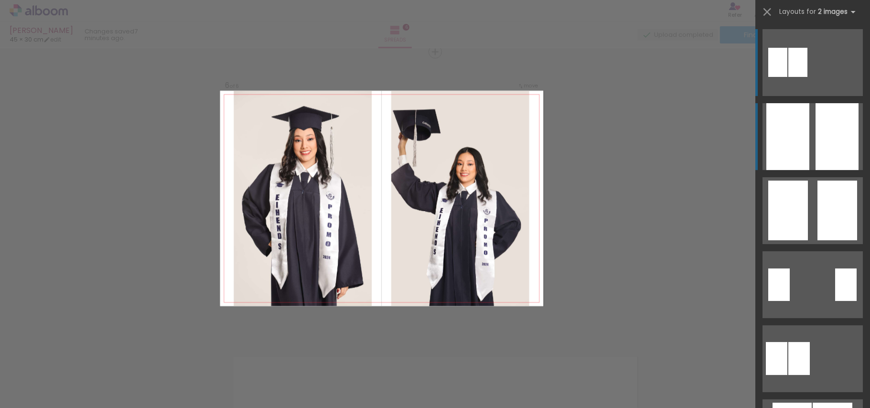
click at [819, 136] on div at bounding box center [837, 136] width 43 height 67
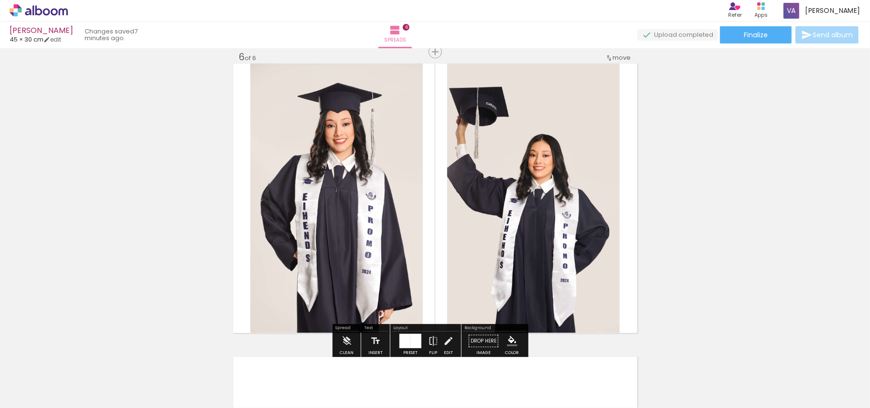
click at [416, 339] on div at bounding box center [415, 340] width 11 height 14
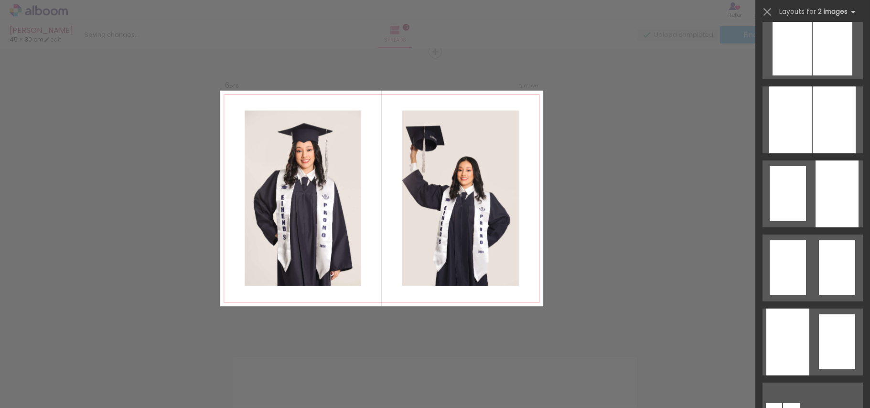
scroll to position [392, 0]
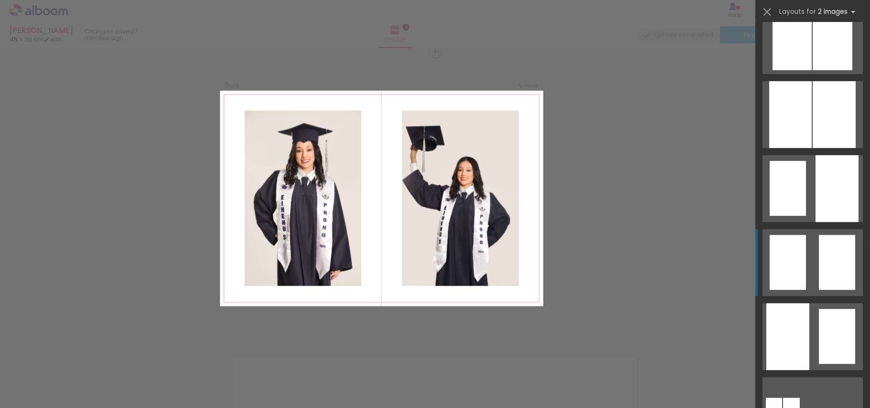
click at [811, 260] on quentale-layouter at bounding box center [813, 262] width 100 height 67
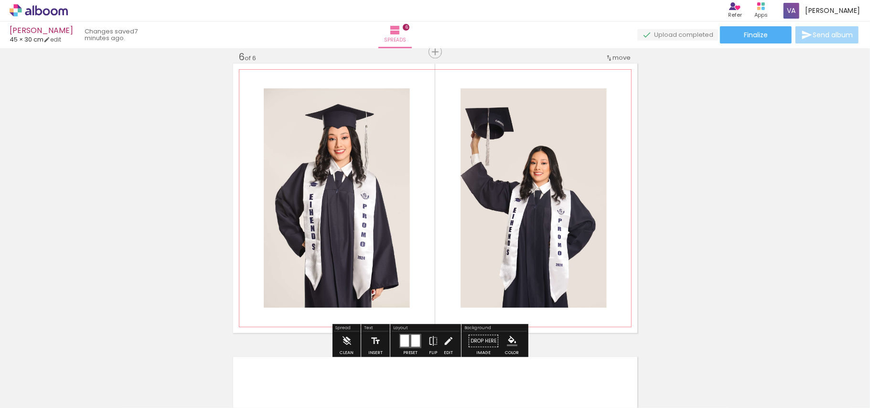
click at [387, 204] on quentale-photo at bounding box center [337, 197] width 146 height 219
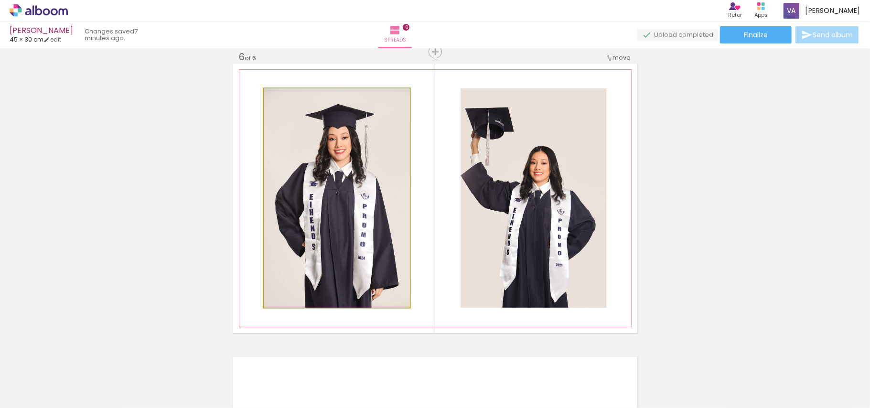
click at [387, 204] on quentale-photo at bounding box center [337, 197] width 146 height 219
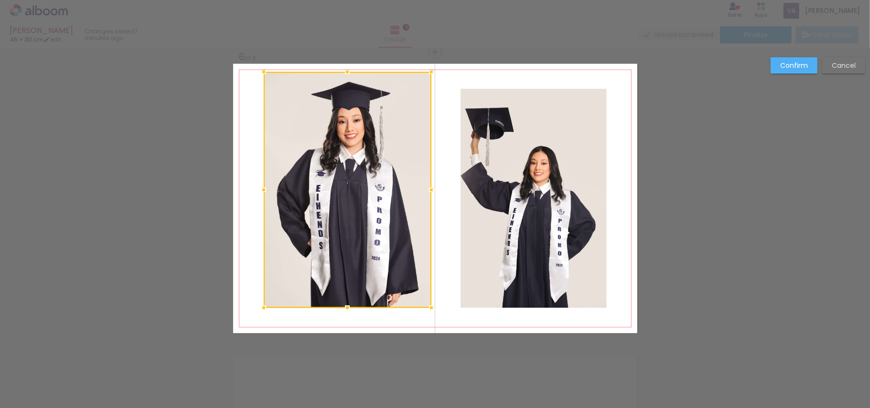
drag, startPoint x: 406, startPoint y: 88, endPoint x: 428, endPoint y: 72, distance: 27.6
click at [428, 72] on div at bounding box center [431, 71] width 19 height 19
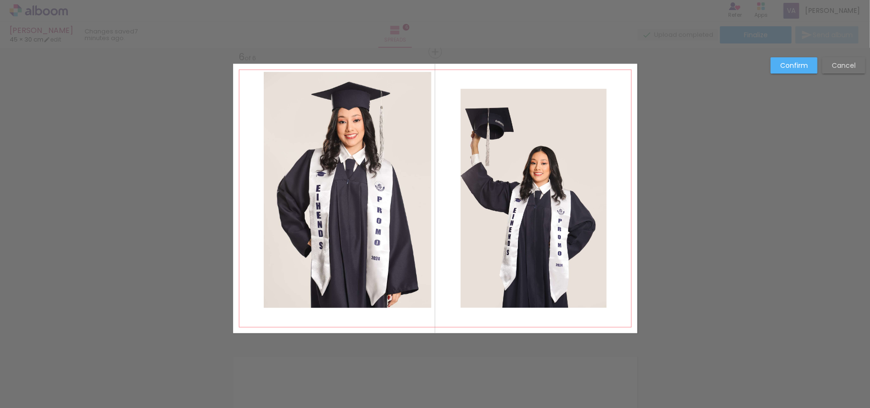
click at [322, 211] on quentale-photo at bounding box center [348, 190] width 168 height 236
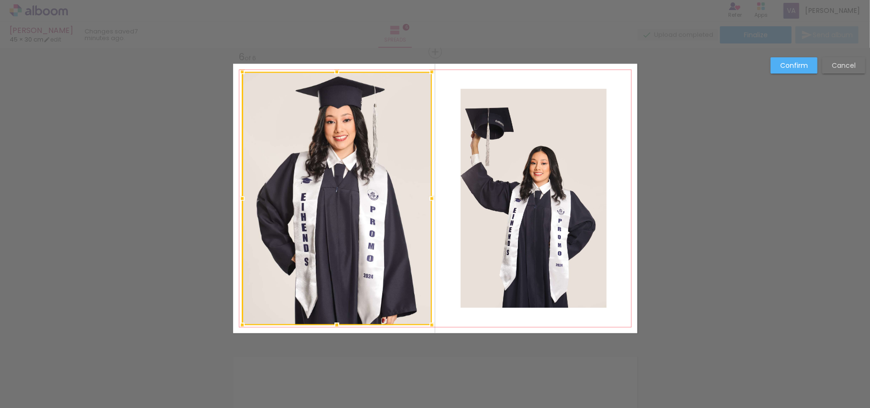
drag, startPoint x: 255, startPoint y: 312, endPoint x: 239, endPoint y: 320, distance: 18.0
click at [239, 320] on div at bounding box center [242, 324] width 19 height 19
click at [543, 241] on quentale-photo at bounding box center [534, 197] width 146 height 219
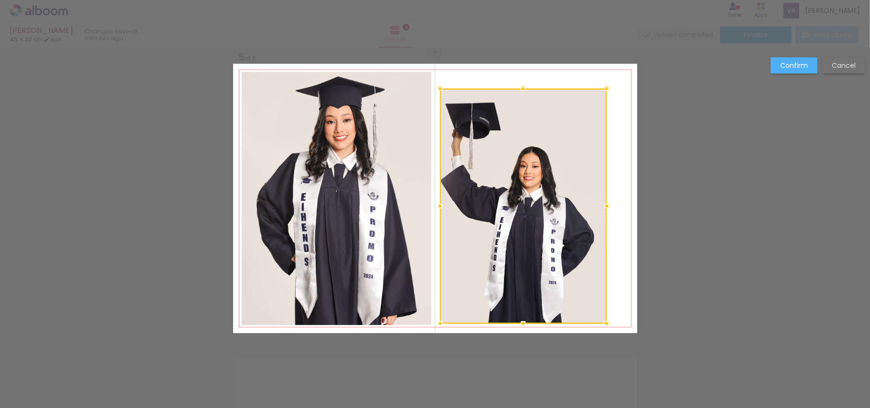
drag, startPoint x: 455, startPoint y: 310, endPoint x: 435, endPoint y: 326, distance: 25.9
click at [435, 326] on div at bounding box center [439, 323] width 19 height 19
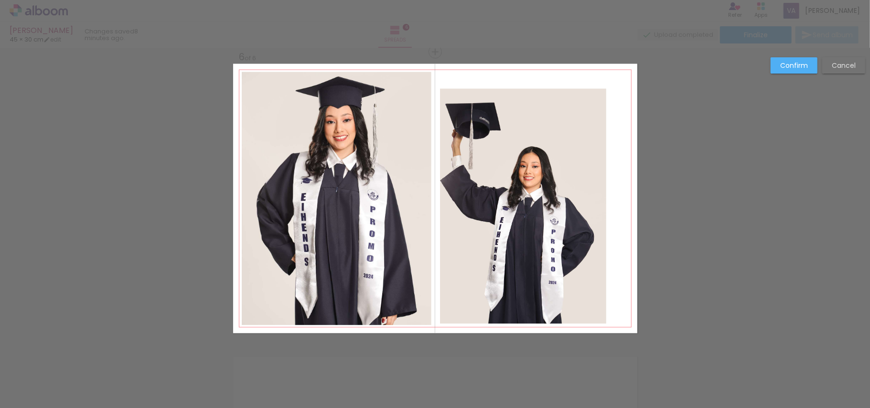
click at [564, 142] on quentale-photo at bounding box center [523, 205] width 167 height 235
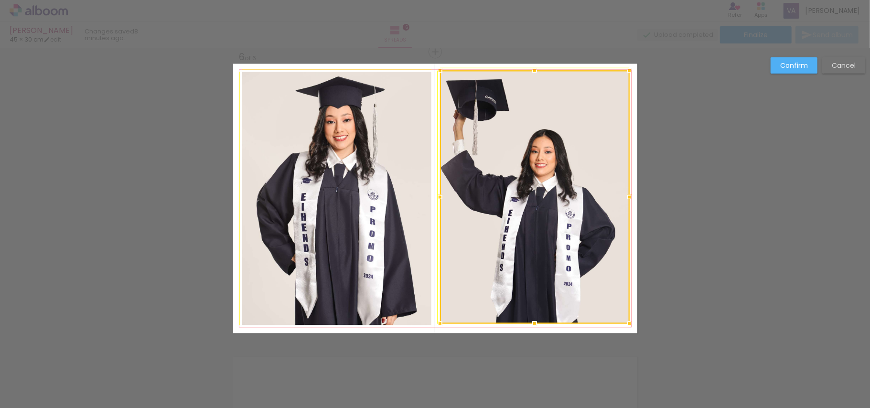
drag, startPoint x: 601, startPoint y: 91, endPoint x: 620, endPoint y: 78, distance: 23.2
click at [620, 78] on div at bounding box center [629, 70] width 19 height 19
drag, startPoint x: 792, startPoint y: 64, endPoint x: 786, endPoint y: 64, distance: 6.2
click at [0, 0] on slot "Confirm" at bounding box center [0, 0] width 0 height 0
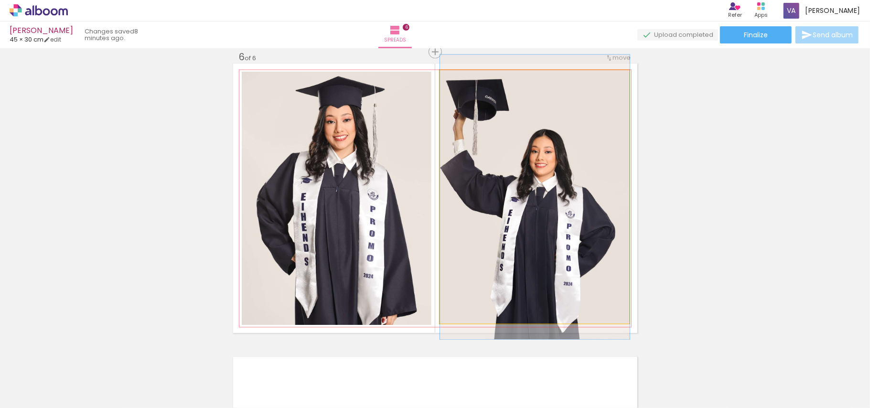
click at [557, 140] on quentale-photo at bounding box center [535, 196] width 190 height 253
click at [484, 211] on quentale-photo at bounding box center [535, 196] width 190 height 253
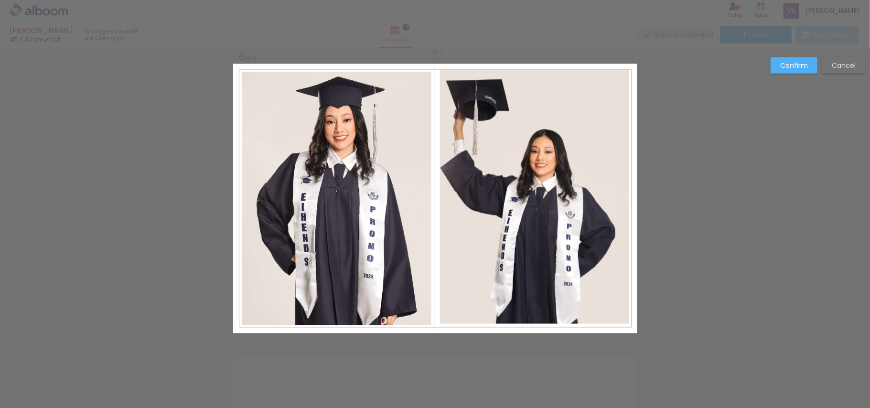
click at [500, 202] on quentale-photo at bounding box center [535, 196] width 190 height 253
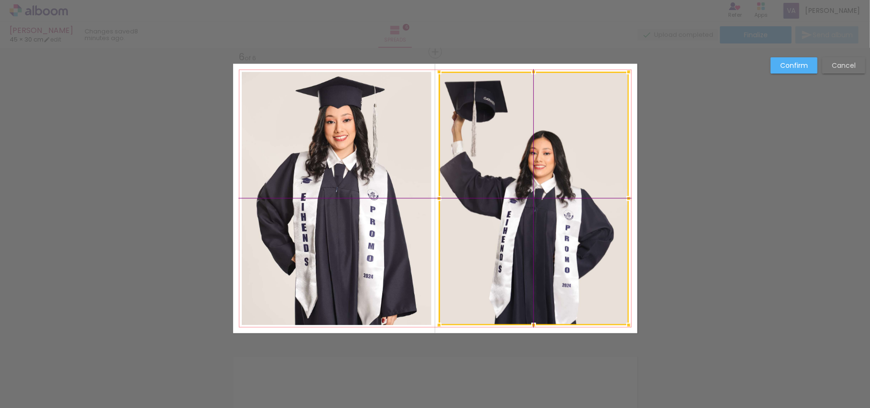
click at [522, 190] on div at bounding box center [534, 198] width 190 height 253
click at [341, 144] on quentale-photo at bounding box center [337, 198] width 190 height 253
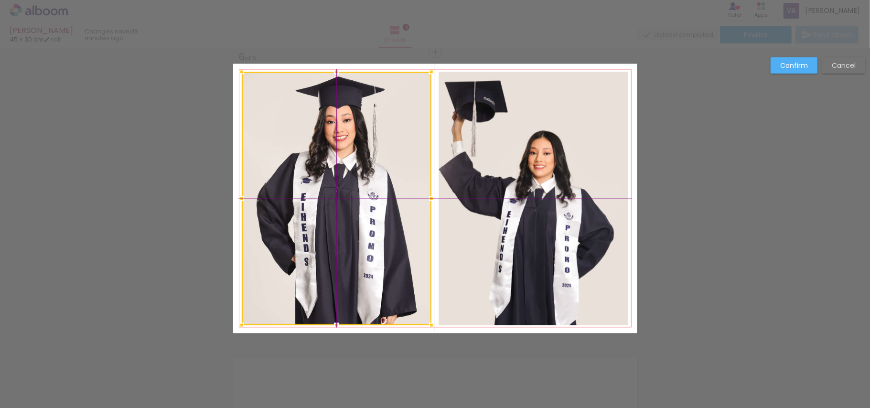
drag, startPoint x: 349, startPoint y: 140, endPoint x: 344, endPoint y: 147, distance: 8.6
click at [344, 147] on div at bounding box center [337, 198] width 190 height 253
click at [0, 0] on slot "Confirm" at bounding box center [0, 0] width 0 height 0
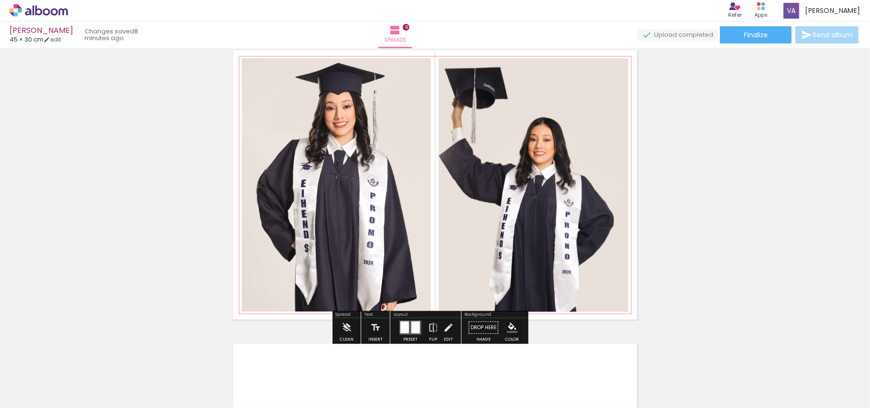
scroll to position [1479, 0]
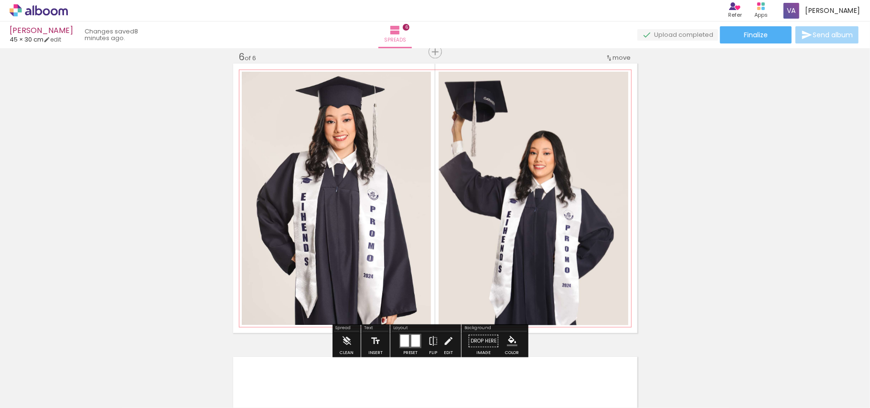
click at [336, 103] on paper-item at bounding box center [338, 104] width 17 height 7
click at [533, 102] on paper-item at bounding box center [535, 104] width 17 height 7
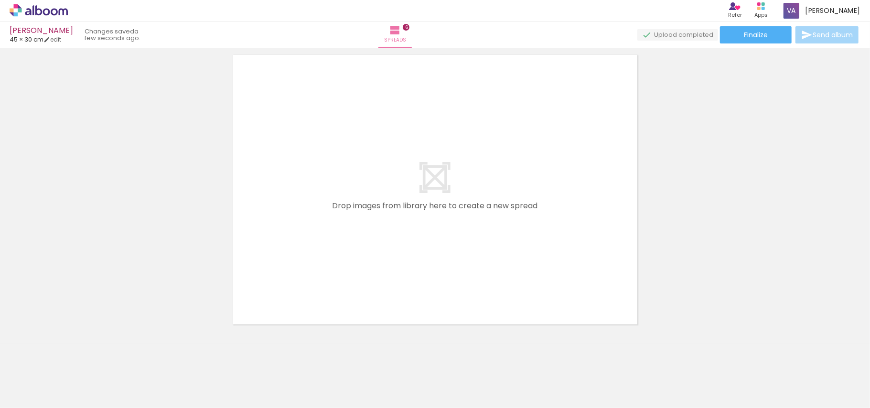
scroll to position [1791, 0]
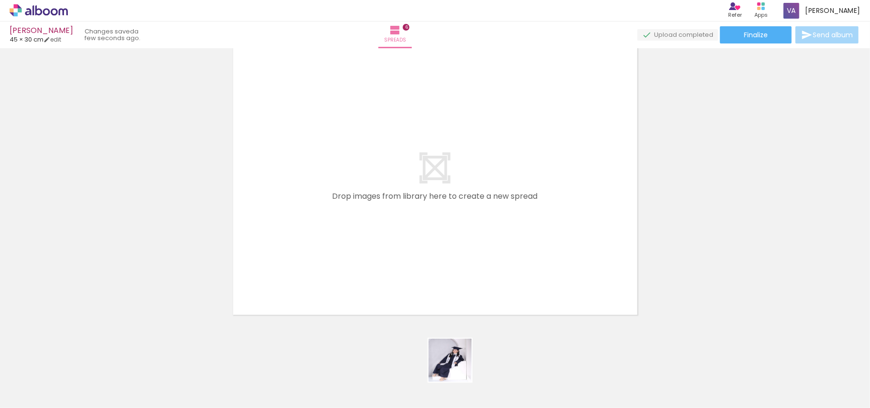
drag, startPoint x: 459, startPoint y: 371, endPoint x: 495, endPoint y: 296, distance: 82.9
click at [396, 239] on quentale-workspace at bounding box center [435, 204] width 870 height 408
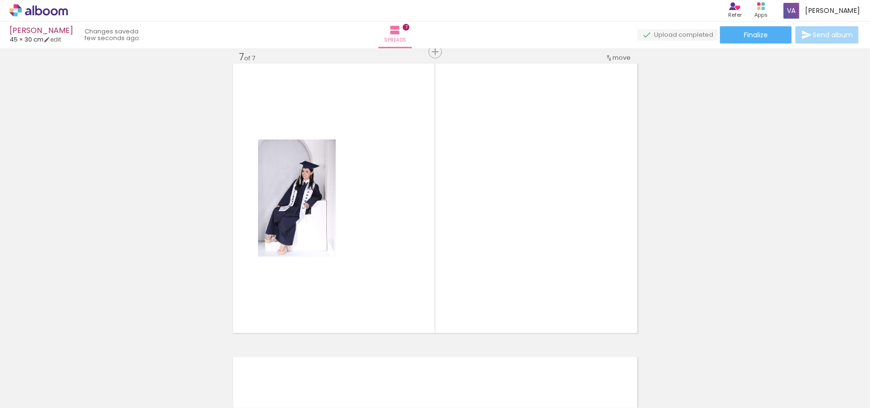
scroll to position [1772, 0]
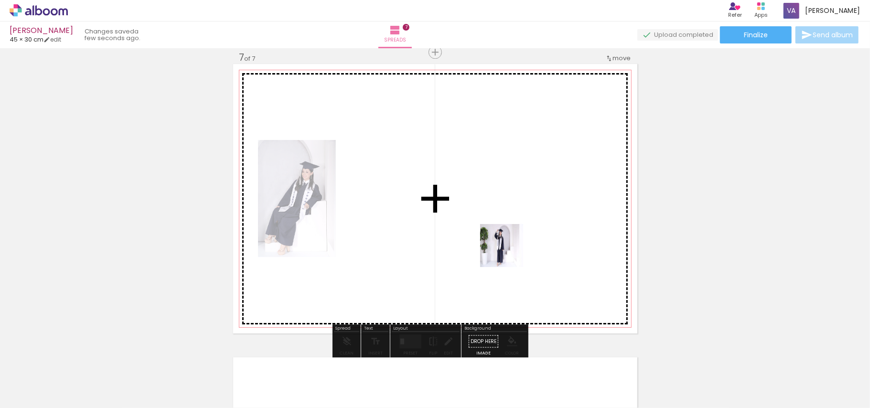
drag, startPoint x: 509, startPoint y: 373, endPoint x: 511, endPoint y: 247, distance: 125.7
click at [511, 247] on quentale-workspace at bounding box center [435, 204] width 870 height 408
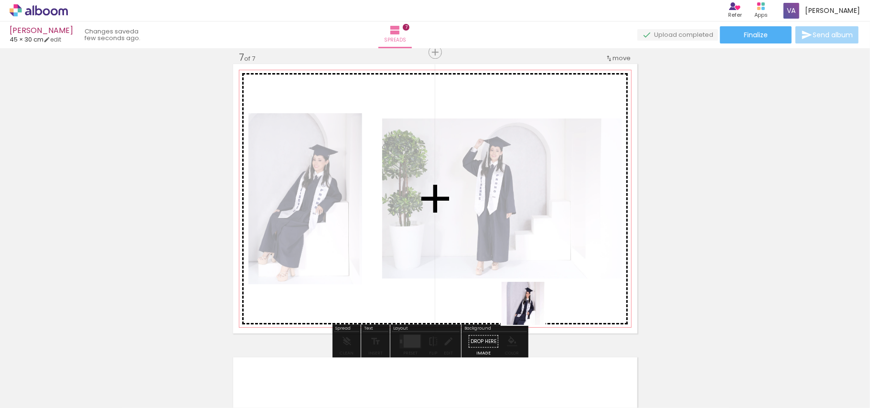
drag, startPoint x: 555, startPoint y: 373, endPoint x: 516, endPoint y: 269, distance: 110.7
click at [516, 276] on quentale-workspace at bounding box center [435, 204] width 870 height 408
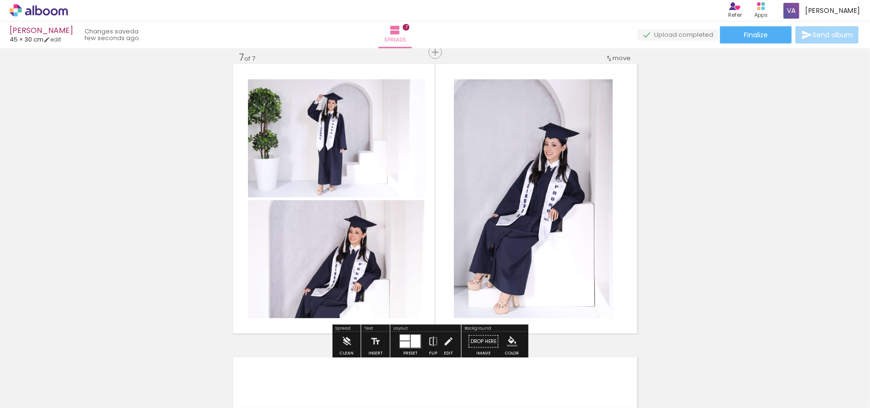
click at [406, 339] on div at bounding box center [405, 337] width 10 height 6
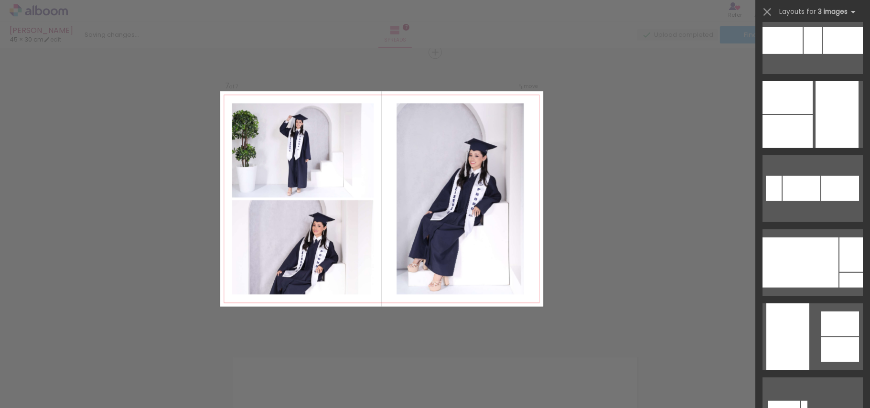
scroll to position [0, 0]
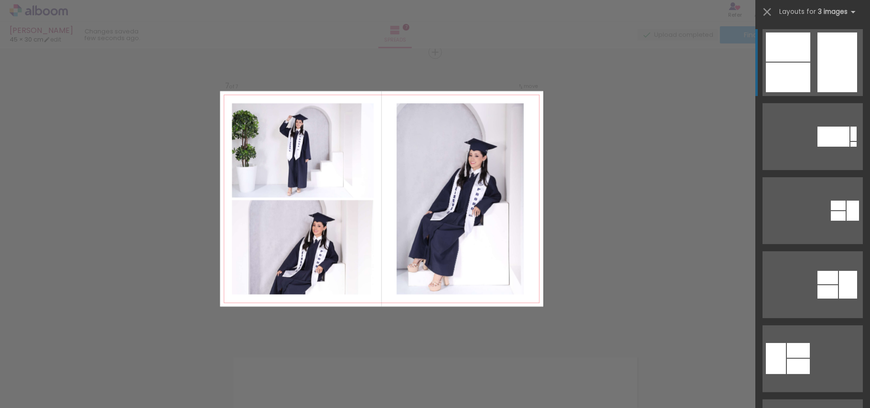
click at [794, 54] on div at bounding box center [788, 46] width 44 height 29
click at [788, 69] on div at bounding box center [788, 78] width 44 height 30
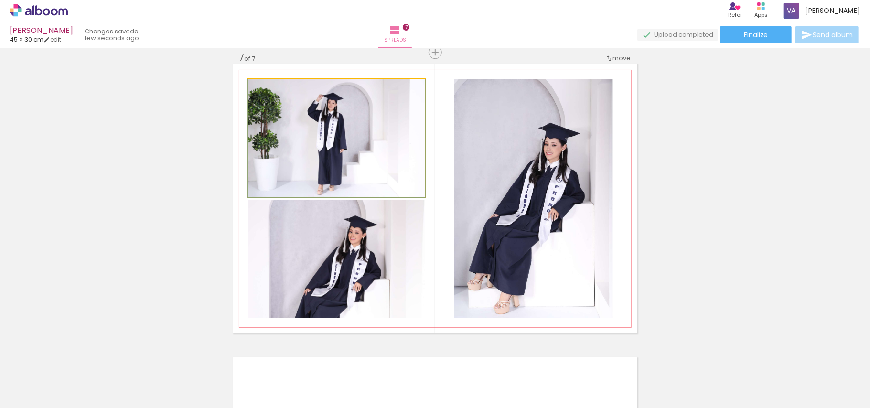
click at [299, 158] on quentale-photo at bounding box center [336, 138] width 177 height 118
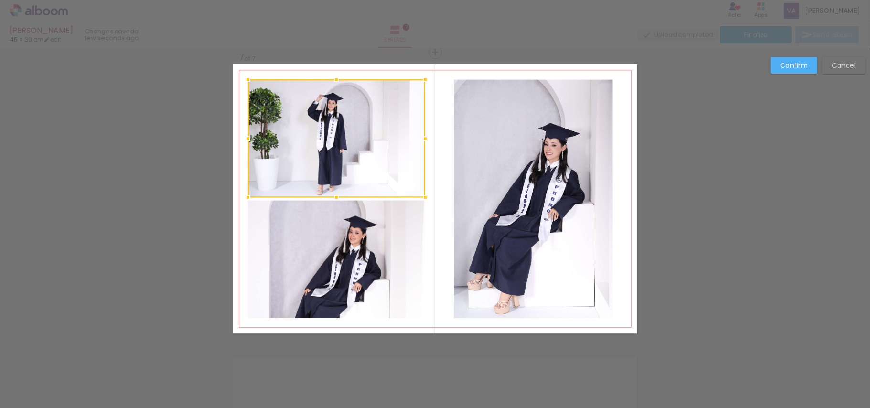
click at [333, 258] on quentale-photo at bounding box center [336, 259] width 177 height 118
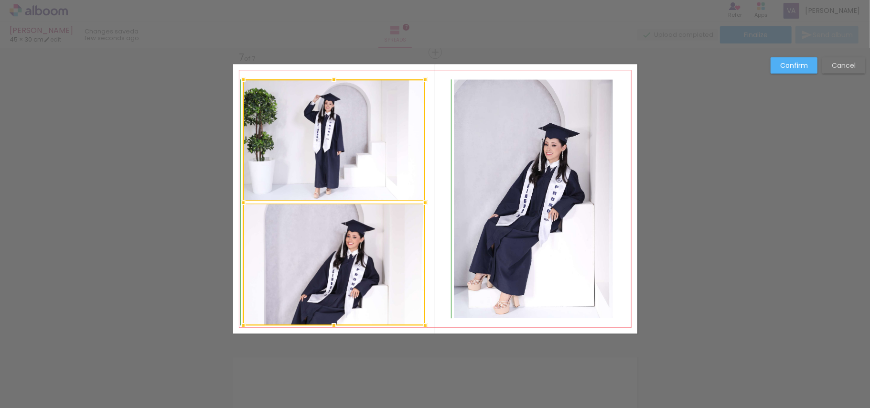
click at [245, 322] on div at bounding box center [243, 325] width 19 height 19
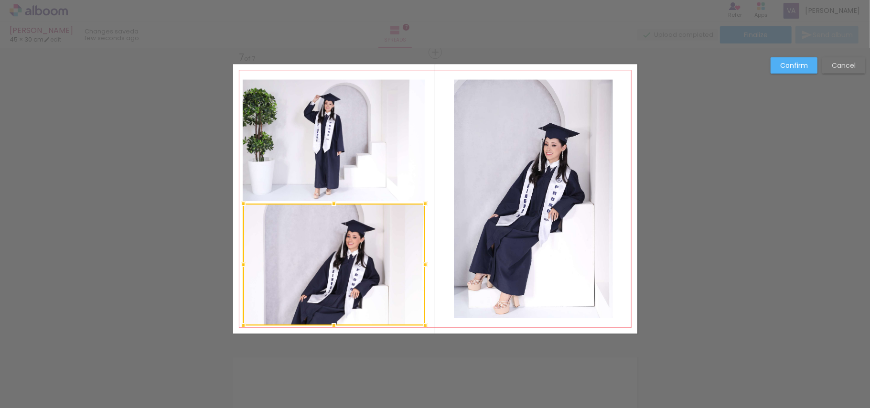
click at [340, 243] on div at bounding box center [334, 265] width 182 height 122
click at [355, 151] on quentale-photo at bounding box center [334, 140] width 182 height 122
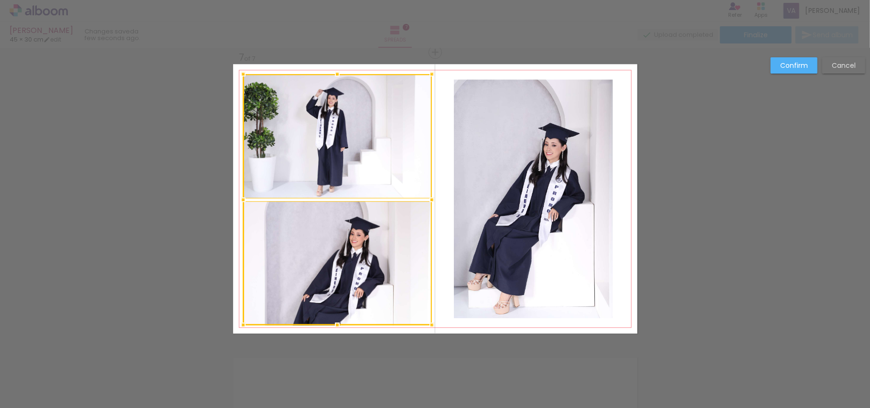
drag, startPoint x: 422, startPoint y: 79, endPoint x: 429, endPoint y: 70, distance: 11.0
click at [429, 70] on div at bounding box center [431, 74] width 19 height 19
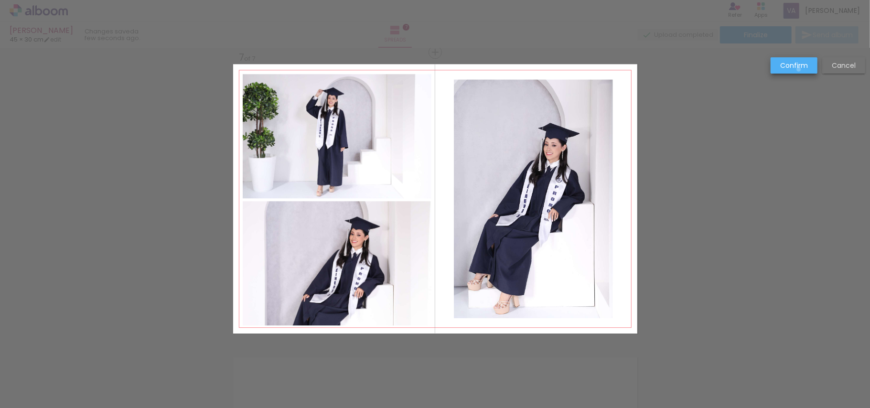
click at [0, 0] on slot "Confirm" at bounding box center [0, 0] width 0 height 0
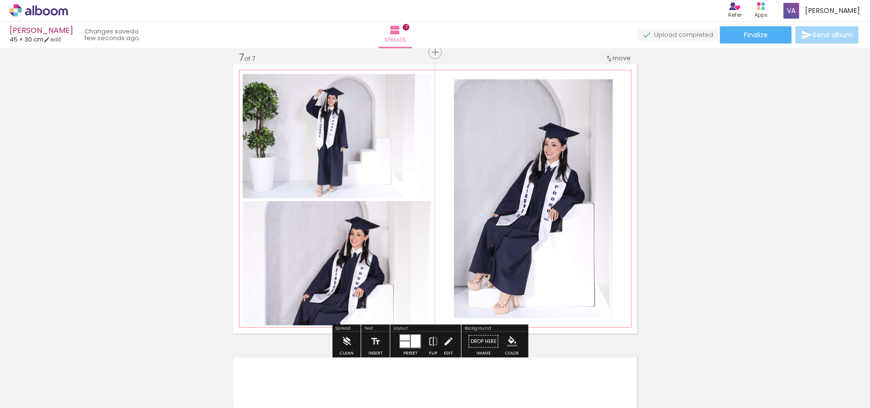
click at [334, 105] on paper-item at bounding box center [340, 106] width 17 height 7
click at [341, 233] on paper-item at bounding box center [340, 233] width 17 height 7
click at [552, 111] on paper-item at bounding box center [550, 111] width 17 height 7
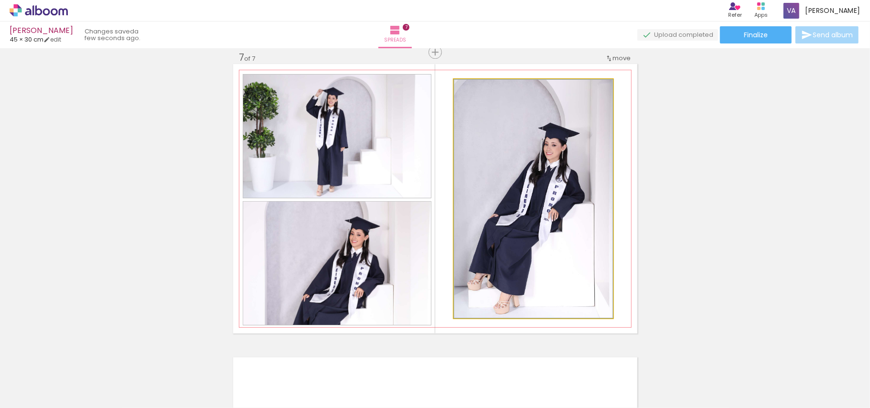
click at [599, 96] on quentale-photo at bounding box center [533, 198] width 159 height 239
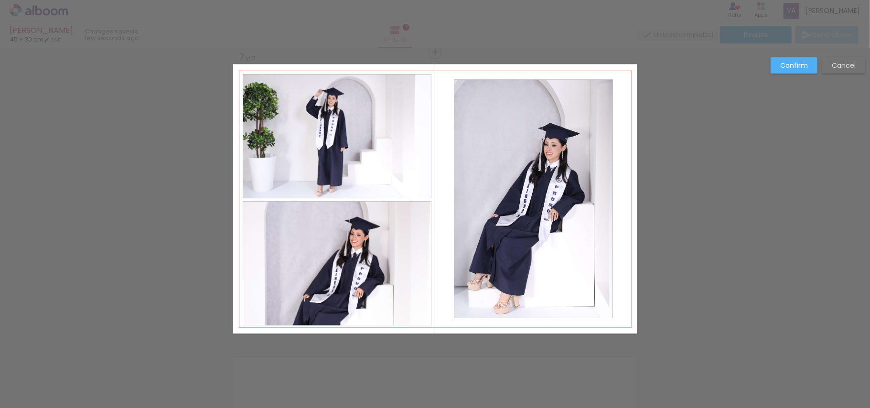
click at [610, 81] on quentale-layouter at bounding box center [435, 198] width 404 height 269
click at [604, 86] on quentale-photo at bounding box center [533, 198] width 159 height 239
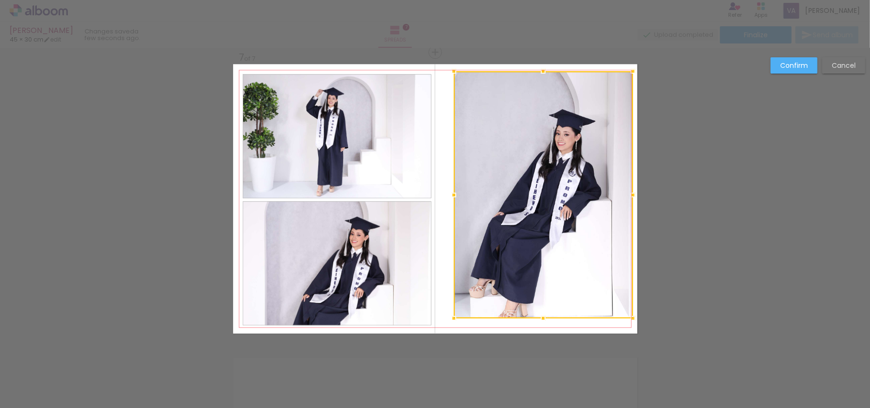
drag, startPoint x: 612, startPoint y: 79, endPoint x: 628, endPoint y: 71, distance: 17.7
click at [628, 71] on div at bounding box center [633, 71] width 19 height 19
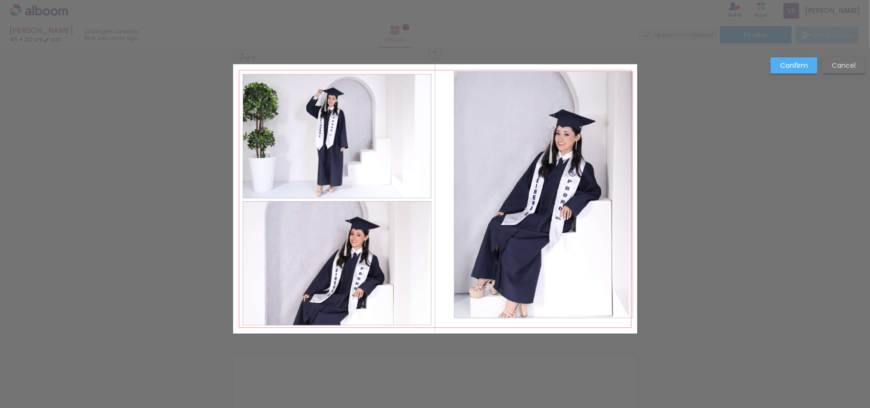
click at [460, 297] on quentale-photo at bounding box center [543, 194] width 179 height 247
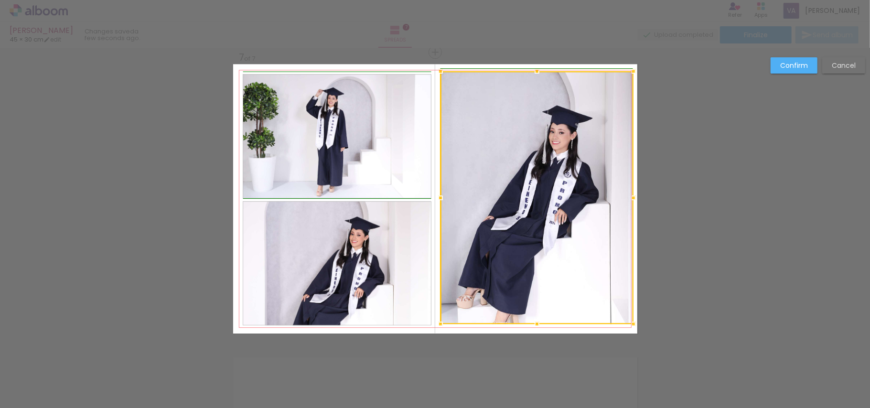
click at [442, 322] on div at bounding box center [440, 323] width 19 height 19
drag, startPoint x: 805, startPoint y: 68, endPoint x: 706, endPoint y: 120, distance: 112.0
click at [0, 0] on slot "Confirm" at bounding box center [0, 0] width 0 height 0
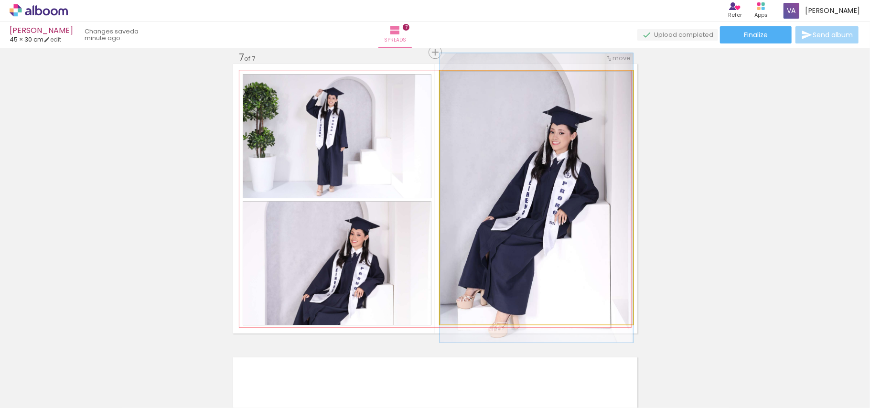
click at [541, 163] on quentale-photo at bounding box center [536, 198] width 193 height 254
click at [542, 156] on quentale-photo at bounding box center [536, 198] width 193 height 254
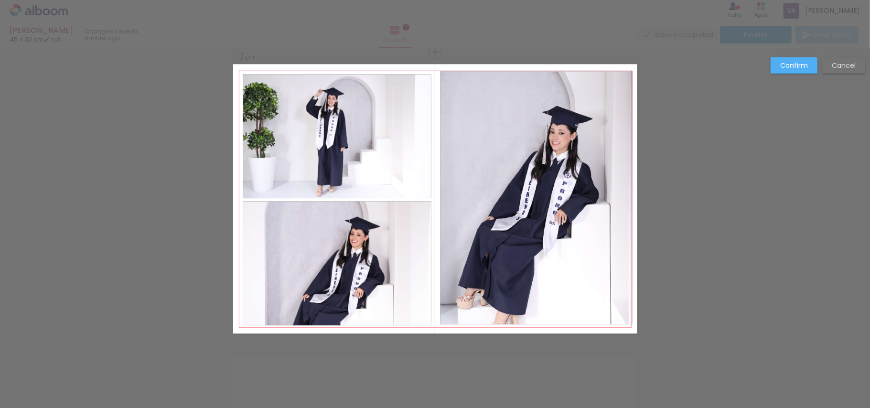
click at [543, 161] on quentale-photo at bounding box center [536, 198] width 193 height 254
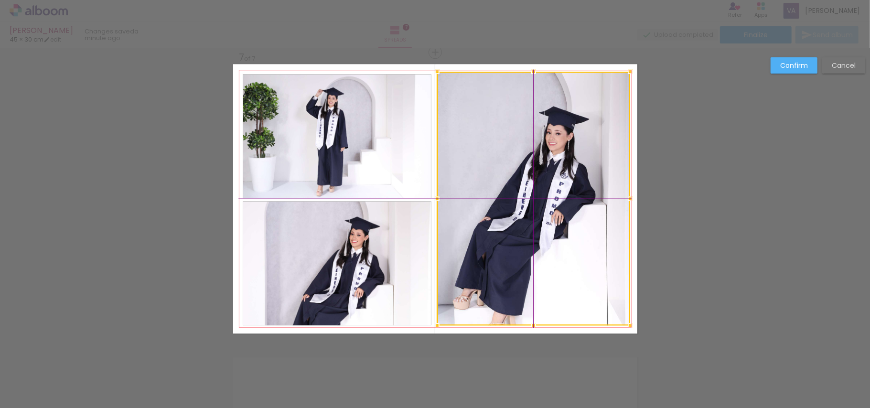
click at [548, 158] on div at bounding box center [533, 199] width 193 height 254
click at [776, 60] on paper-button "Confirm" at bounding box center [794, 65] width 47 height 16
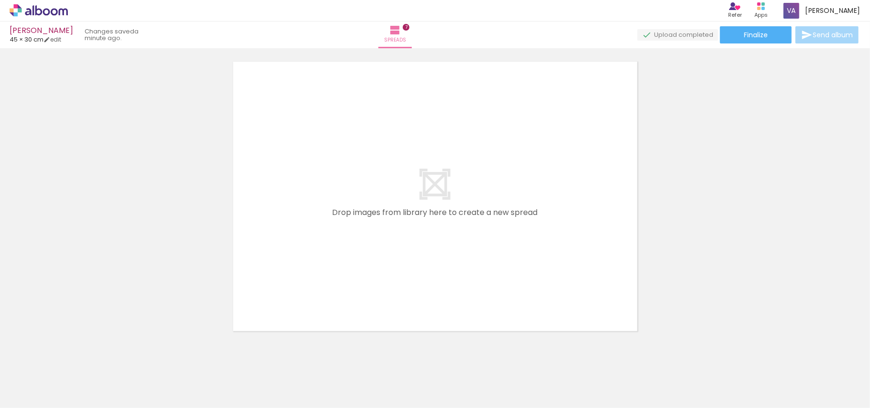
scroll to position [2084, 0]
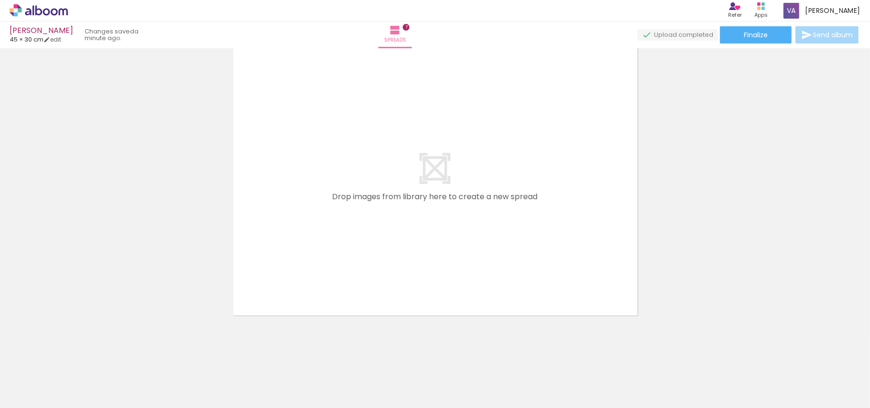
click at [406, 377] on div at bounding box center [396, 376] width 47 height 32
drag, startPoint x: 312, startPoint y: 369, endPoint x: 371, endPoint y: 318, distance: 77.9
click at [381, 166] on quentale-workspace at bounding box center [435, 204] width 870 height 408
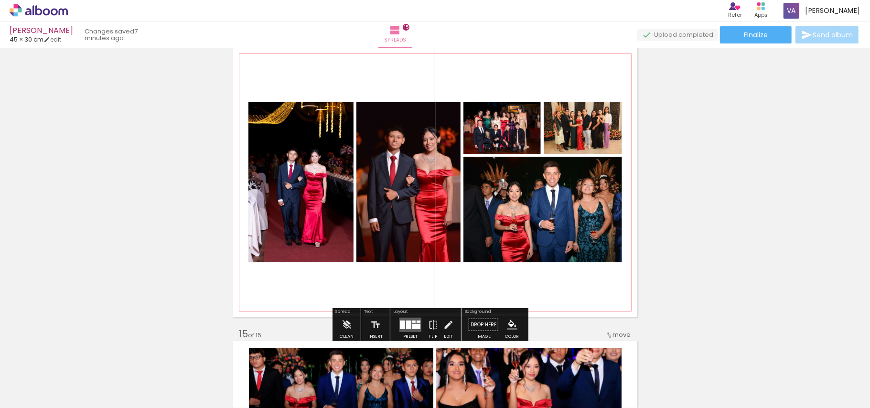
scroll to position [3864, 0]
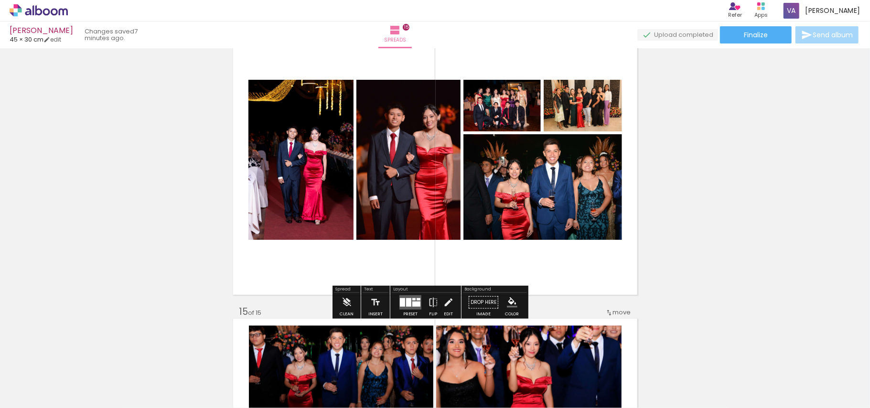
click at [414, 300] on div at bounding box center [413, 299] width 3 height 2
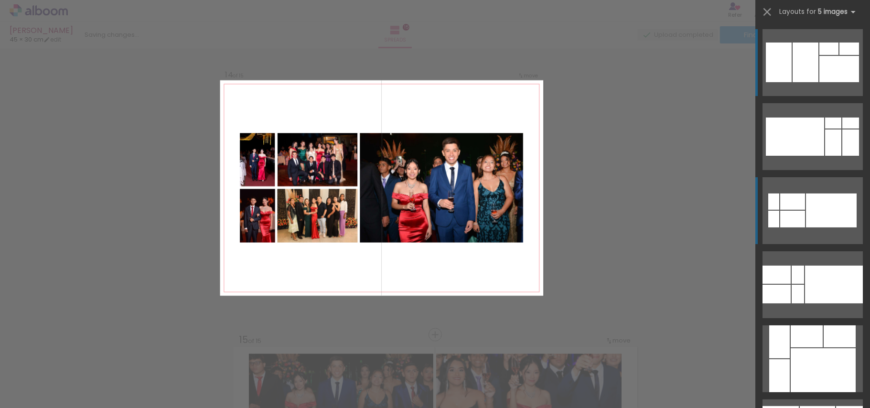
scroll to position [3826, 0]
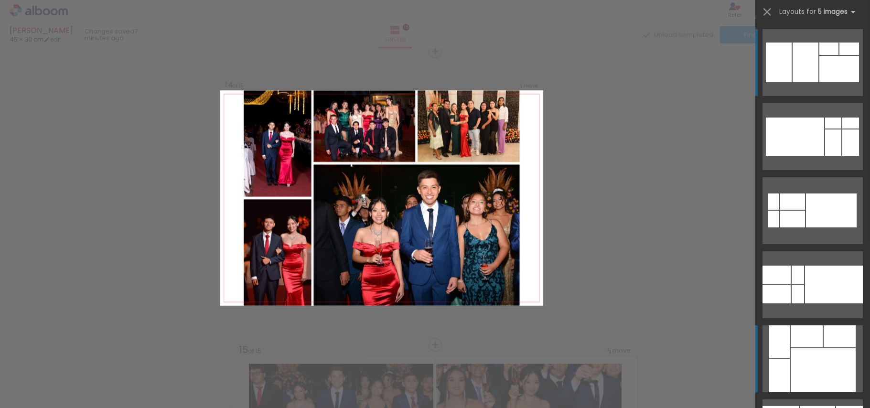
click at [805, 338] on div at bounding box center [807, 336] width 32 height 22
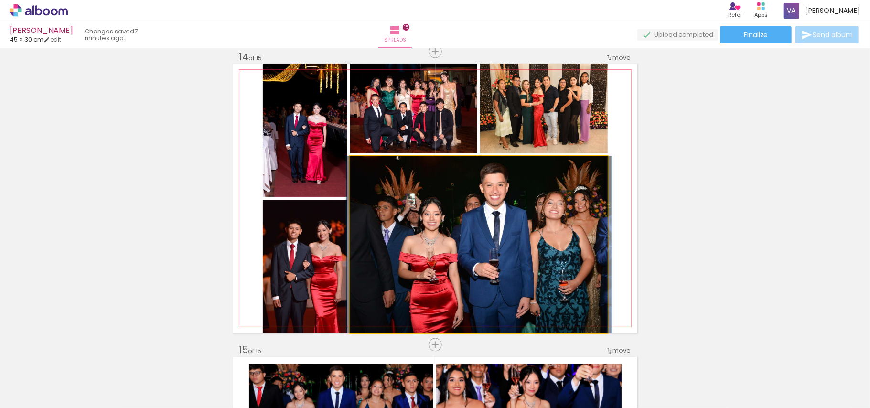
click at [580, 239] on quentale-photo at bounding box center [479, 244] width 258 height 177
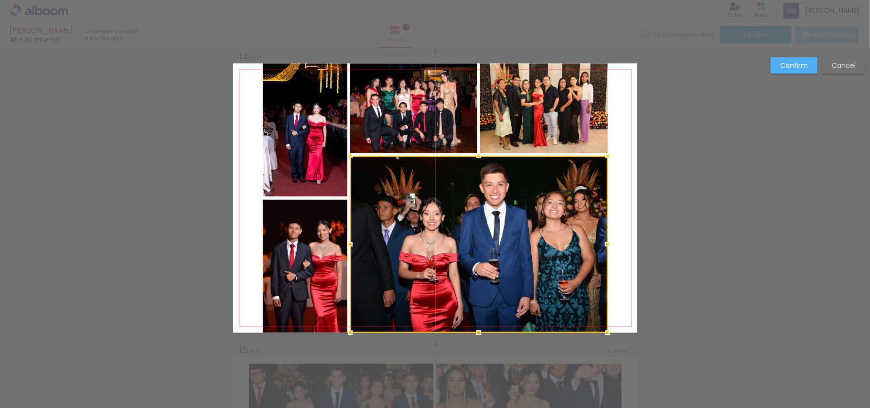
click at [568, 116] on quentale-photo at bounding box center [544, 109] width 128 height 90
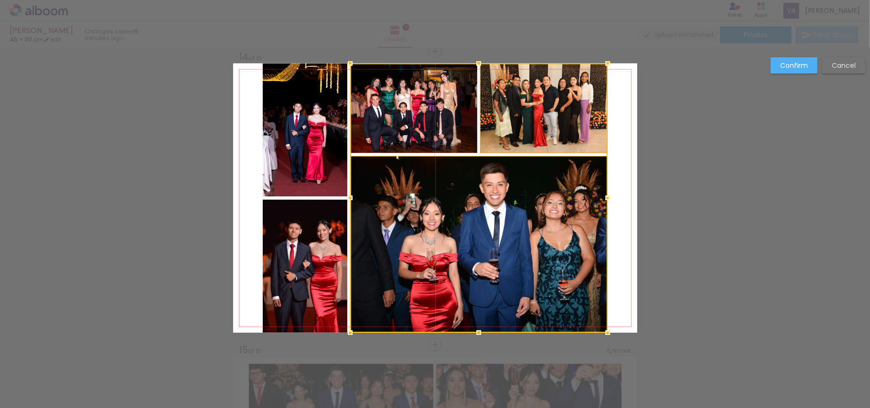
click at [568, 116] on div at bounding box center [479, 198] width 258 height 269
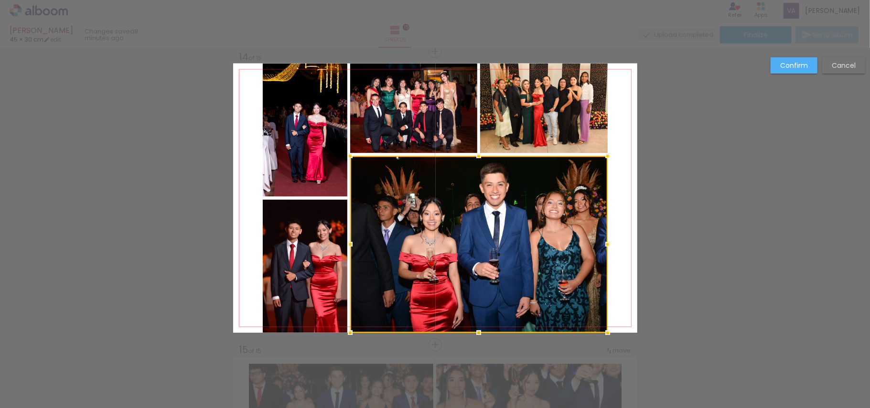
click at [325, 122] on quentale-photo at bounding box center [305, 130] width 85 height 133
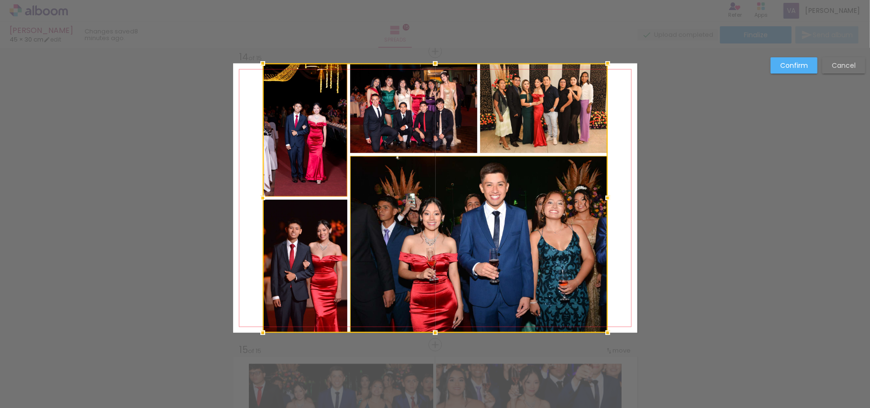
click at [325, 122] on div at bounding box center [435, 198] width 345 height 269
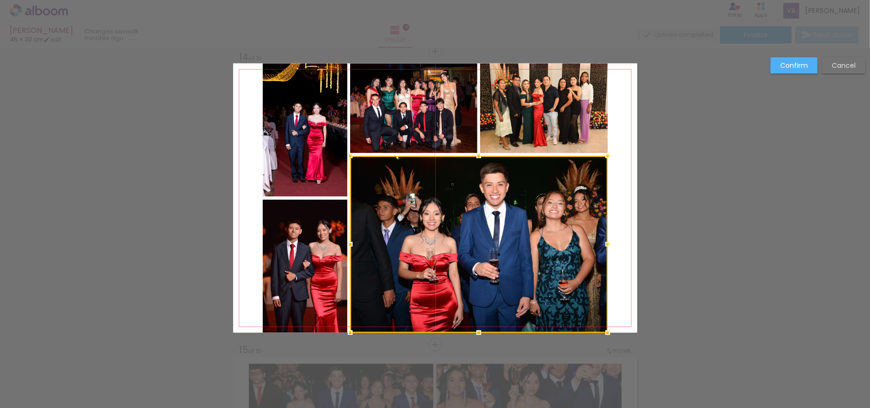
click at [563, 127] on quentale-photo at bounding box center [544, 109] width 128 height 90
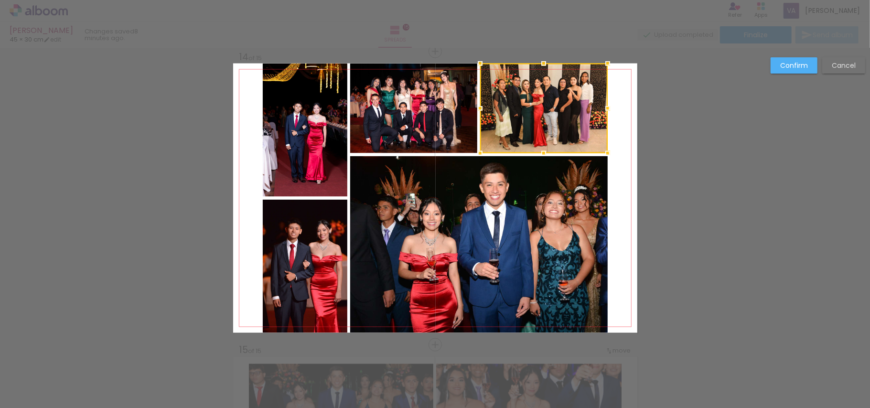
click at [471, 231] on quentale-photo at bounding box center [479, 244] width 258 height 177
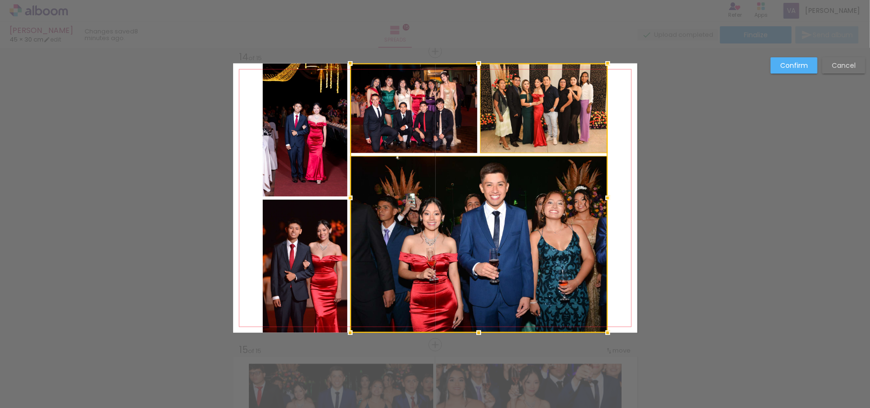
click at [442, 118] on div at bounding box center [479, 198] width 258 height 269
click at [313, 152] on quentale-photo at bounding box center [305, 130] width 85 height 133
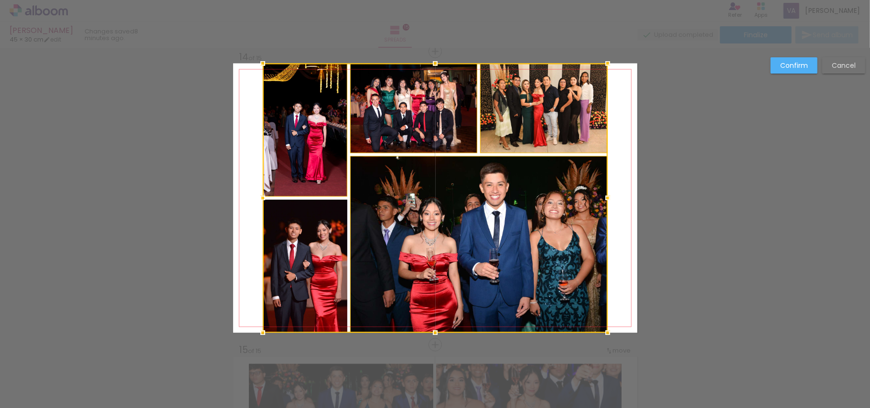
click at [324, 245] on div at bounding box center [435, 198] width 345 height 269
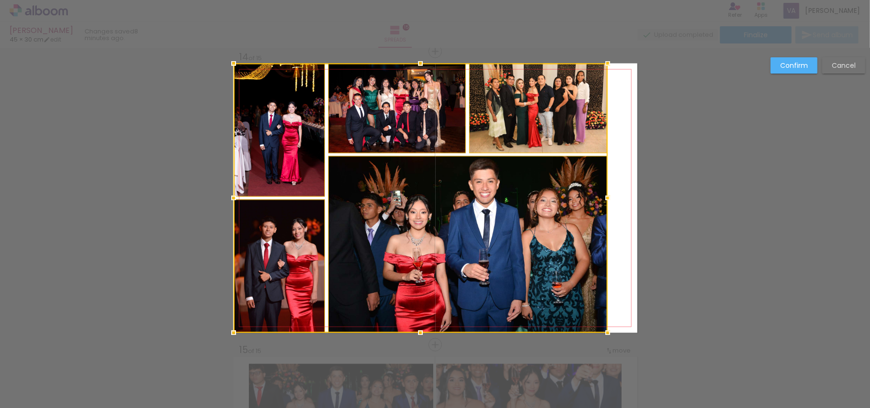
drag, startPoint x: 257, startPoint y: 197, endPoint x: 226, endPoint y: 201, distance: 30.8
click at [226, 201] on div at bounding box center [233, 198] width 19 height 19
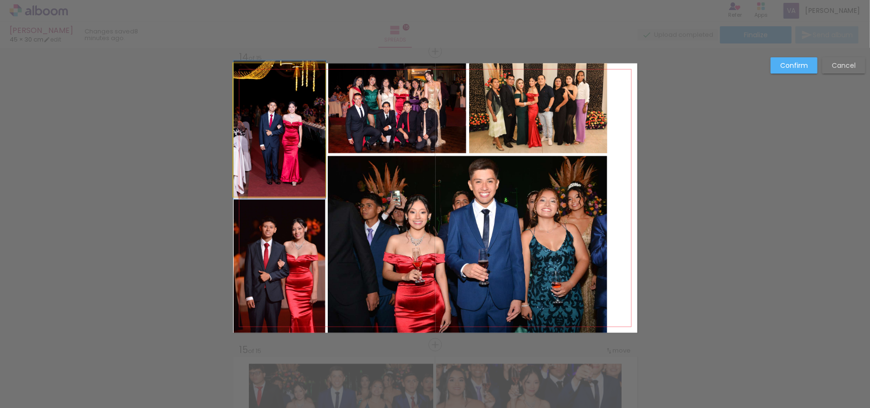
click at [277, 156] on quentale-photo at bounding box center [280, 130] width 92 height 133
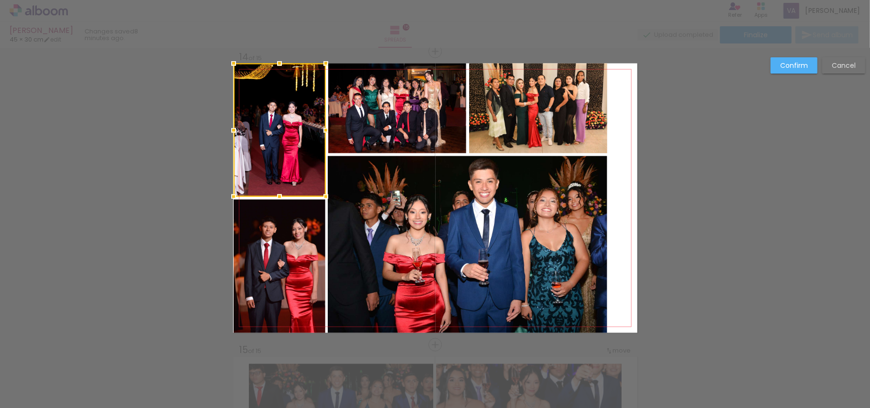
click at [302, 253] on quentale-photo at bounding box center [280, 266] width 92 height 133
click at [397, 253] on quentale-photo at bounding box center [468, 244] width 280 height 177
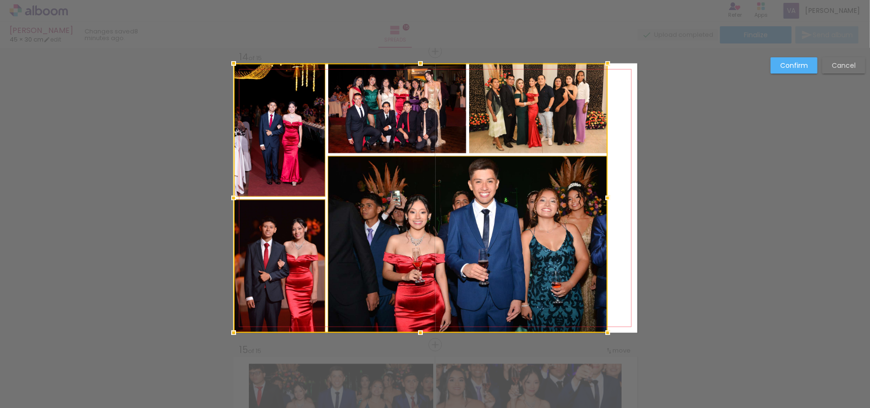
click at [402, 142] on div at bounding box center [421, 198] width 374 height 269
click at [542, 129] on div at bounding box center [421, 198] width 374 height 269
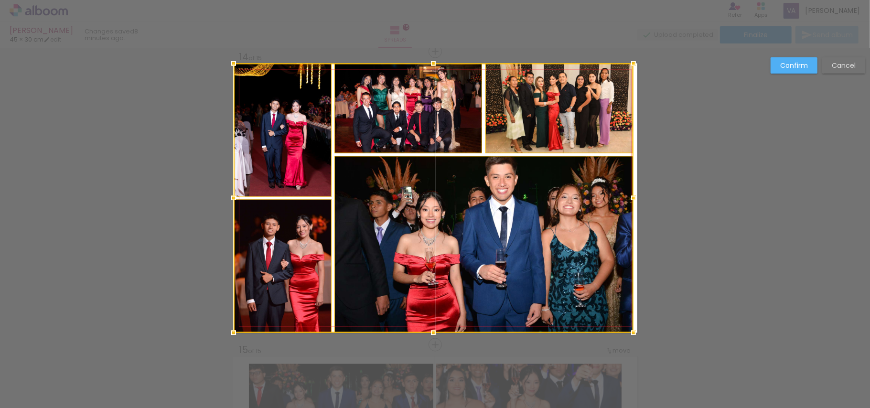
drag, startPoint x: 605, startPoint y: 197, endPoint x: 687, endPoint y: 212, distance: 83.6
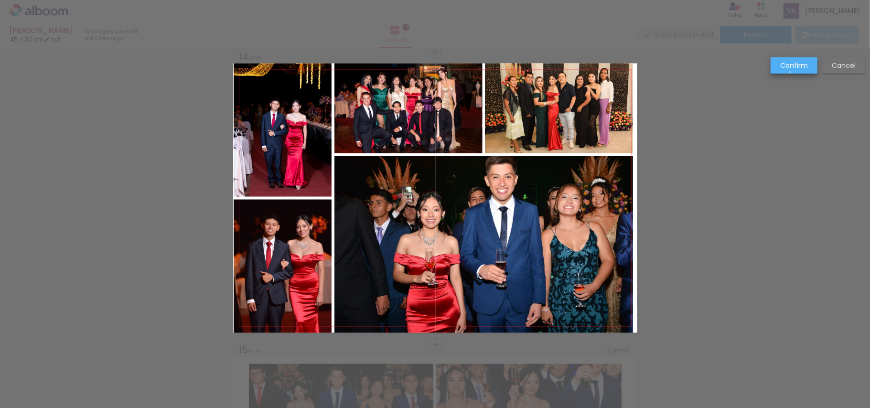
click at [791, 73] on paper-button "Confirm" at bounding box center [794, 65] width 47 height 16
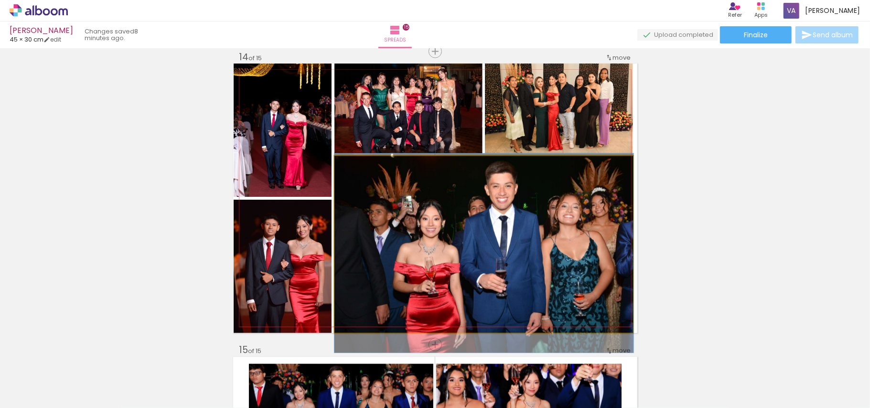
drag, startPoint x: 547, startPoint y: 209, endPoint x: 547, endPoint y: 218, distance: 9.1
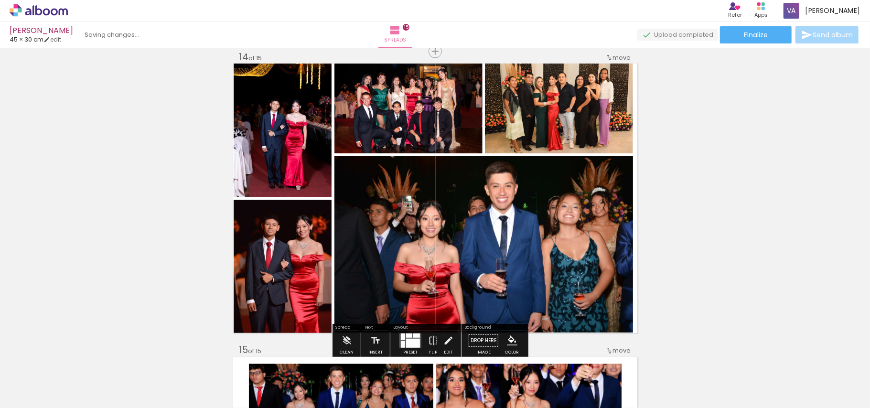
drag, startPoint x: 746, startPoint y: 163, endPoint x: 719, endPoint y: 159, distance: 28.0
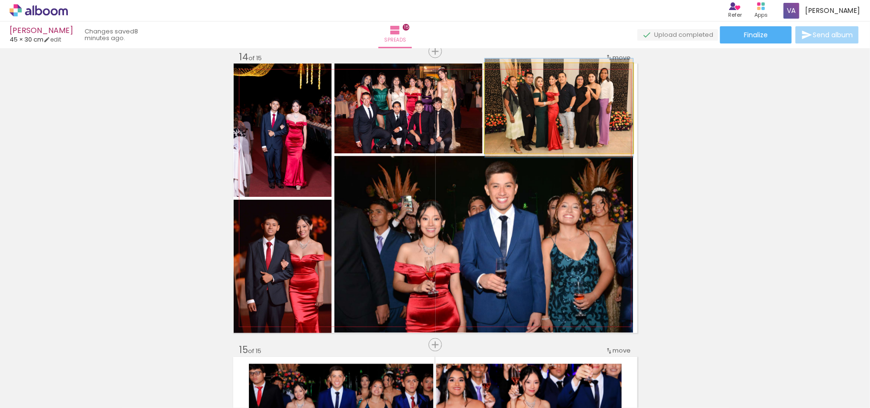
click at [575, 119] on quentale-photo at bounding box center [559, 109] width 148 height 90
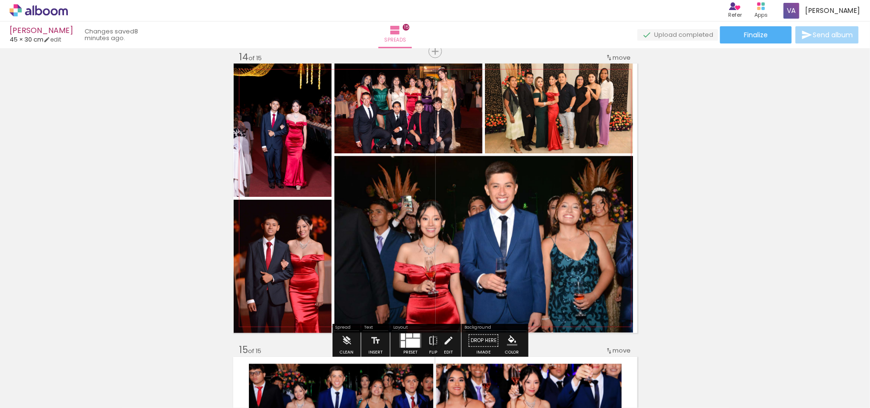
click at [559, 114] on quentale-photo at bounding box center [559, 109] width 148 height 90
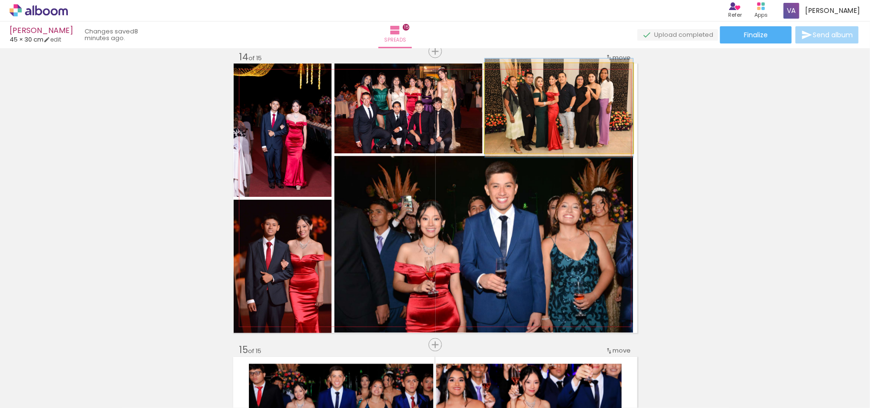
click at [559, 114] on quentale-photo at bounding box center [559, 109] width 148 height 90
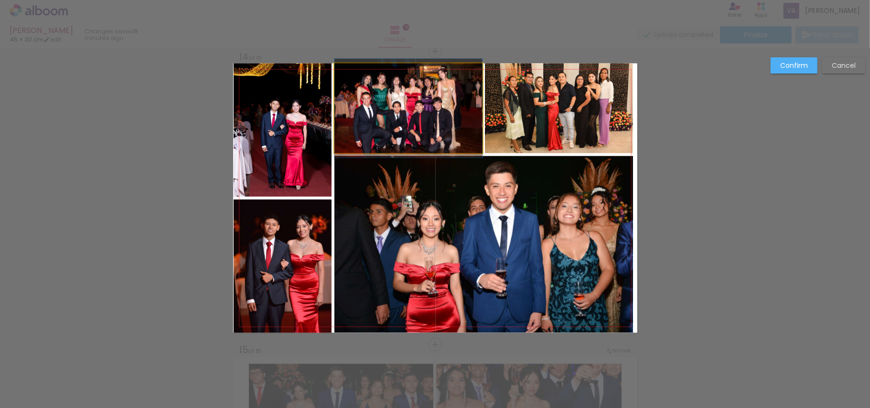
click at [426, 125] on quentale-photo at bounding box center [408, 109] width 148 height 90
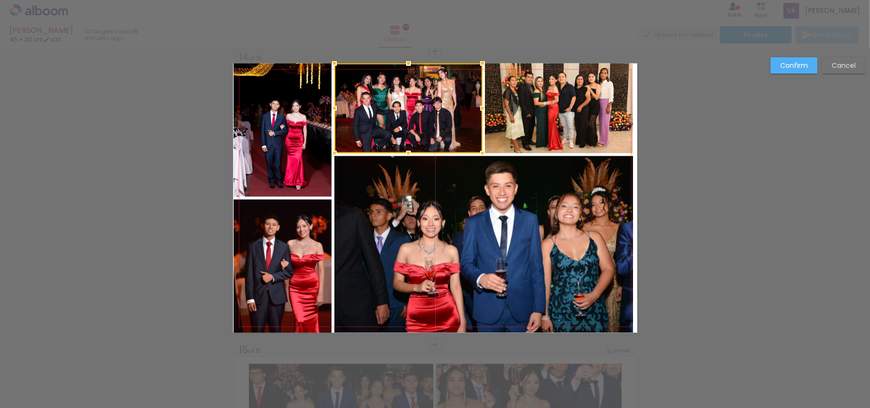
click at [585, 211] on quentale-photo at bounding box center [483, 244] width 299 height 177
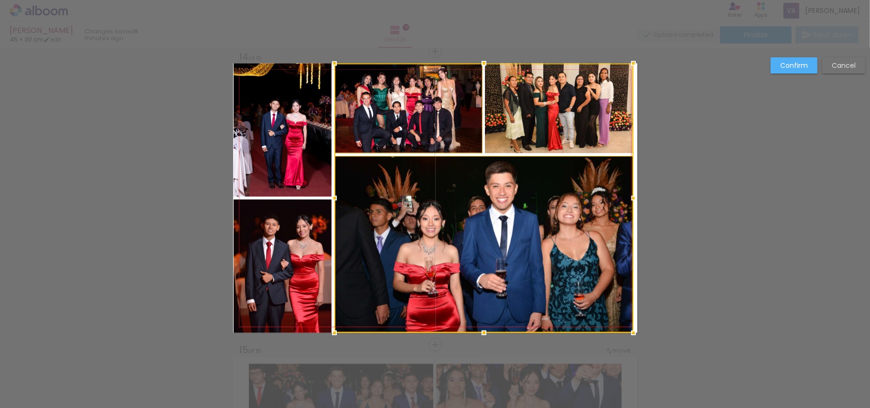
click at [591, 117] on div at bounding box center [483, 198] width 299 height 269
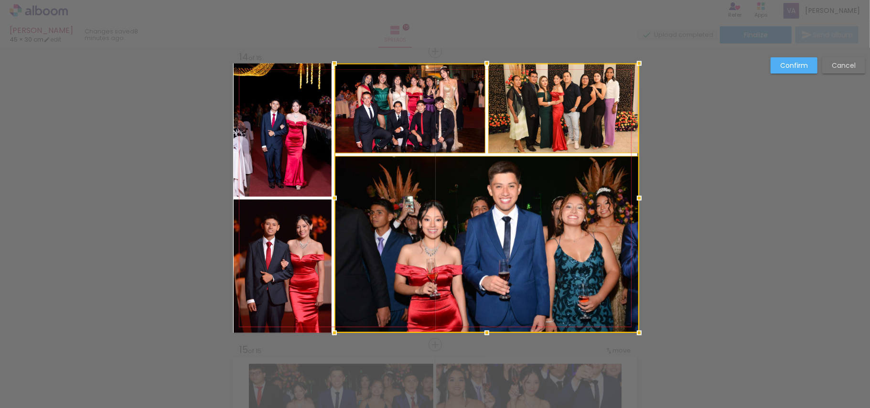
drag, startPoint x: 634, startPoint y: 199, endPoint x: 585, endPoint y: 215, distance: 51.5
click at [585, 215] on div at bounding box center [486, 198] width 305 height 269
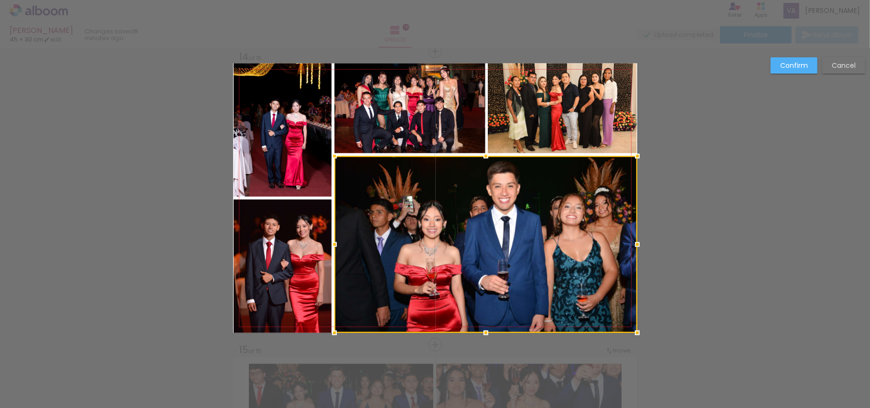
click at [0, 0] on slot "Confirm" at bounding box center [0, 0] width 0 height 0
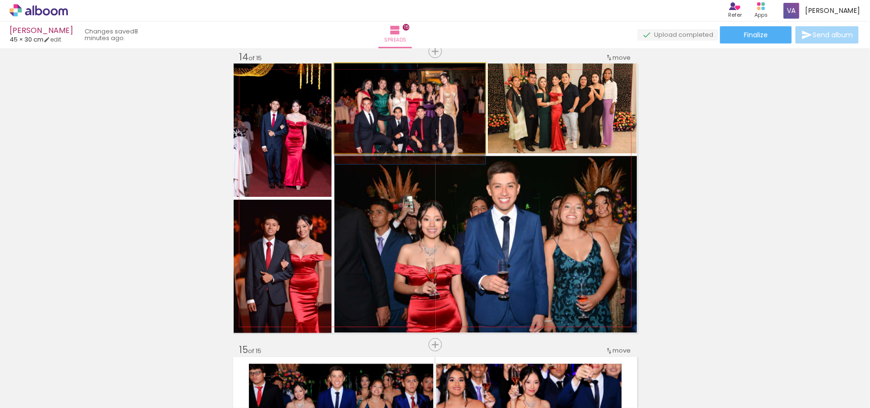
drag, startPoint x: 400, startPoint y: 120, endPoint x: 400, endPoint y: 128, distance: 7.6
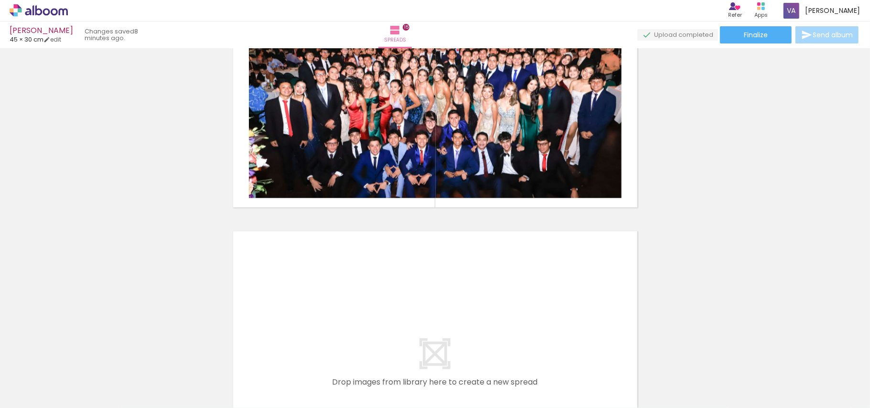
scroll to position [4272, 0]
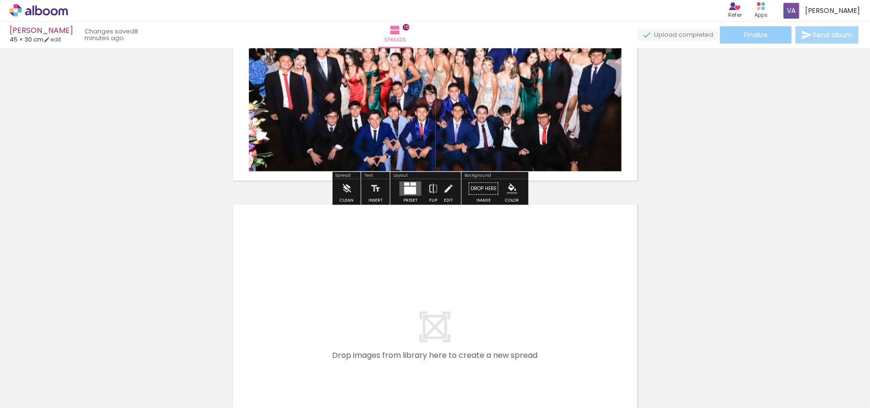
click at [770, 34] on paper-button "Finalize" at bounding box center [756, 34] width 72 height 17
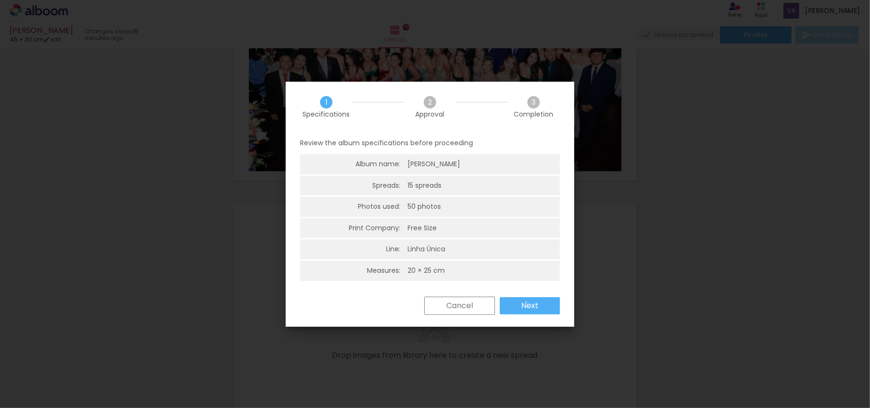
click at [0, 0] on slot "Next" at bounding box center [0, 0] width 0 height 0
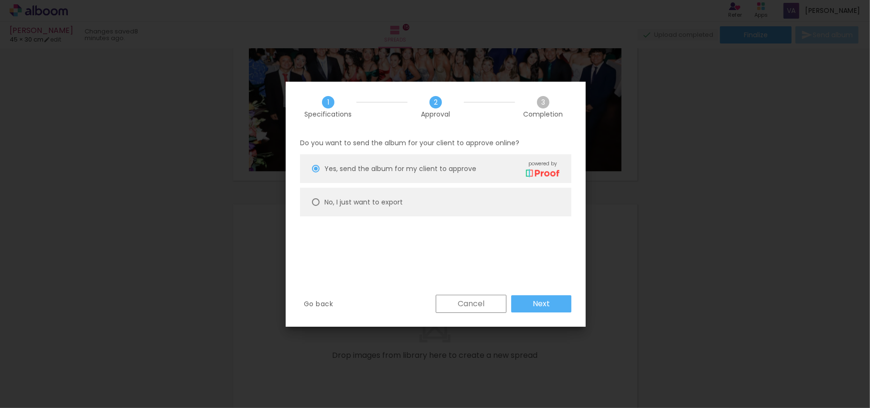
click at [0, 0] on slot "No, I just want to export" at bounding box center [0, 0] width 0 height 0
type paper-radio-button "on"
click at [0, 0] on slot "Next" at bounding box center [0, 0] width 0 height 0
type input "High, 300 DPI"
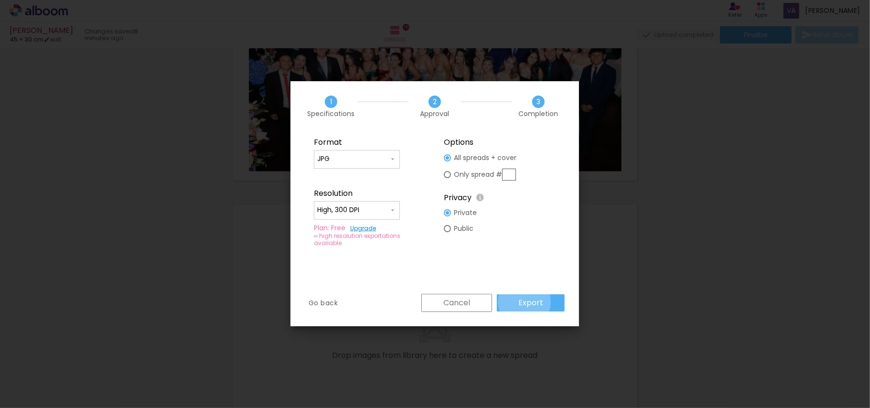
click at [0, 0] on slot "Export" at bounding box center [0, 0] width 0 height 0
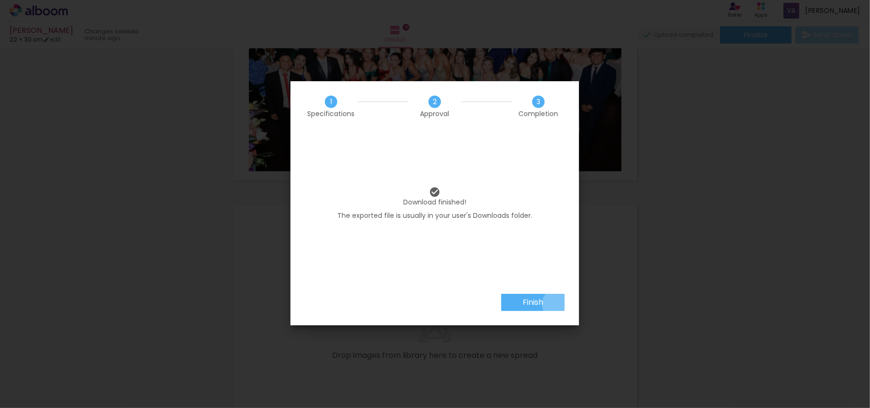
click at [557, 304] on paper-button "Finish" at bounding box center [533, 302] width 64 height 17
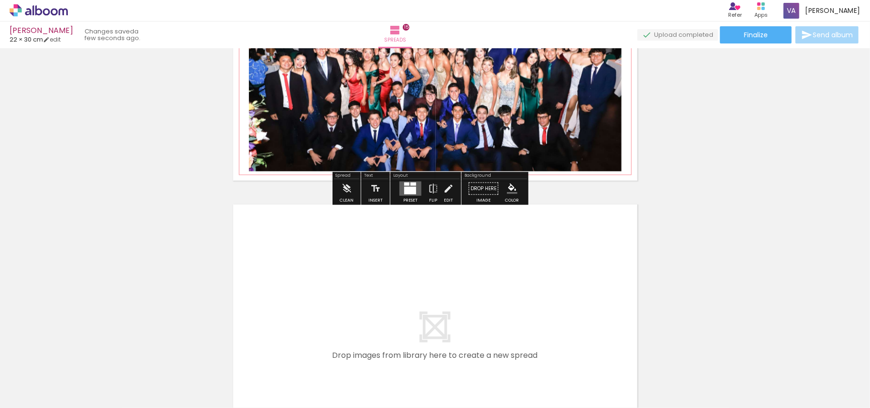
scroll to position [0, 1886]
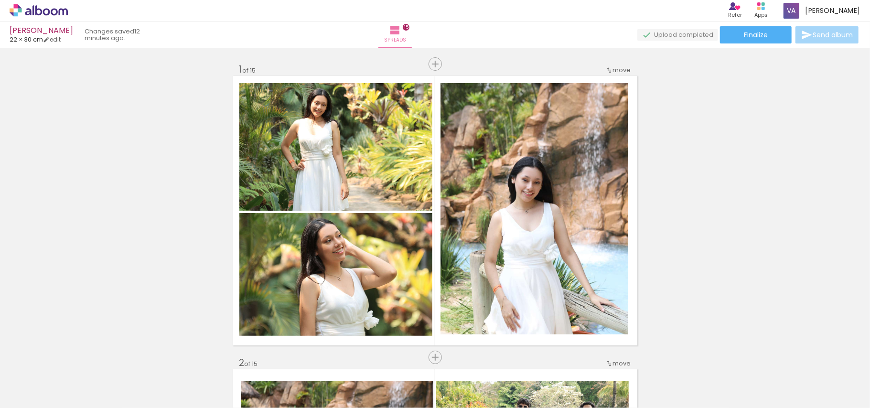
scroll to position [0, 1886]
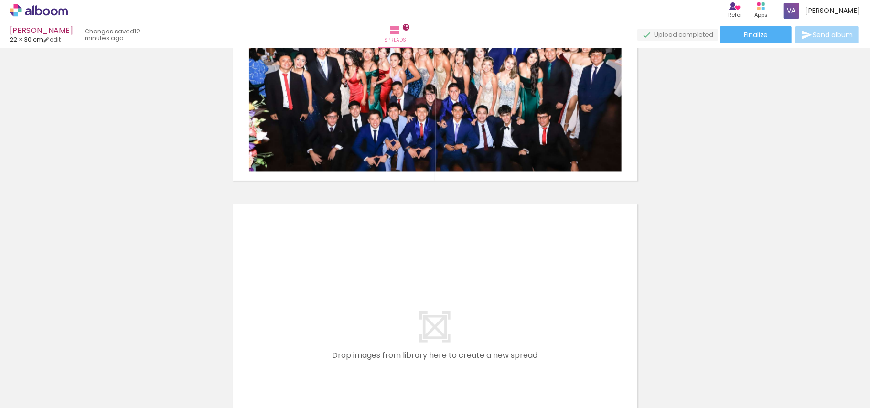
scroll to position [0, 1886]
